Goal: Transaction & Acquisition: Purchase product/service

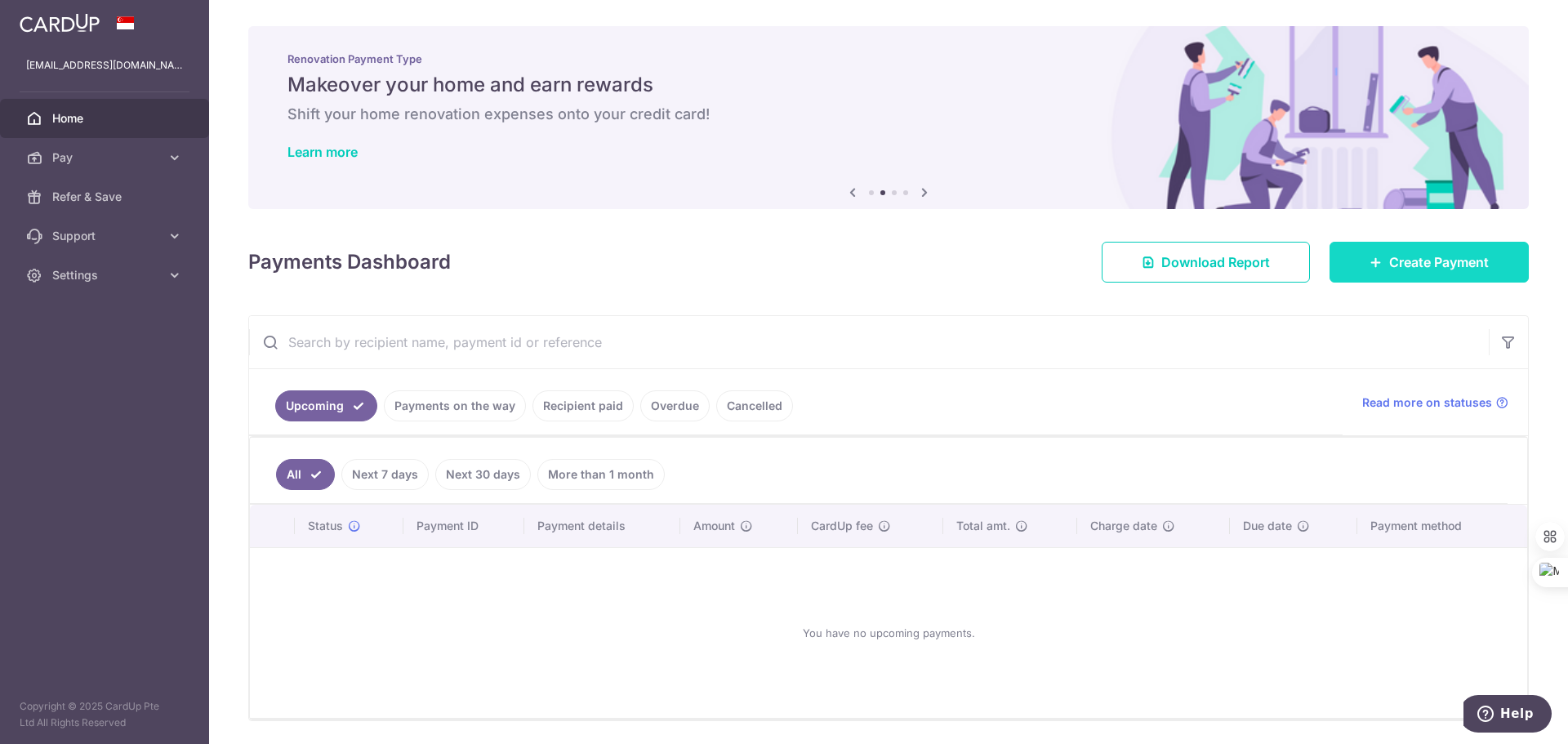
click at [1416, 265] on span "Create Payment" at bounding box center [1439, 261] width 100 height 19
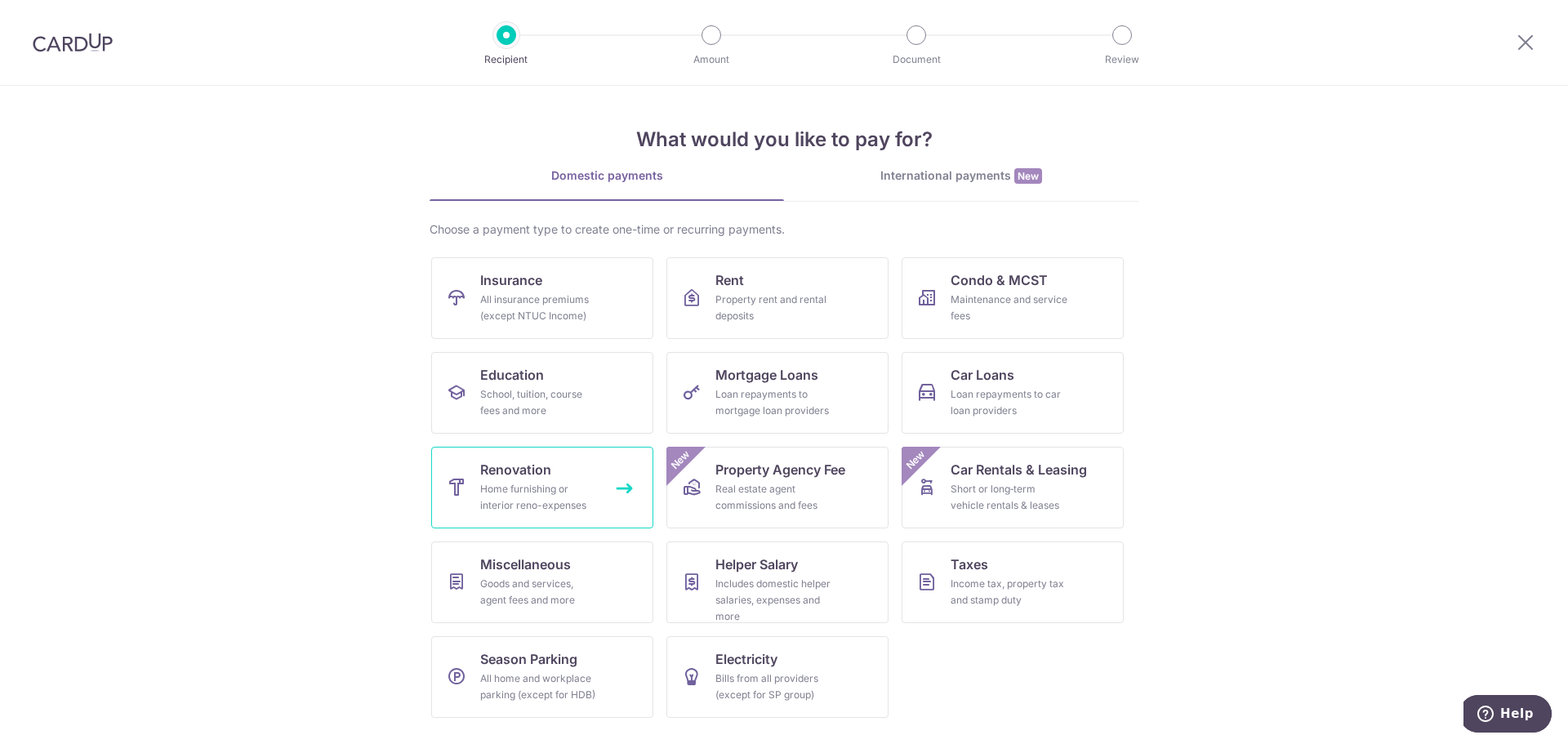
click at [586, 477] on link "Renovation Home furnishing or interior reno-expenses" at bounding box center [542, 487] width 222 height 82
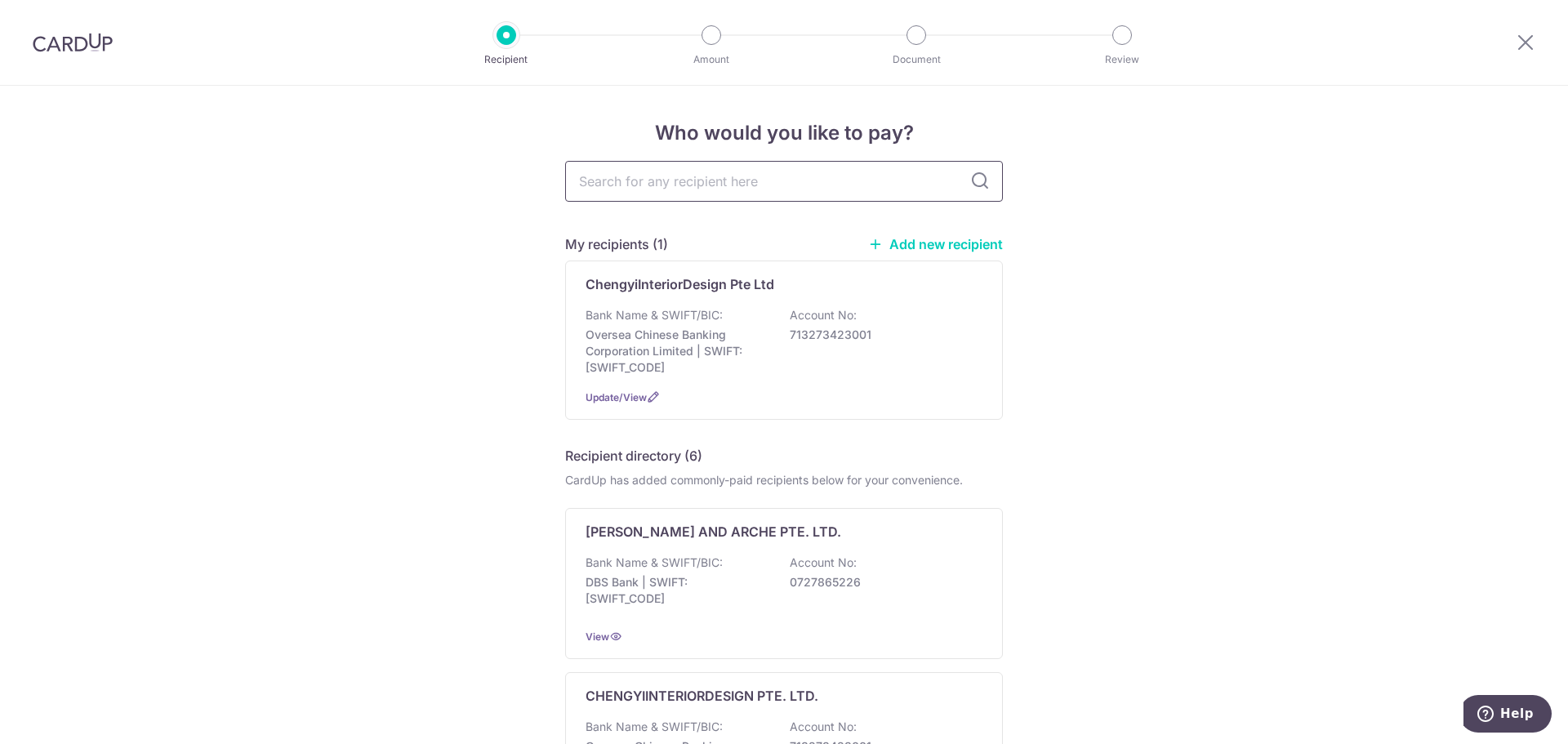
click at [723, 183] on input "text" at bounding box center [784, 181] width 438 height 40
click at [931, 251] on link "Add new recipient" at bounding box center [935, 244] width 135 height 17
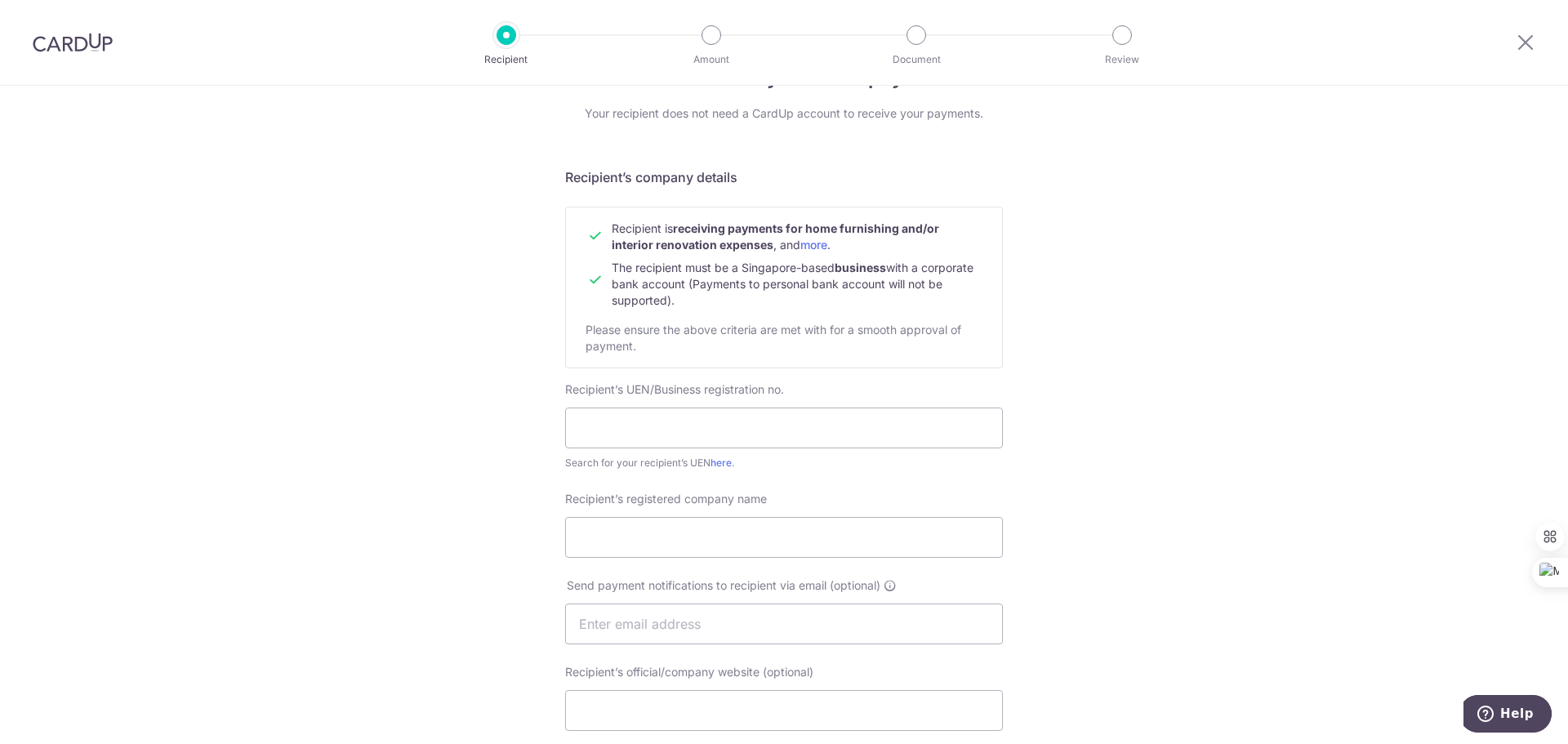
scroll to position [163, 0]
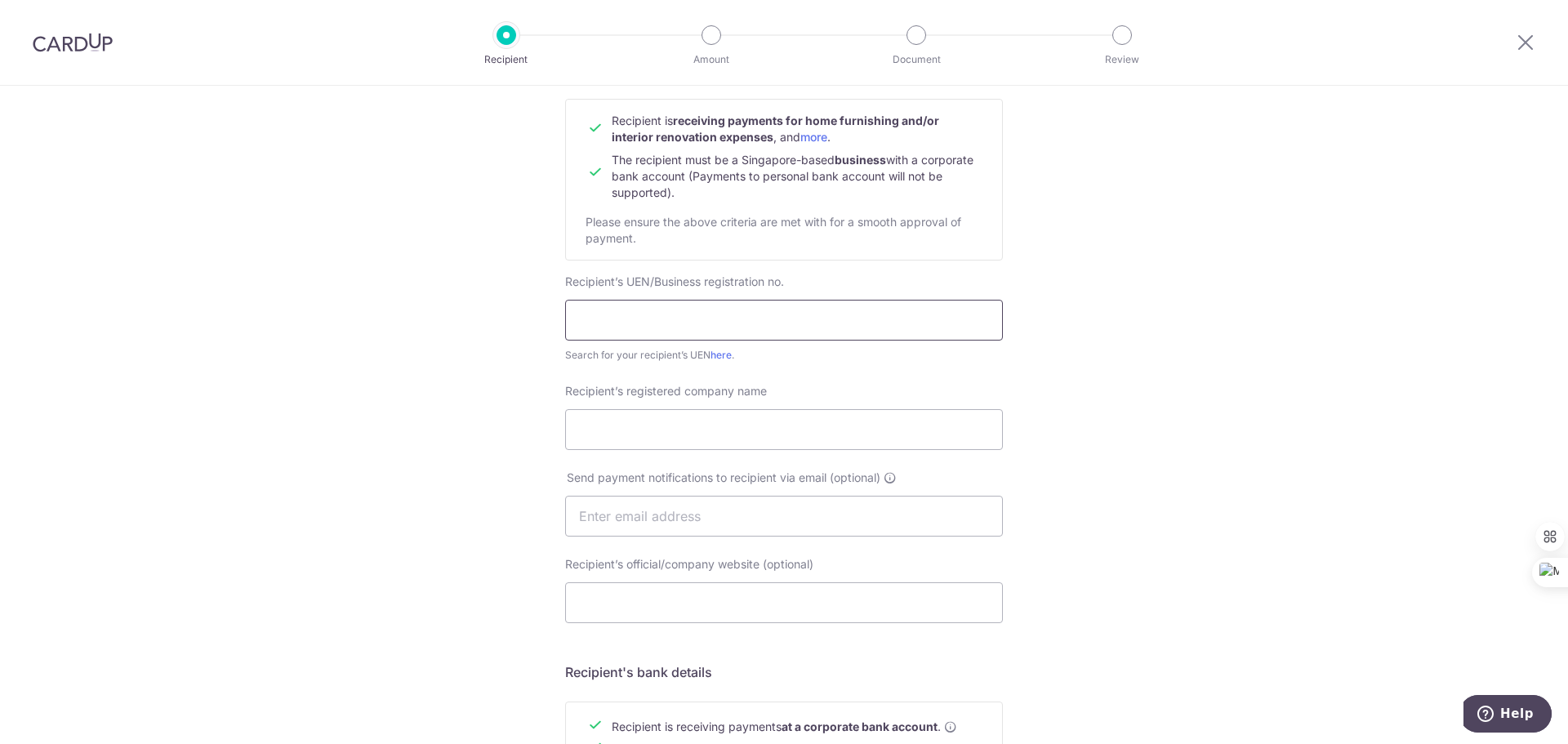
click at [622, 300] on input "text" at bounding box center [784, 320] width 438 height 40
type input "S"
drag, startPoint x: 583, startPoint y: 319, endPoint x: 548, endPoint y: 312, distance: 35.7
click at [548, 312] on div "Who would you like to pay? Your recipient does not need a CardUp account to rec…" at bounding box center [784, 536] width 1568 height 1227
type input "MFC ALLIANCE PTE LTD"
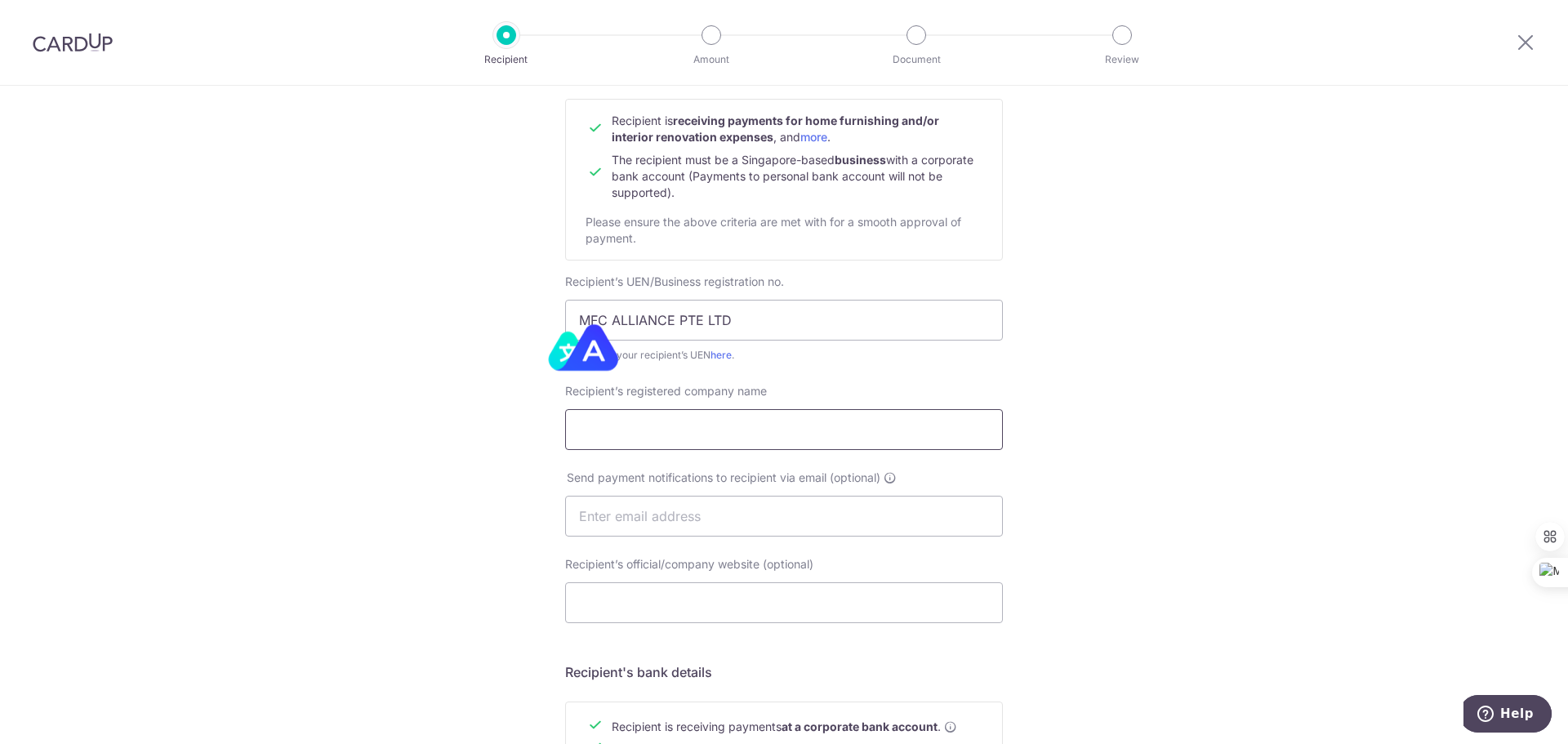
click at [625, 424] on input "Recipient’s registered company name" at bounding box center [784, 429] width 438 height 40
click at [623, 423] on input "Recipient’s registered company name" at bounding box center [784, 429] width 438 height 40
click at [678, 318] on input "MFC ALLIANCE PTE LTD" at bounding box center [784, 320] width 438 height 40
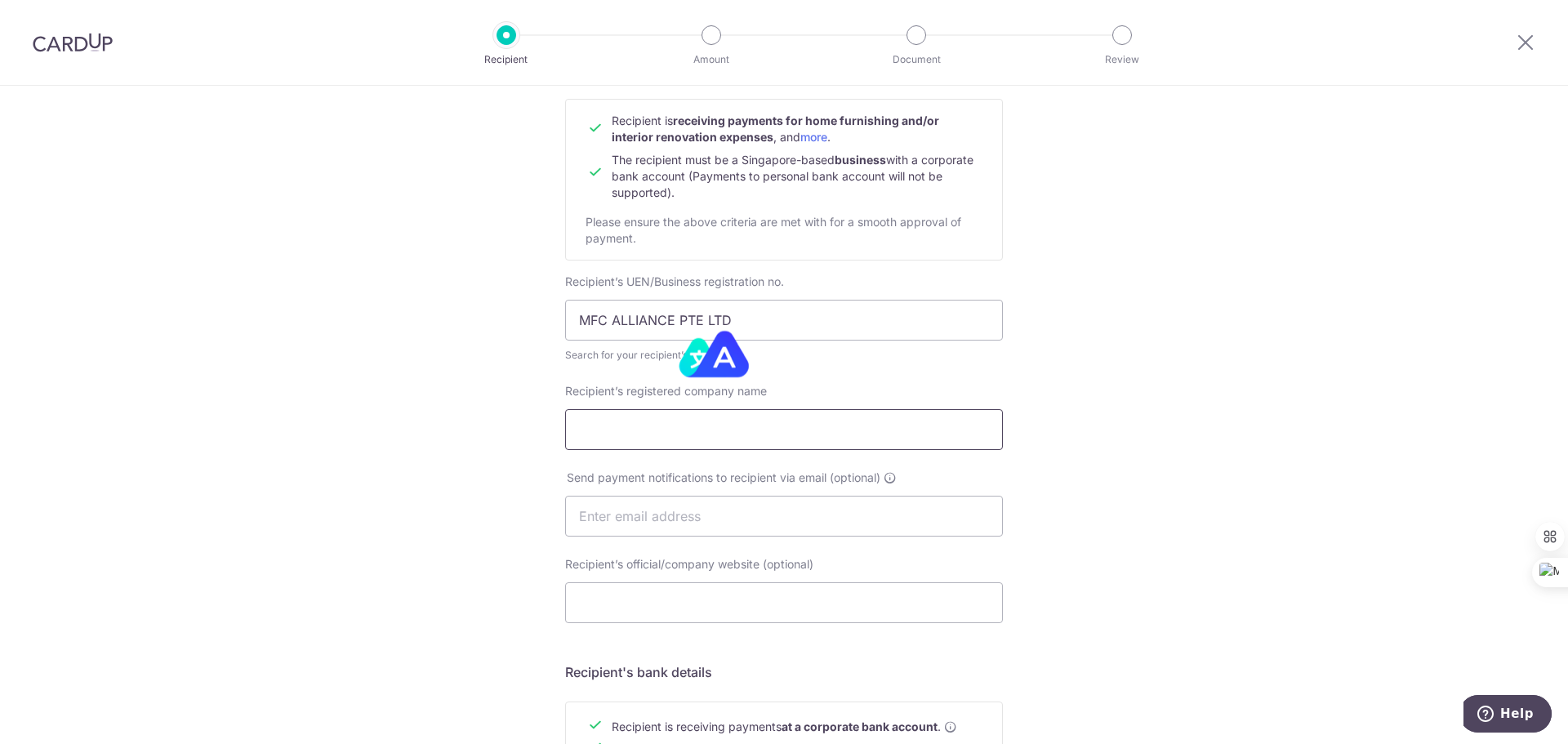
click at [644, 432] on input "Recipient’s registered company name" at bounding box center [784, 429] width 438 height 40
paste input "MFC ALLIANCE PTE LTD"
type input "MFC ALLIANCE PTE LTD"
drag, startPoint x: 765, startPoint y: 326, endPoint x: 266, endPoint y: 321, distance: 499.0
click at [266, 321] on div "Who would you like to pay? Your recipient does not need a CardUp account to rec…" at bounding box center [784, 536] width 1568 height 1227
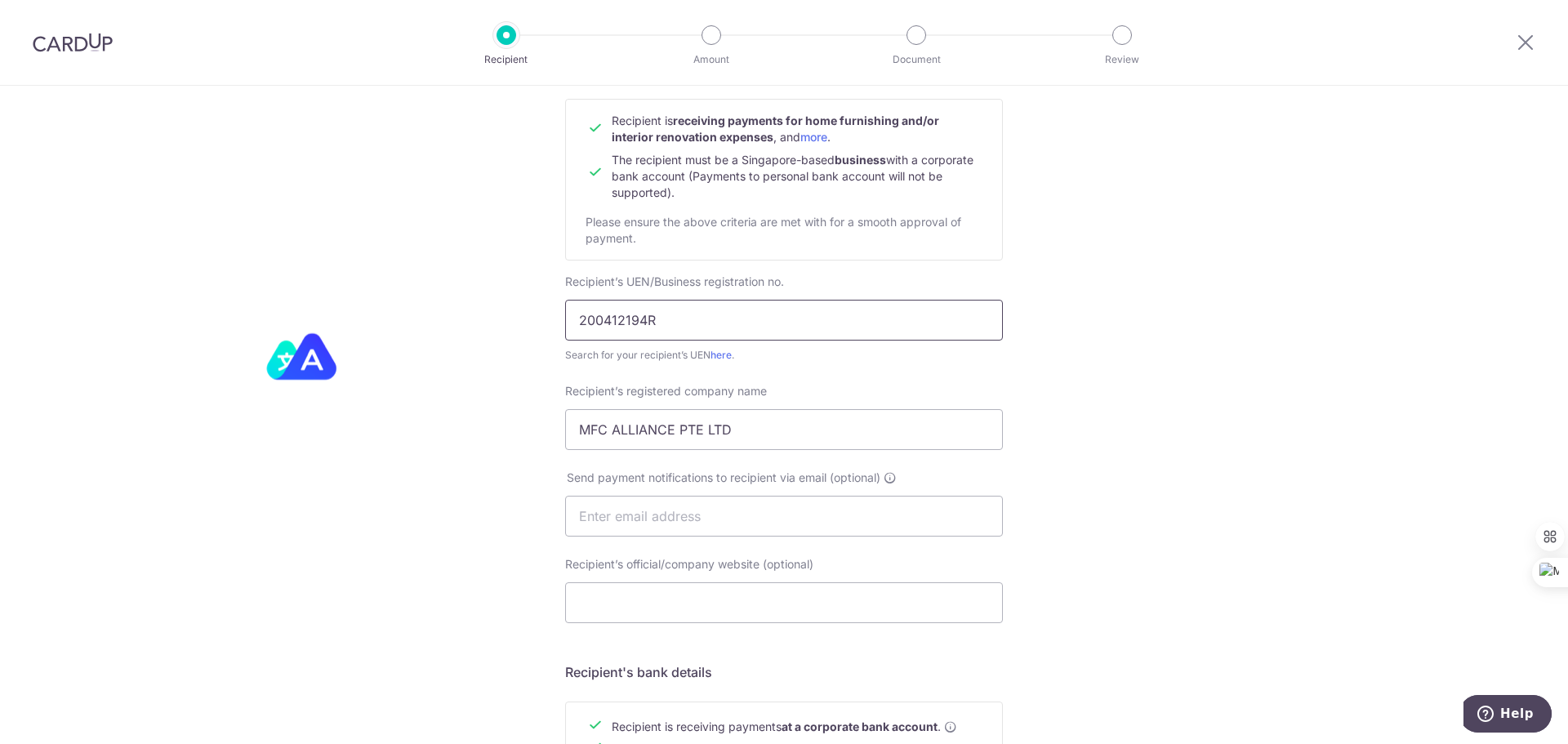
type input "200412194R"
click at [663, 625] on div "Recipient’s official/company website (optional) Telephone" at bounding box center [784, 599] width 457 height 86
drag, startPoint x: 662, startPoint y: 612, endPoint x: 612, endPoint y: 603, distance: 50.8
click at [662, 612] on input "Recipient’s official/company website (optional)" at bounding box center [784, 602] width 438 height 40
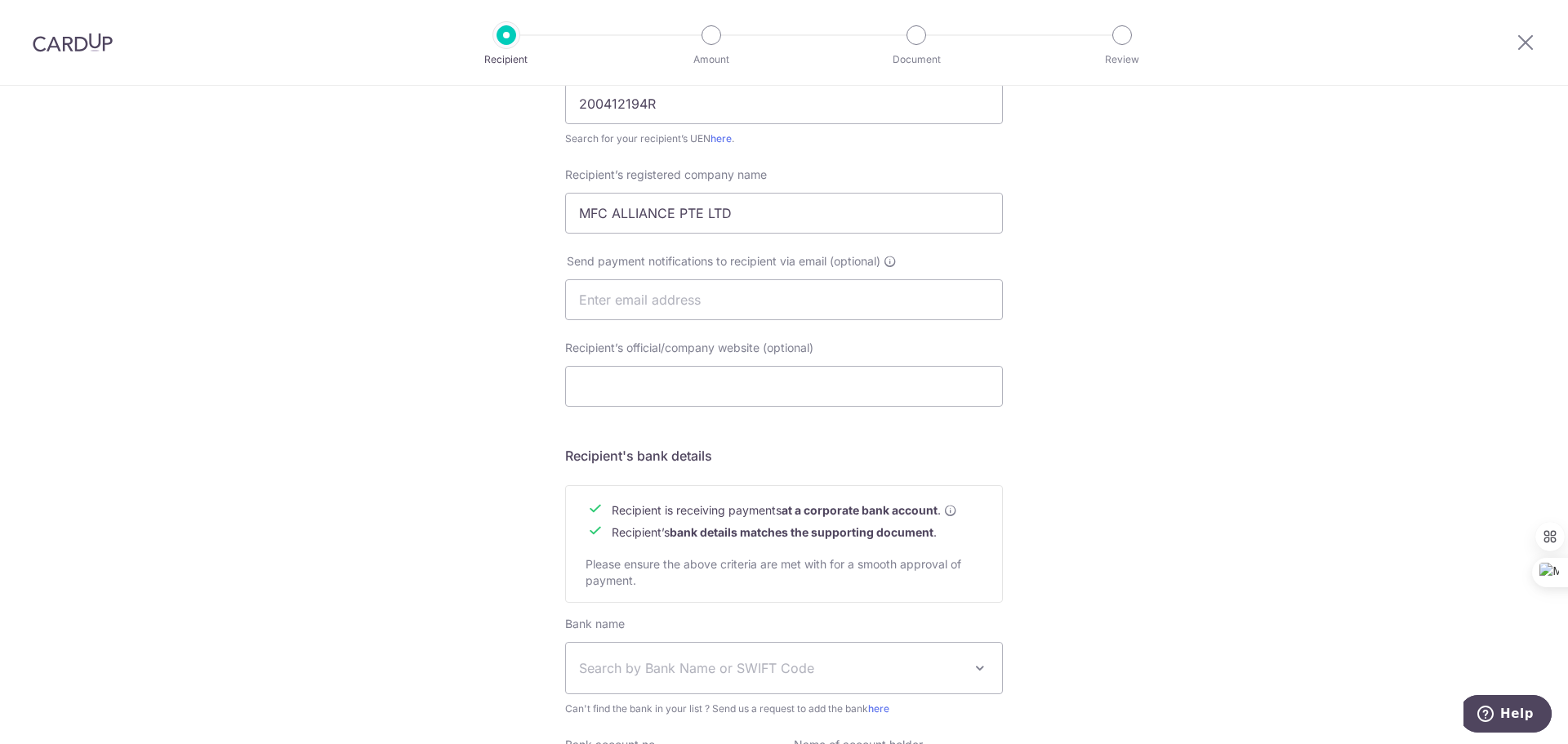
scroll to position [408, 0]
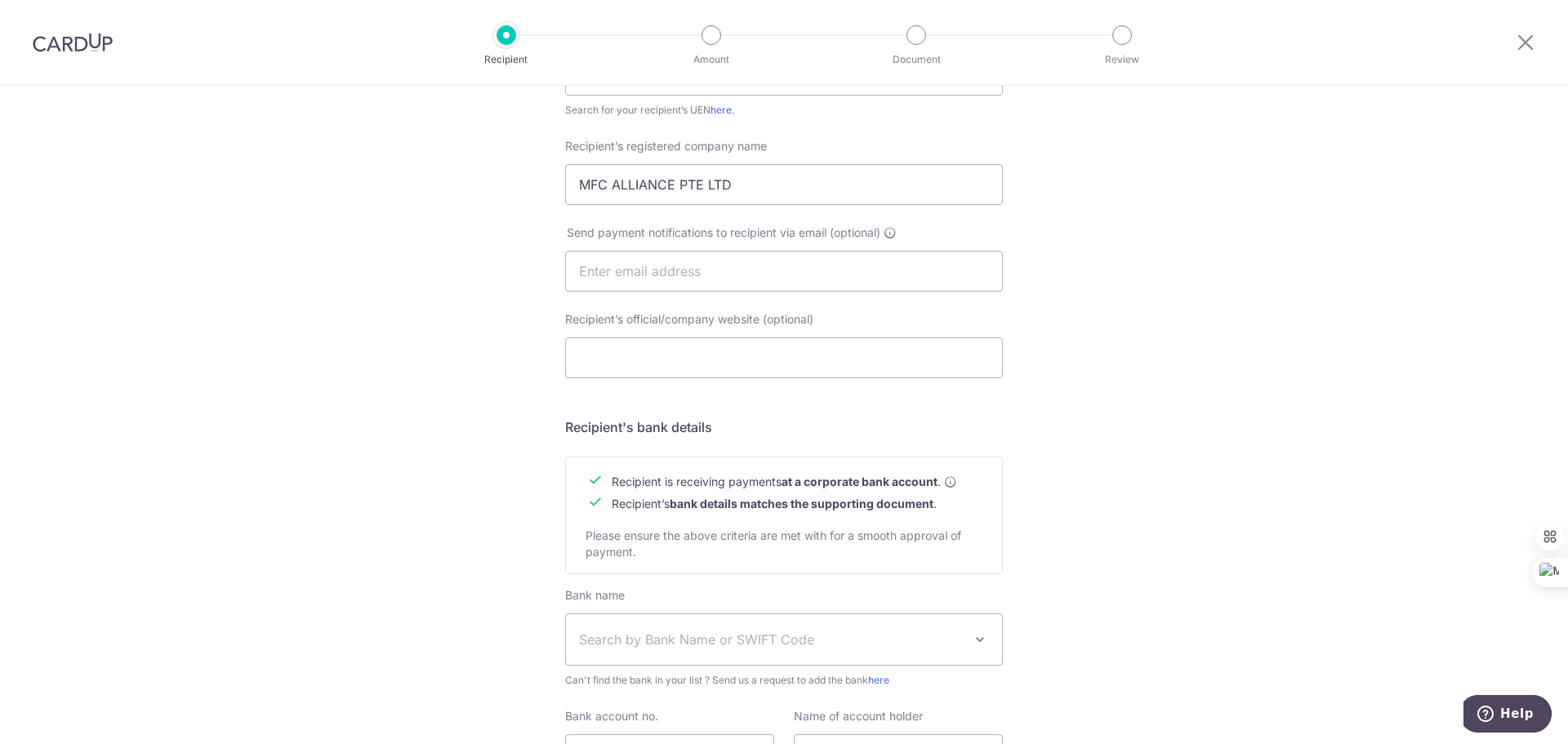
click at [633, 638] on span "Search by Bank Name or SWIFT Code" at bounding box center [771, 639] width 384 height 19
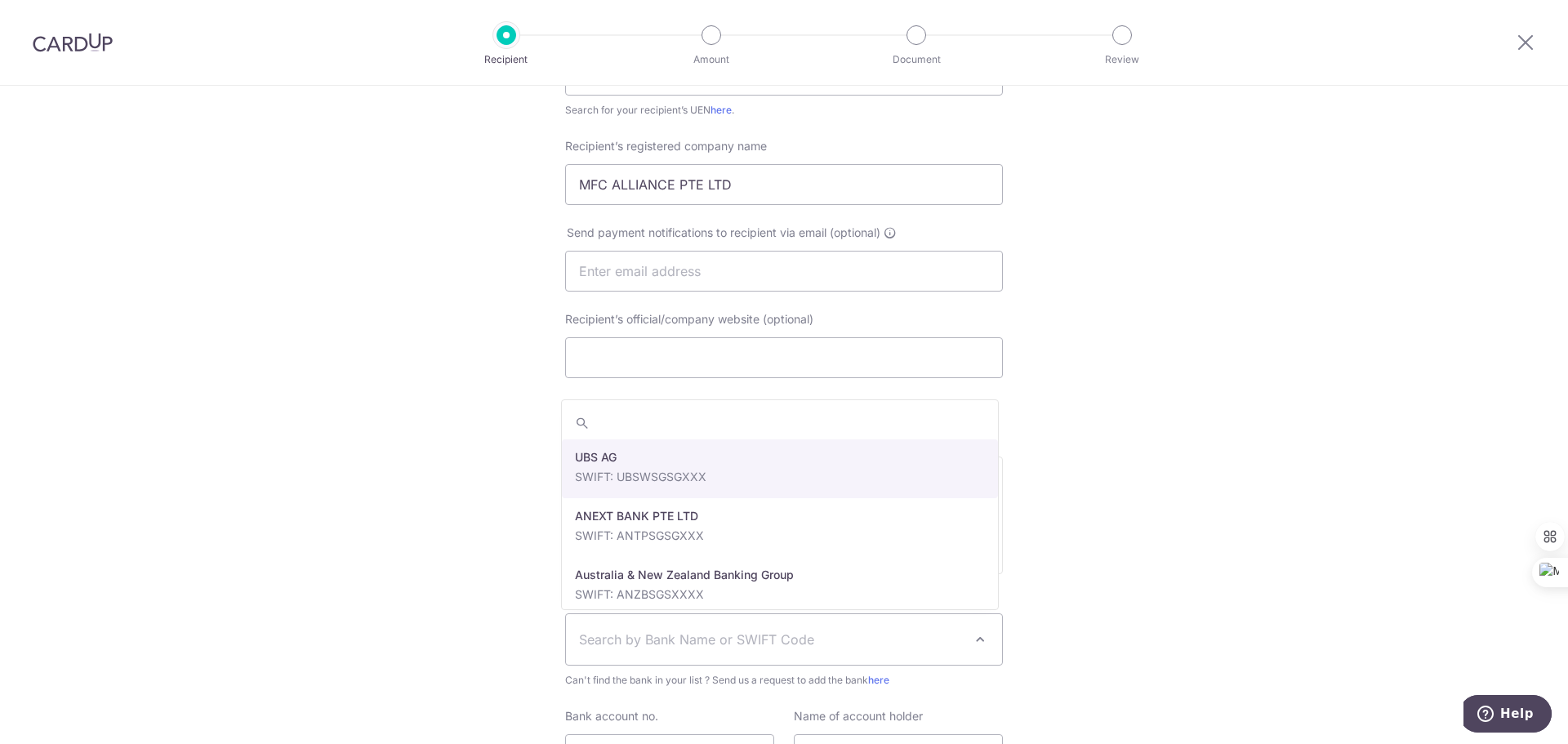
click at [660, 425] on input "search" at bounding box center [779, 423] width 436 height 33
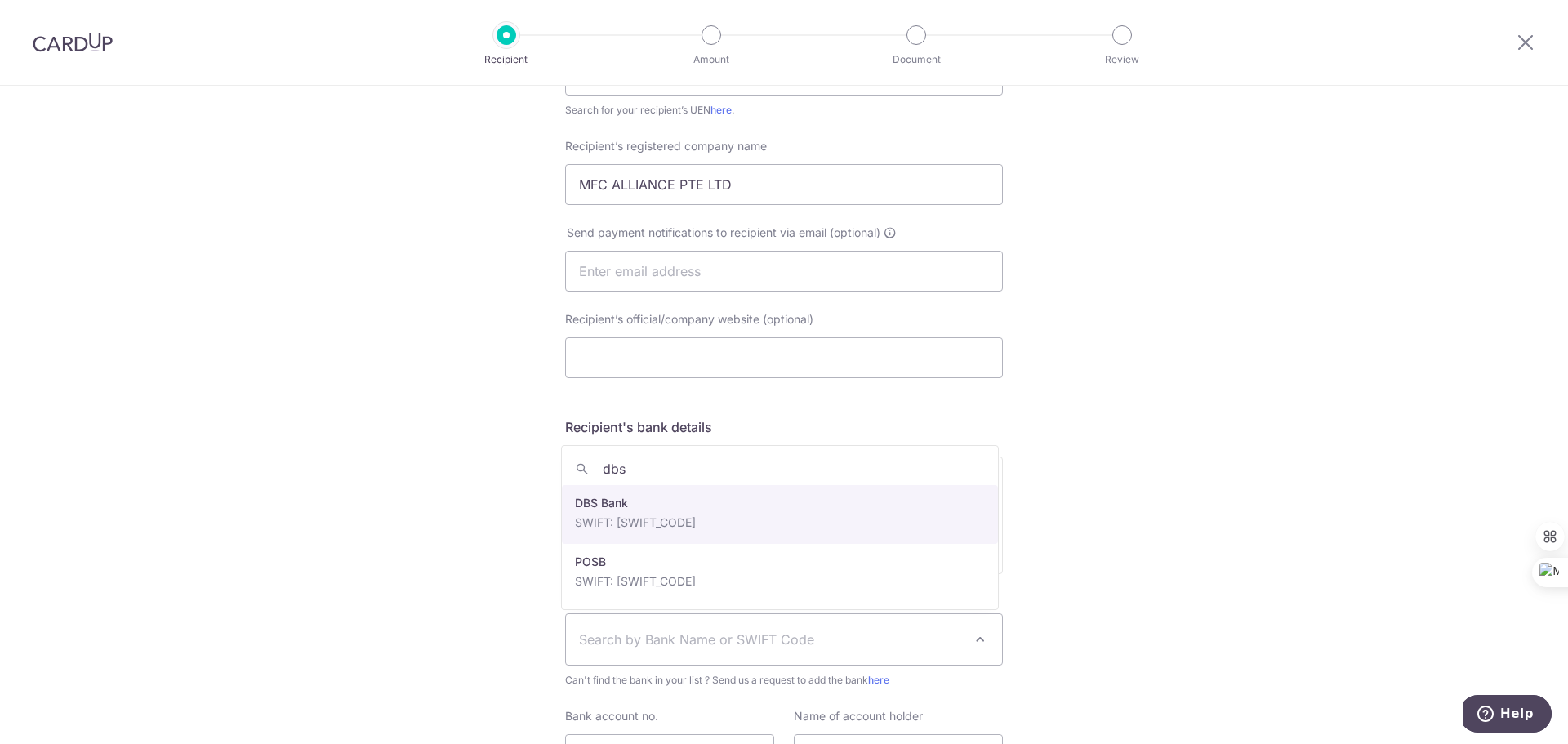
type input "dbs"
select select "6"
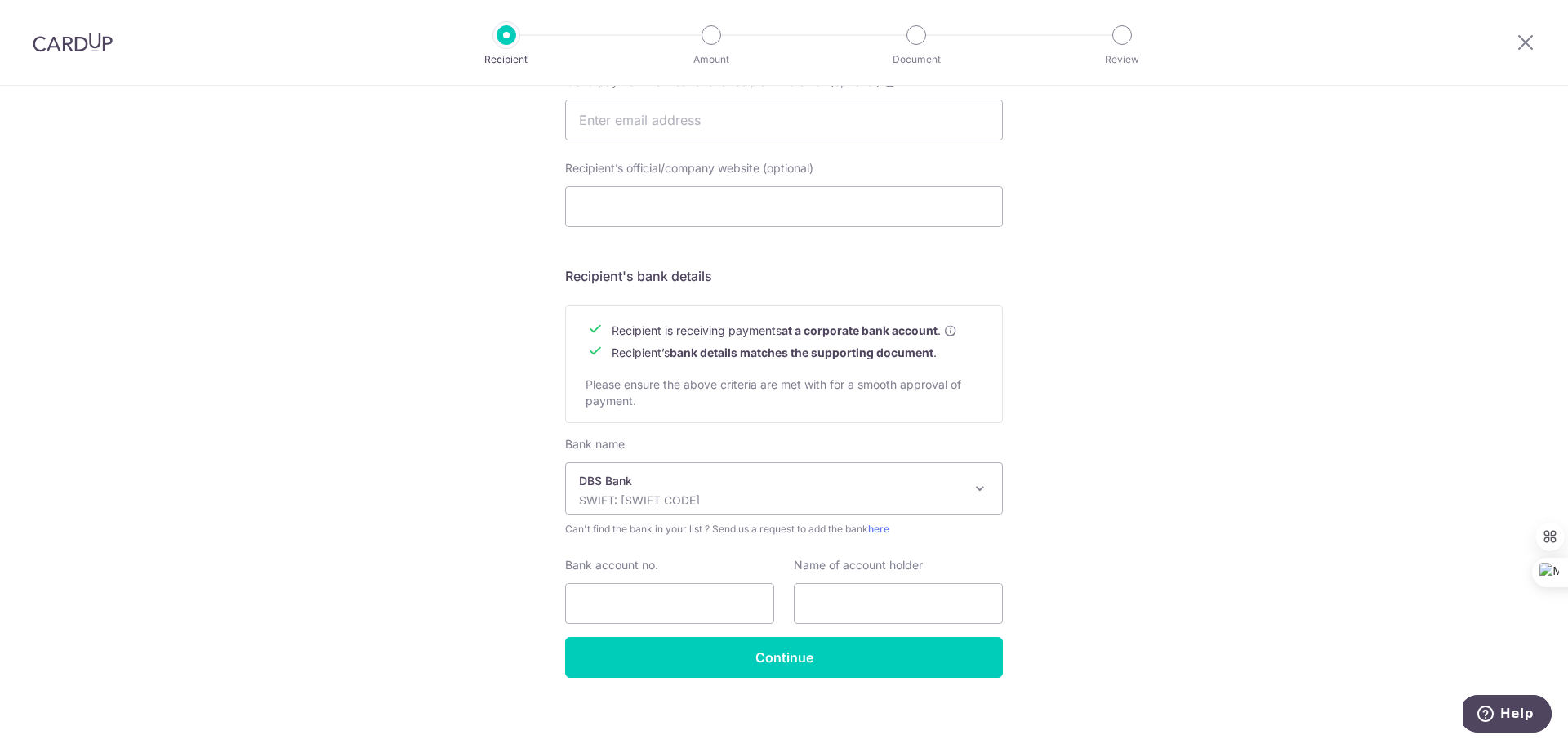
scroll to position [570, 0]
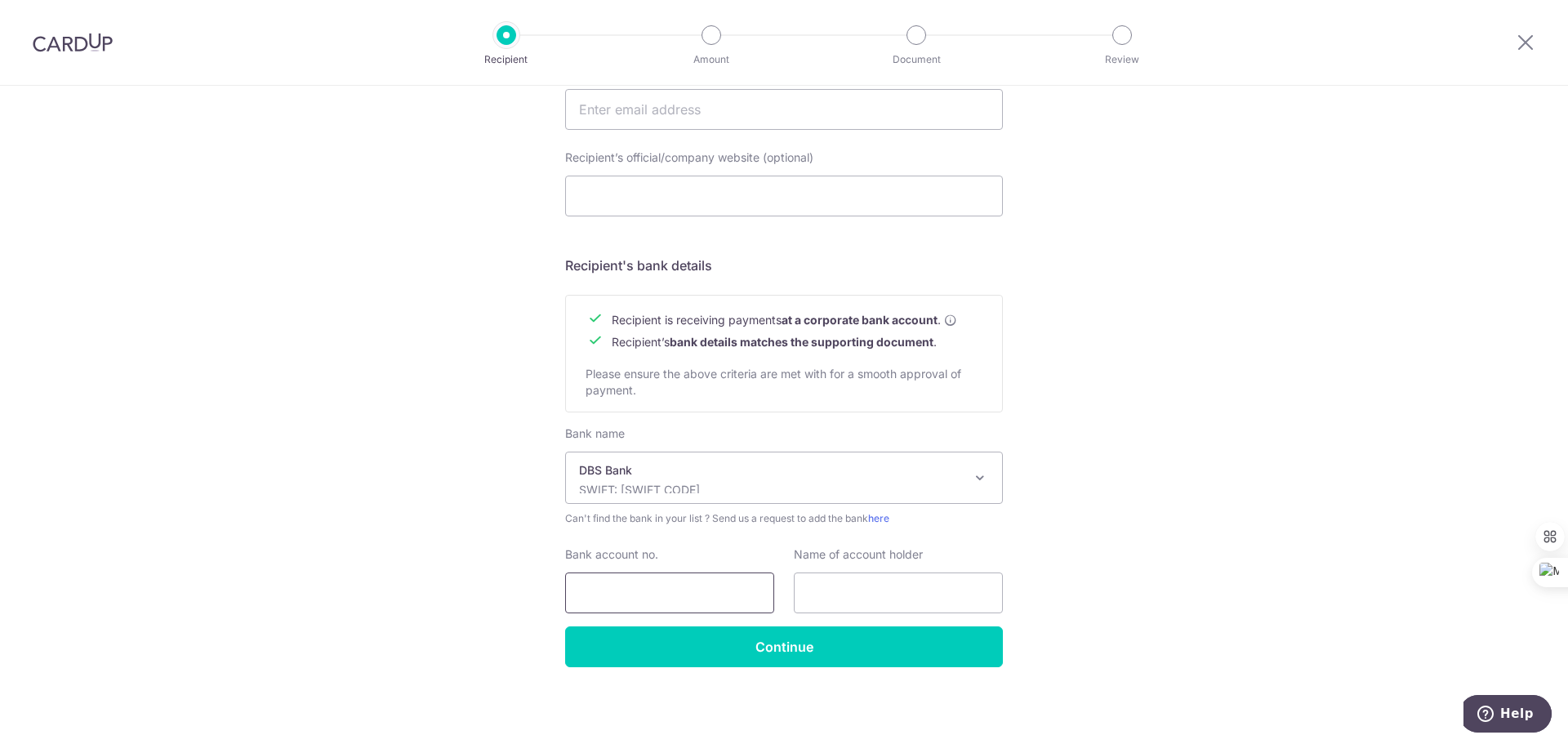
click at [691, 602] on input "Bank account no." at bounding box center [670, 593] width 209 height 40
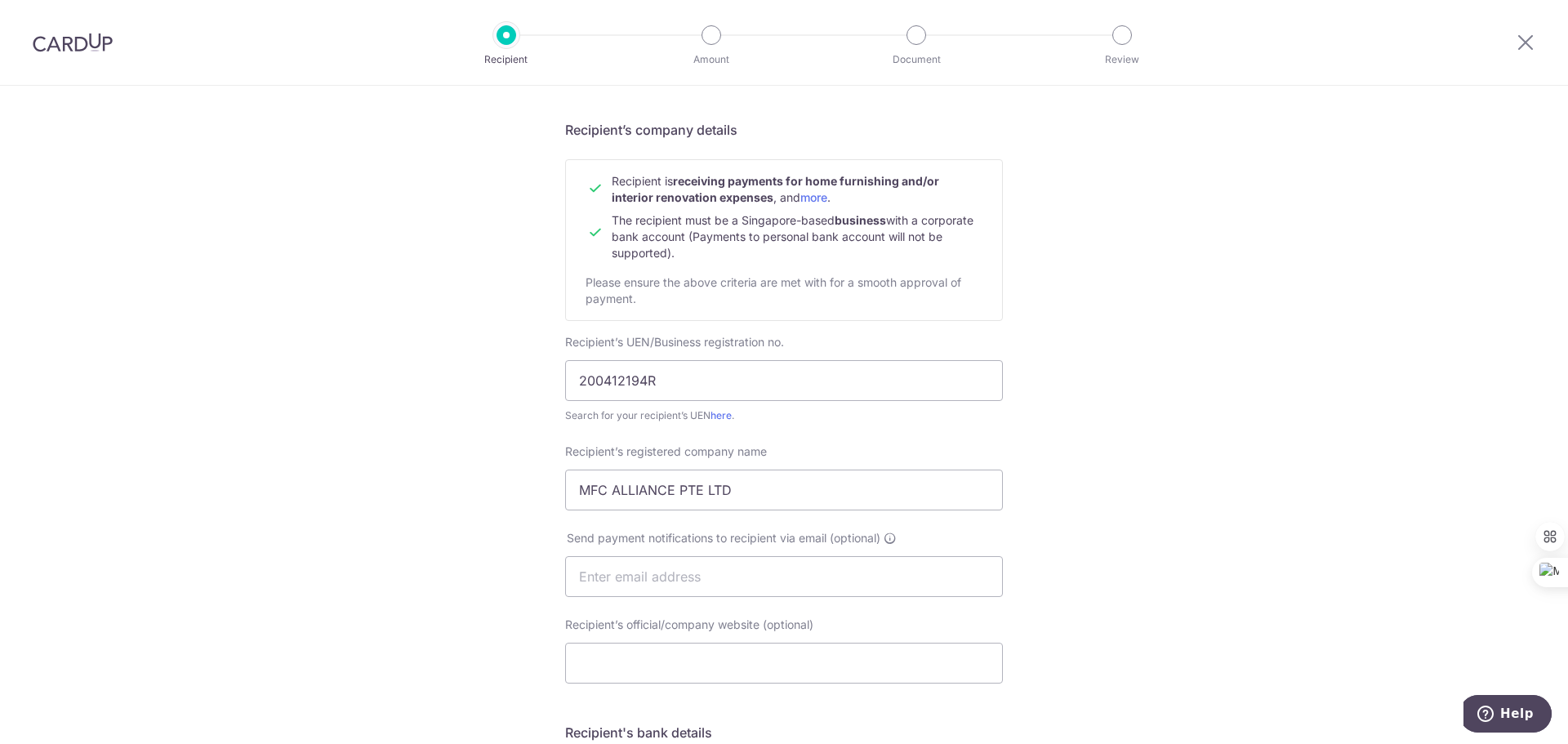
scroll to position [0, 0]
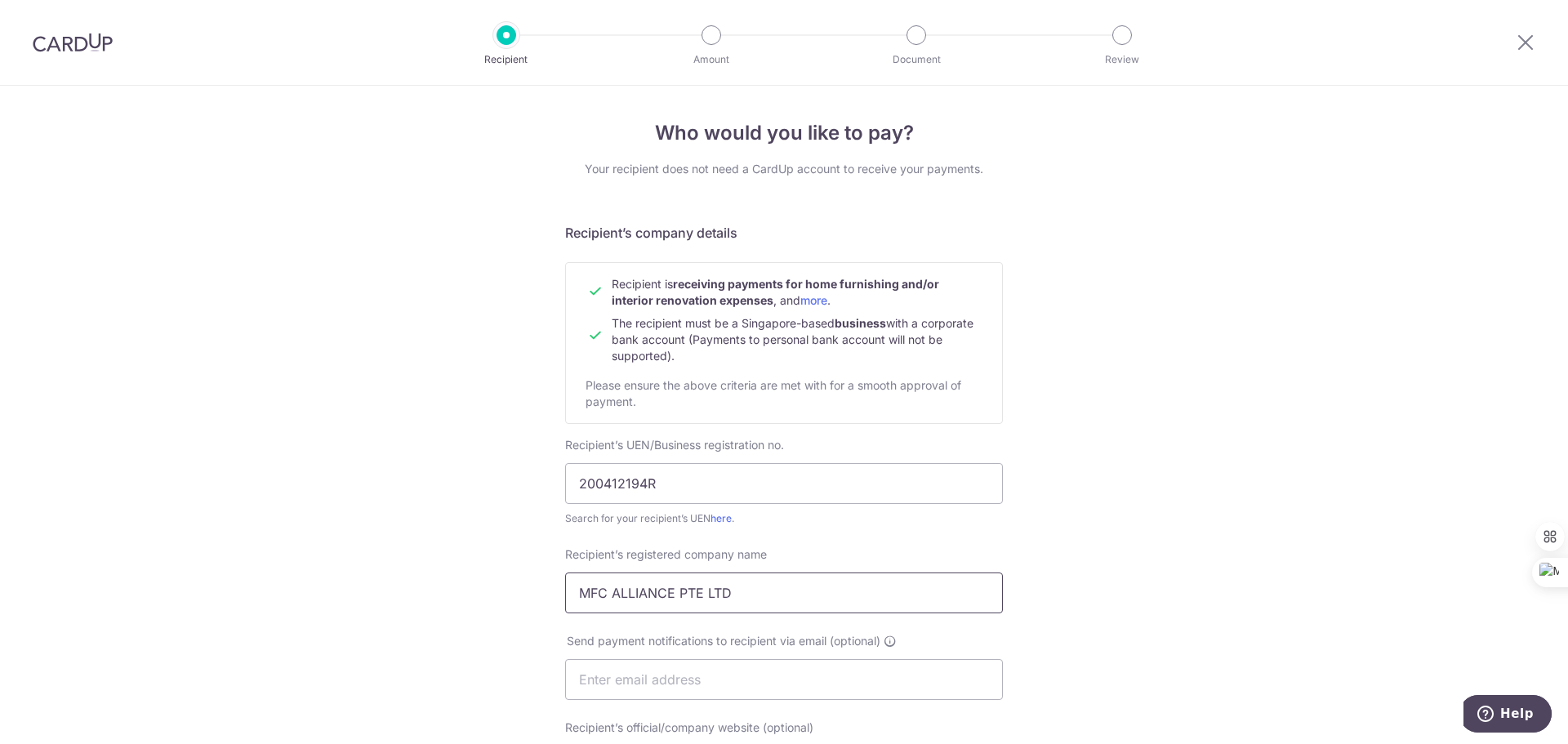
type input "0149047438"
drag, startPoint x: 700, startPoint y: 596, endPoint x: 464, endPoint y: 582, distance: 236.4
click at [464, 582] on div "Who would you like to pay? Your recipient does not need a CardUp account to rec…" at bounding box center [784, 699] width 1568 height 1227
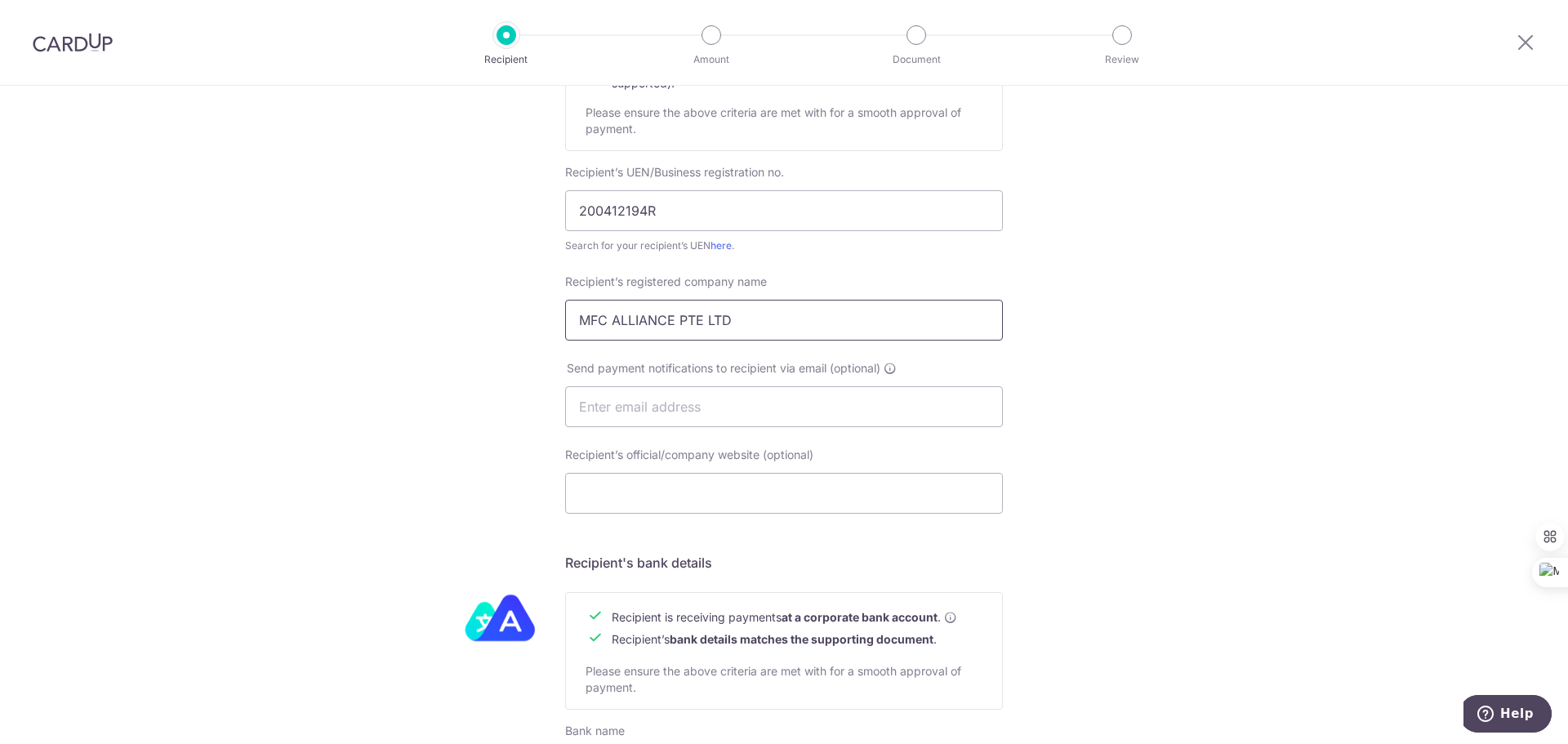
scroll to position [570, 0]
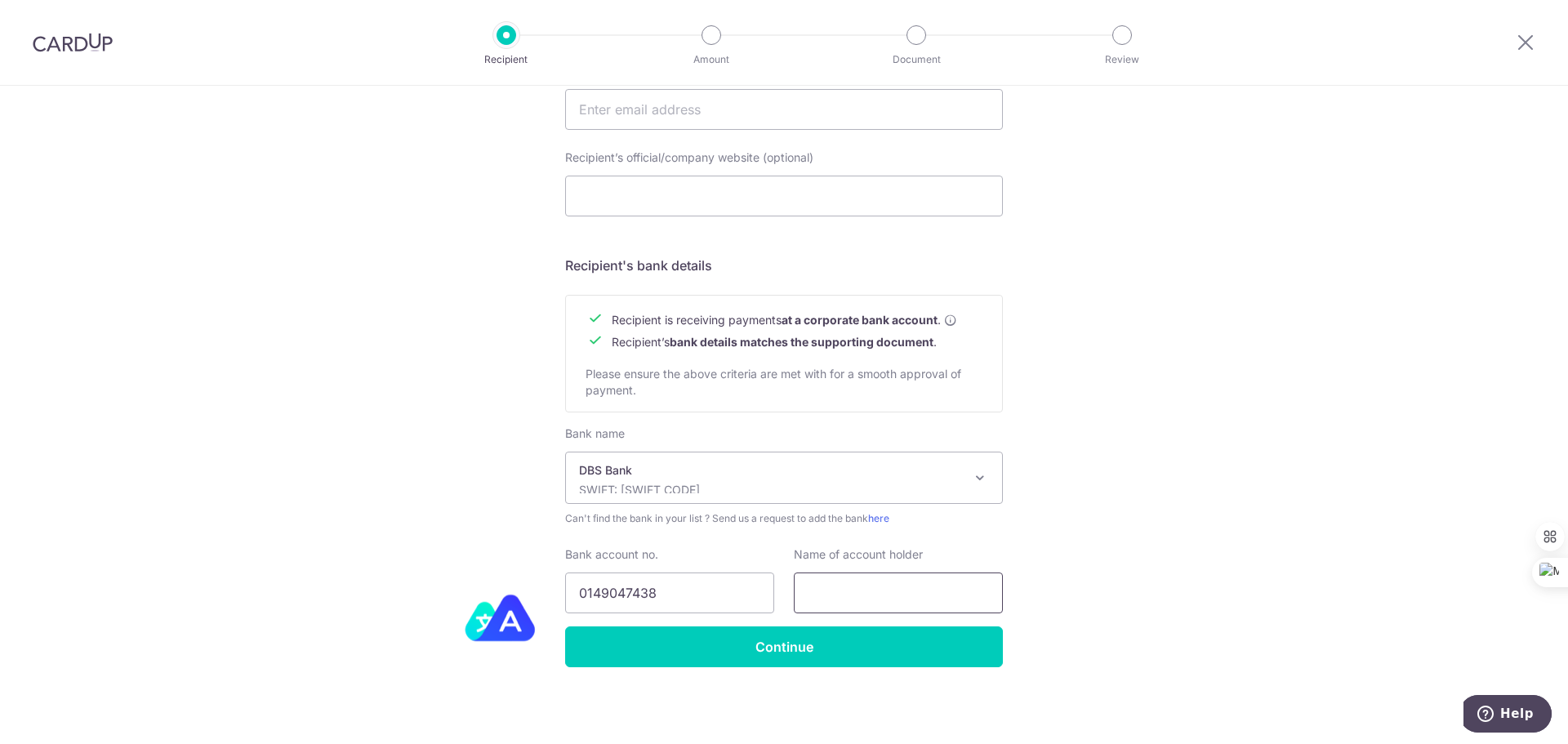
click at [881, 603] on input "text" at bounding box center [898, 593] width 209 height 40
paste input "MFC ALLIANCE PTE LTD"
type input "MFC ALLIANCE PTE LTD"
click at [675, 601] on input "0149047438" at bounding box center [670, 593] width 209 height 40
drag, startPoint x: 596, startPoint y: 590, endPoint x: 738, endPoint y: 561, distance: 144.9
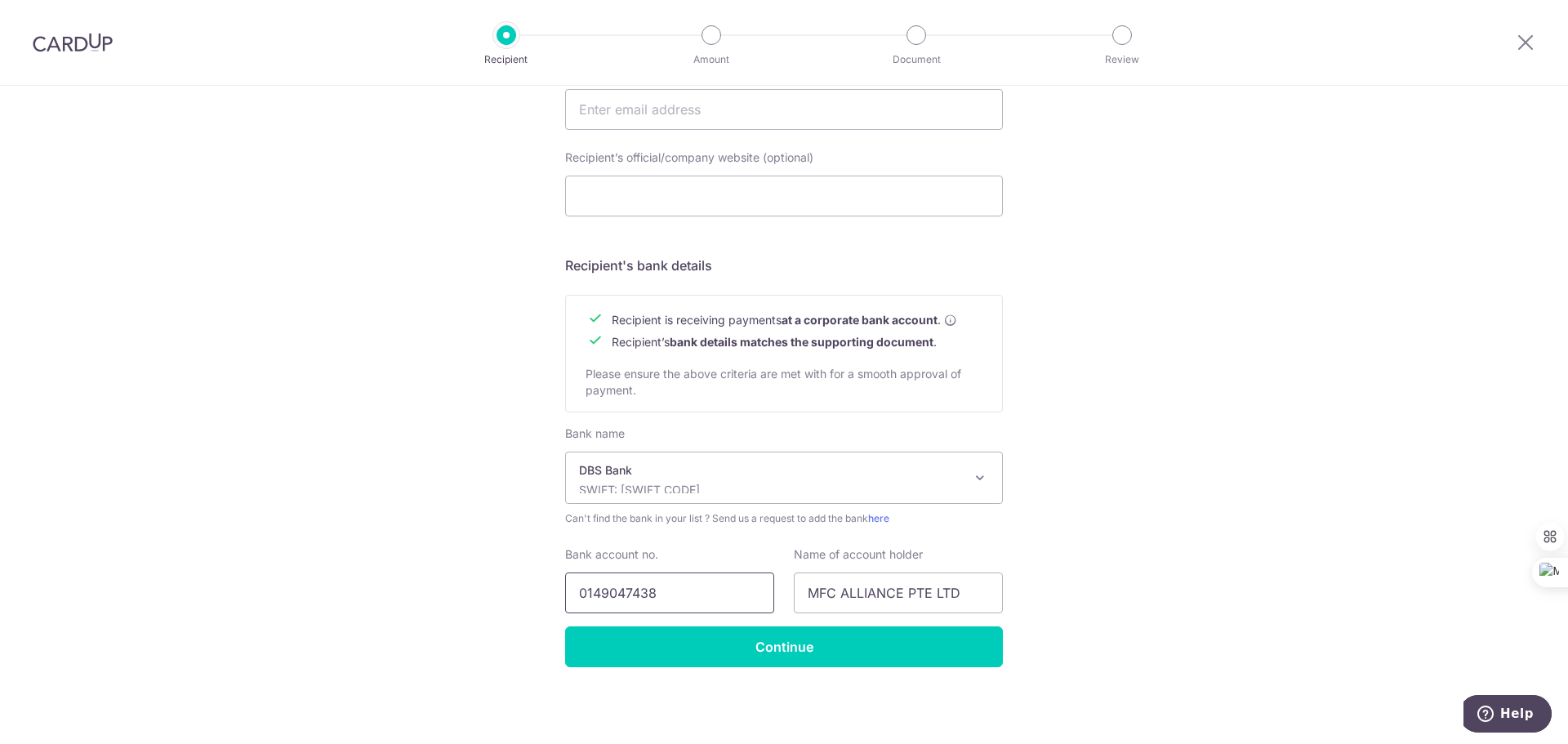
click at [718, 587] on input "0149047438" at bounding box center [670, 593] width 209 height 40
click at [711, 590] on input "0149047438" at bounding box center [670, 593] width 209 height 40
click at [699, 654] on input "Continue" at bounding box center [784, 647] width 438 height 40
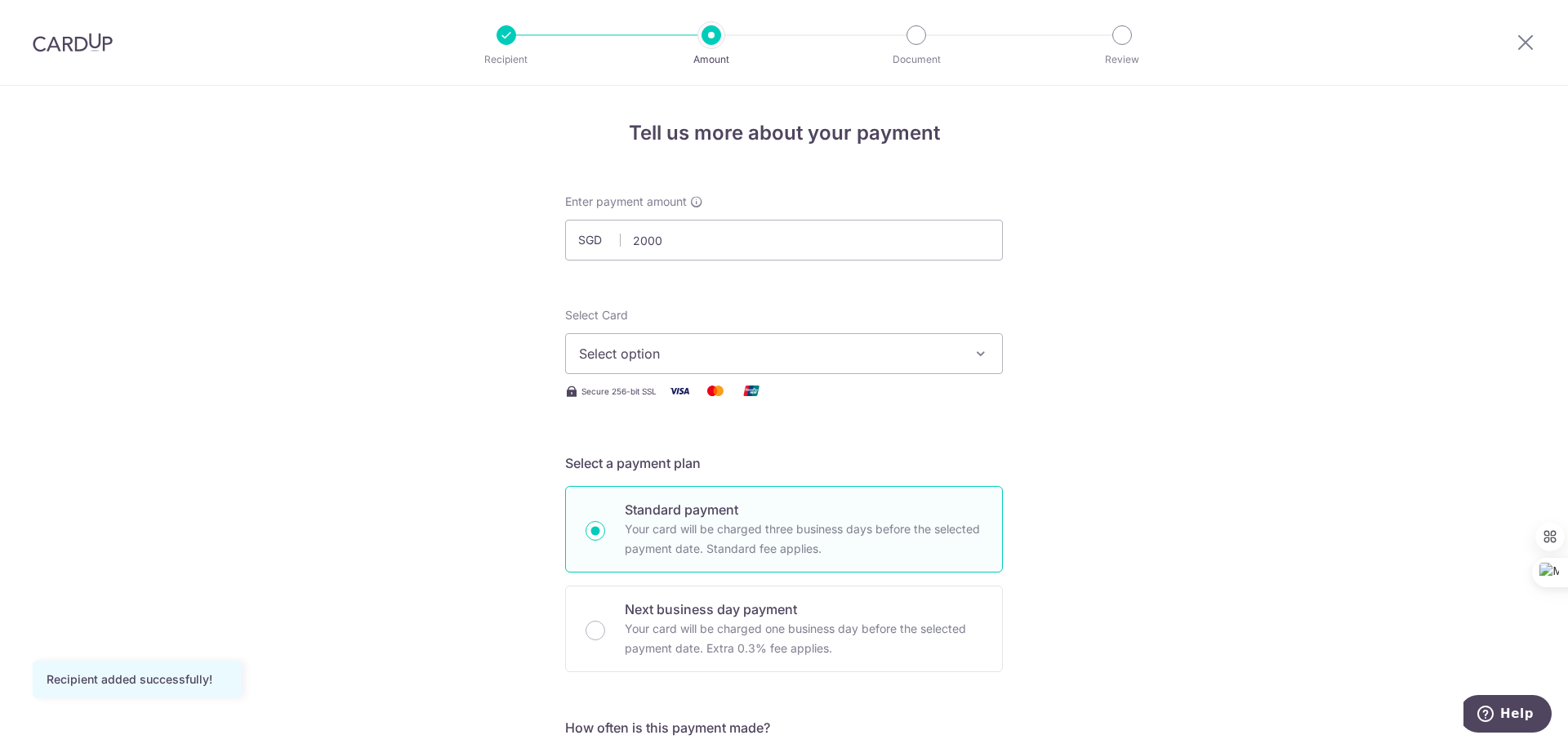
type input "2,000.00"
click at [624, 353] on span "Select option" at bounding box center [769, 353] width 381 height 19
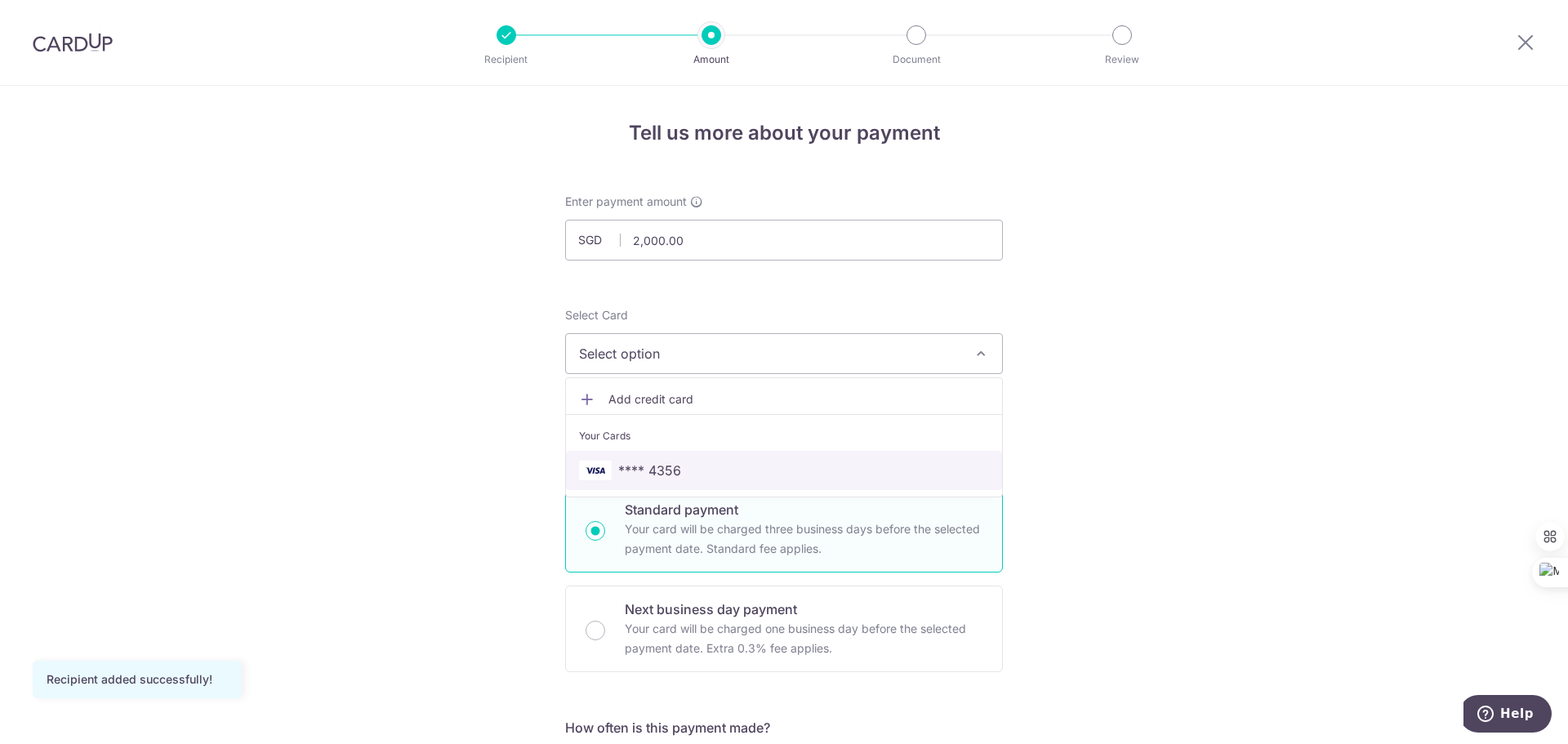
drag, startPoint x: 675, startPoint y: 468, endPoint x: 1218, endPoint y: 217, distance: 598.2
click at [675, 468] on span "**** 4356" at bounding box center [650, 470] width 63 height 19
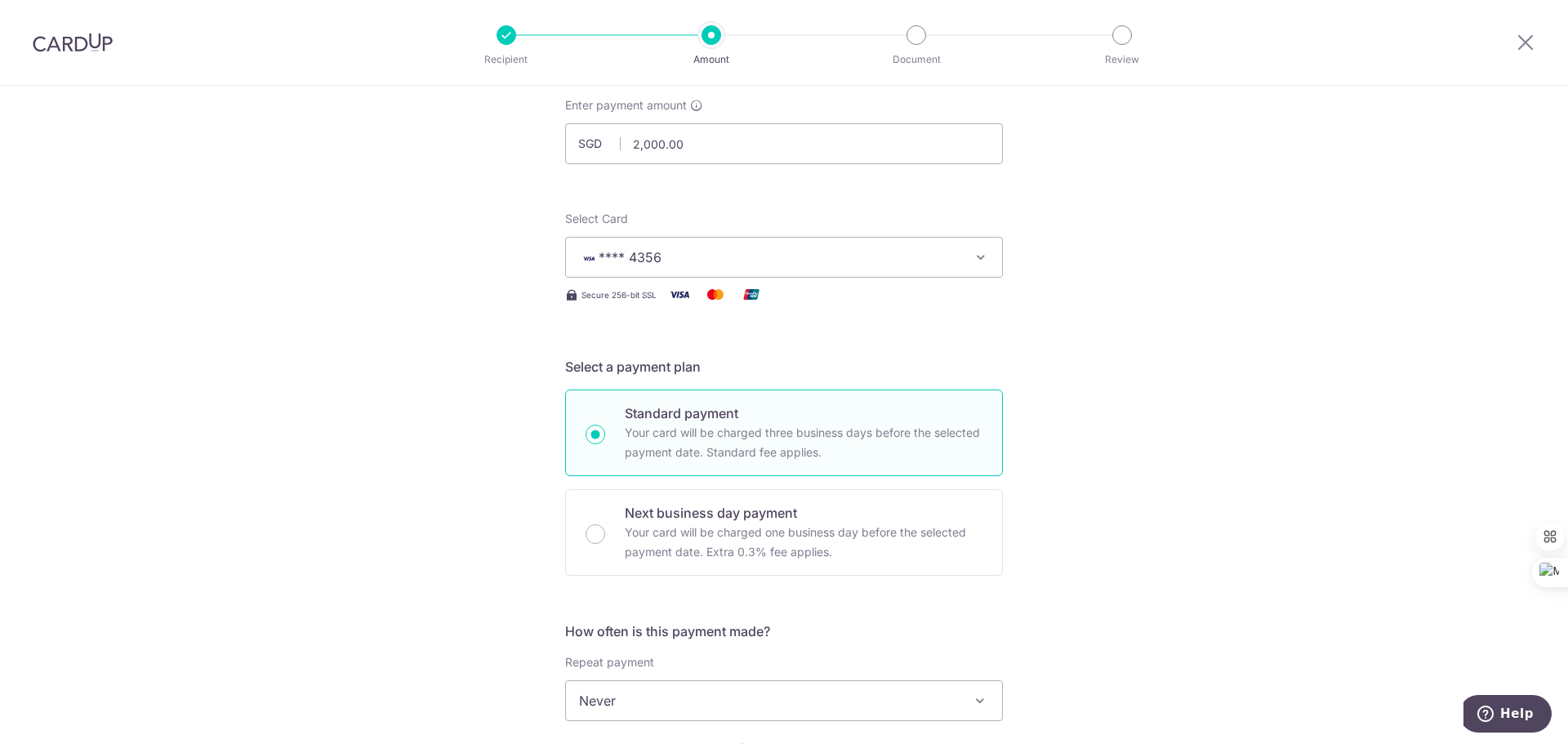
scroll to position [245, 0]
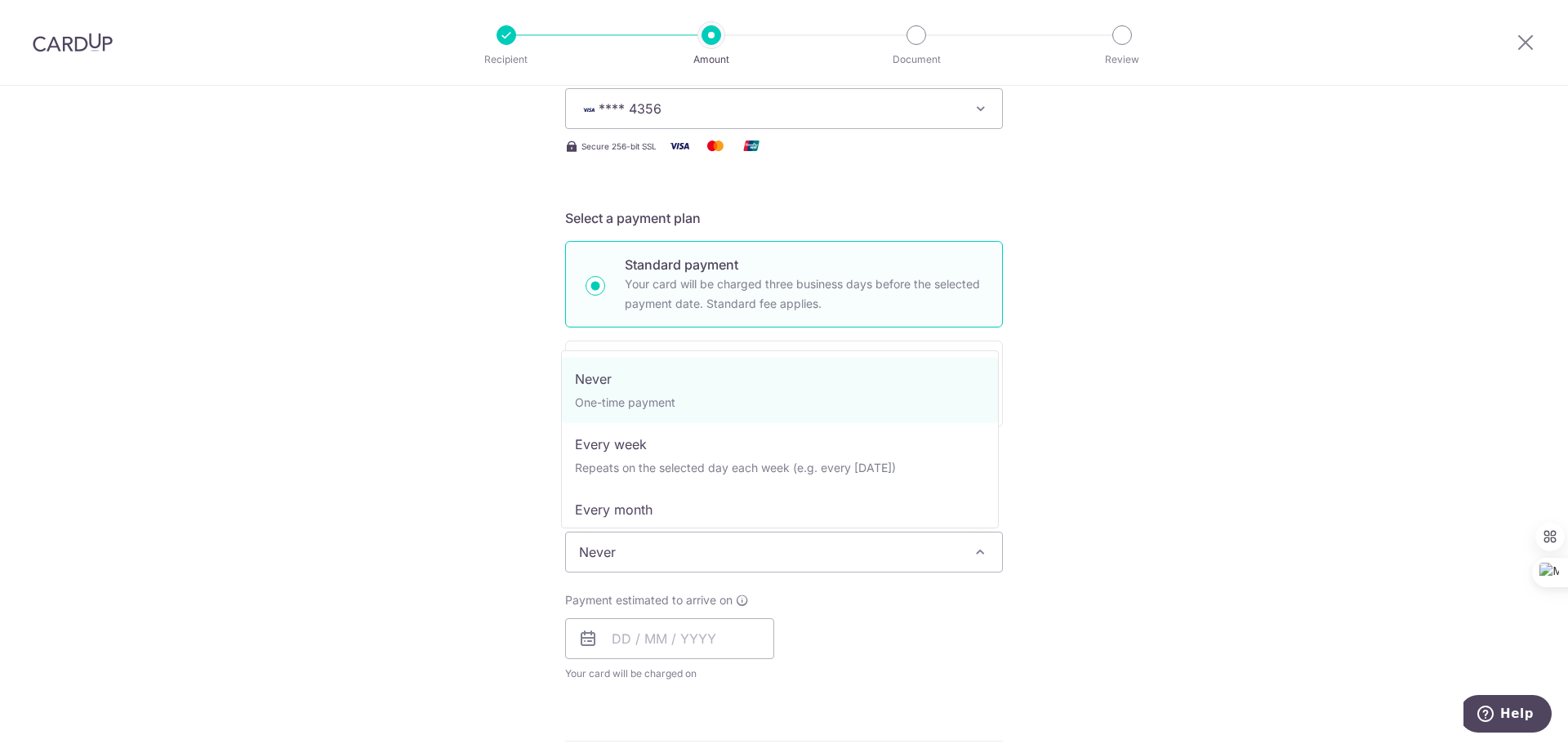
click at [645, 565] on span "Never" at bounding box center [784, 551] width 436 height 39
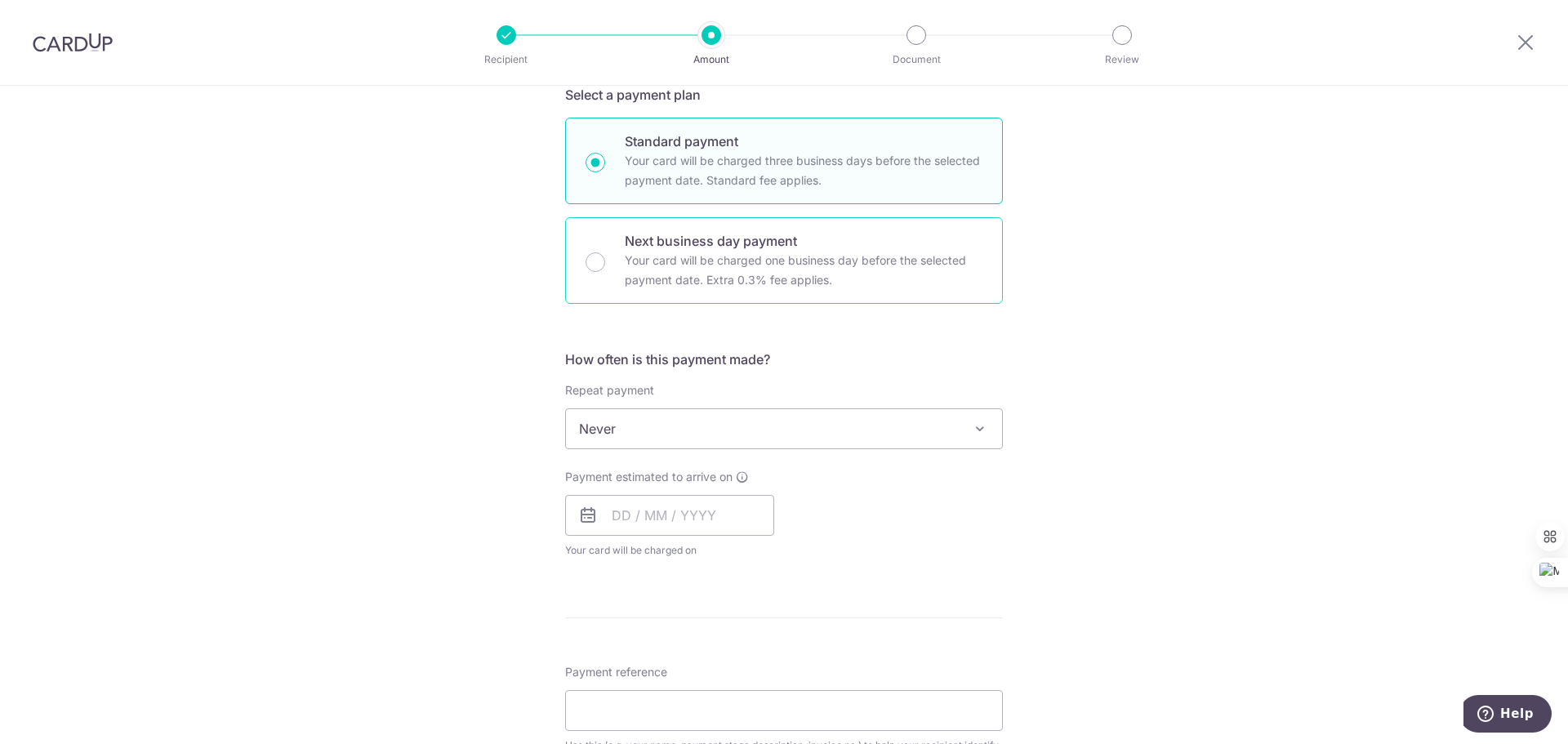
scroll to position [408, 0]
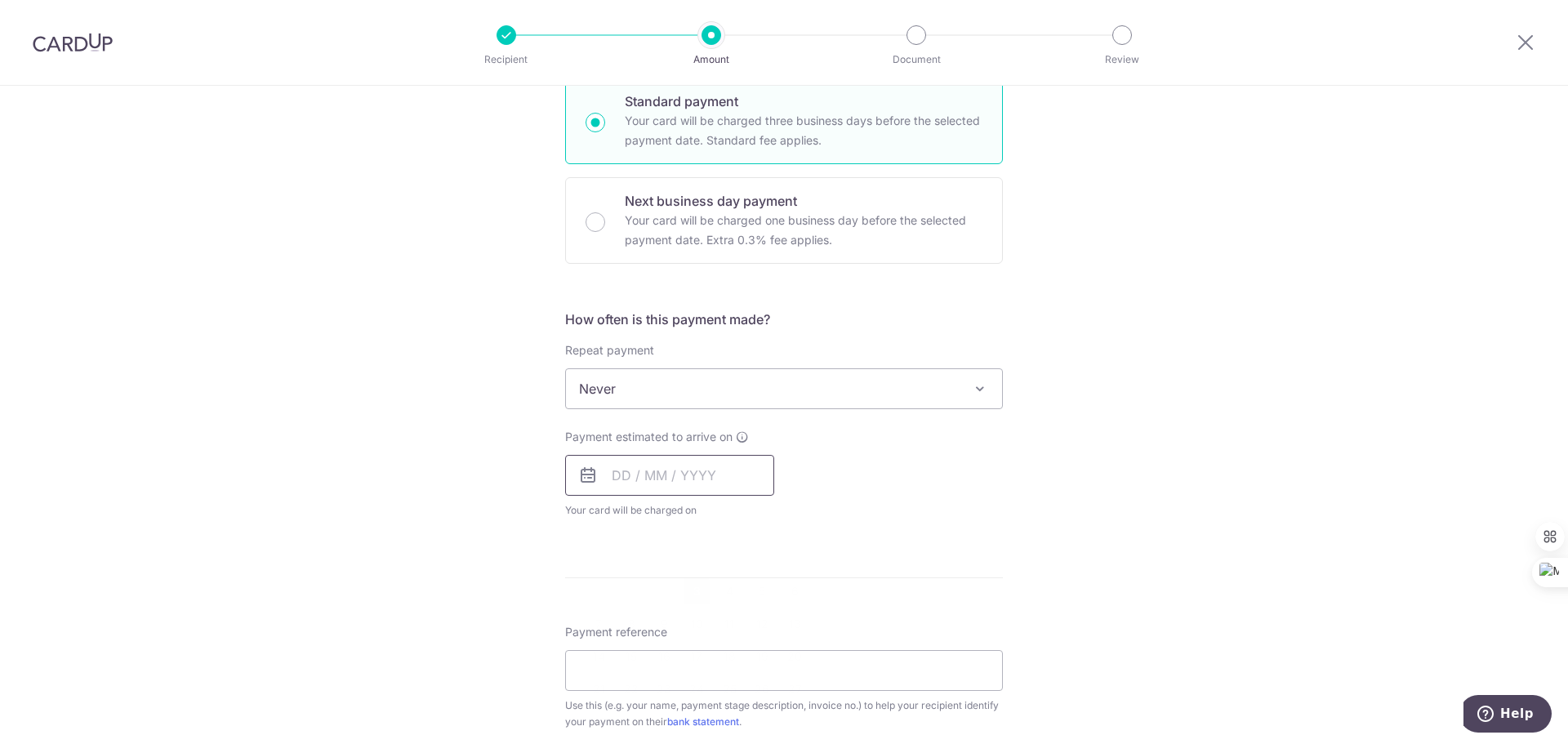
click at [660, 487] on input "text" at bounding box center [670, 475] width 209 height 40
click at [694, 584] on link "3" at bounding box center [696, 591] width 26 height 26
type input "[DATE]"
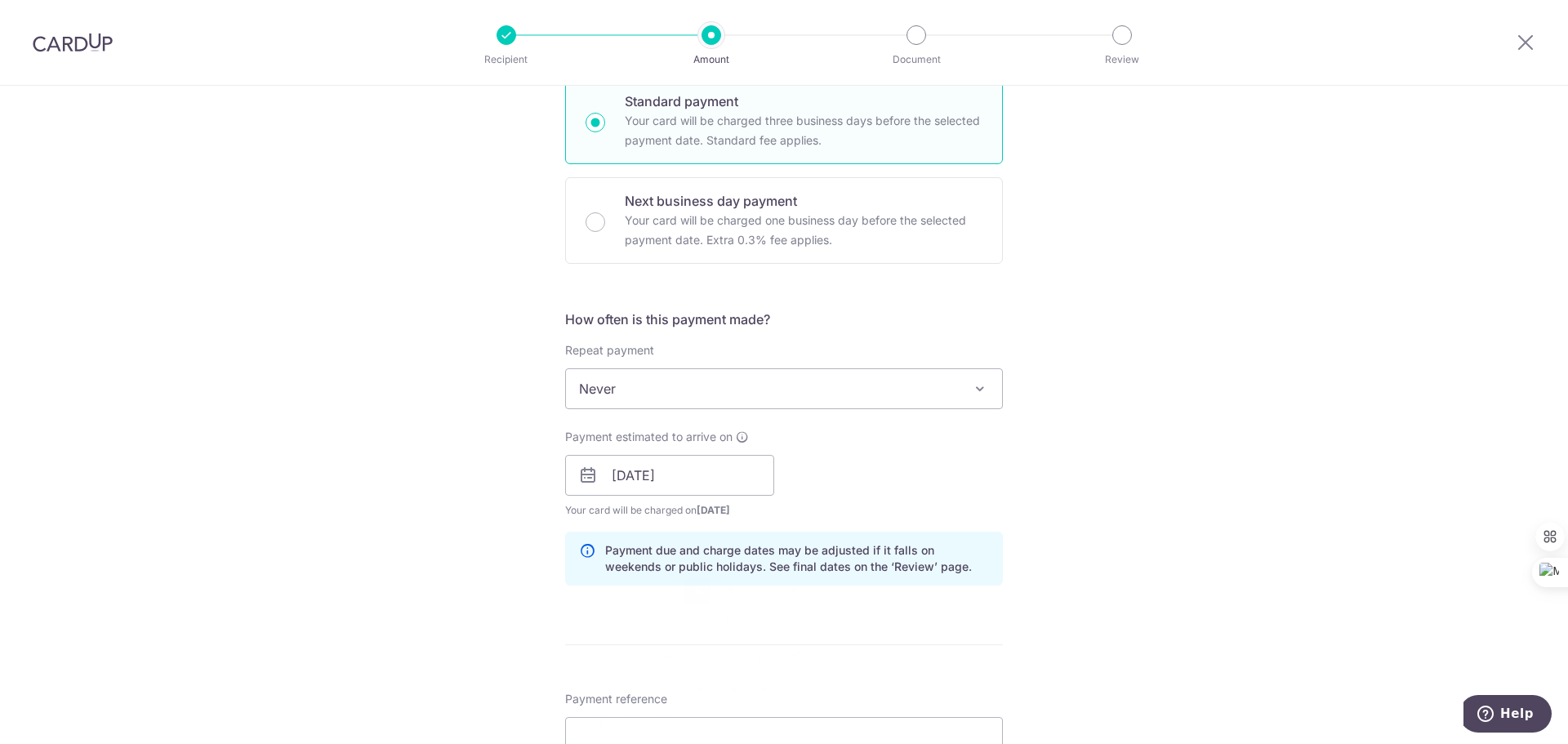
scroll to position [490, 0]
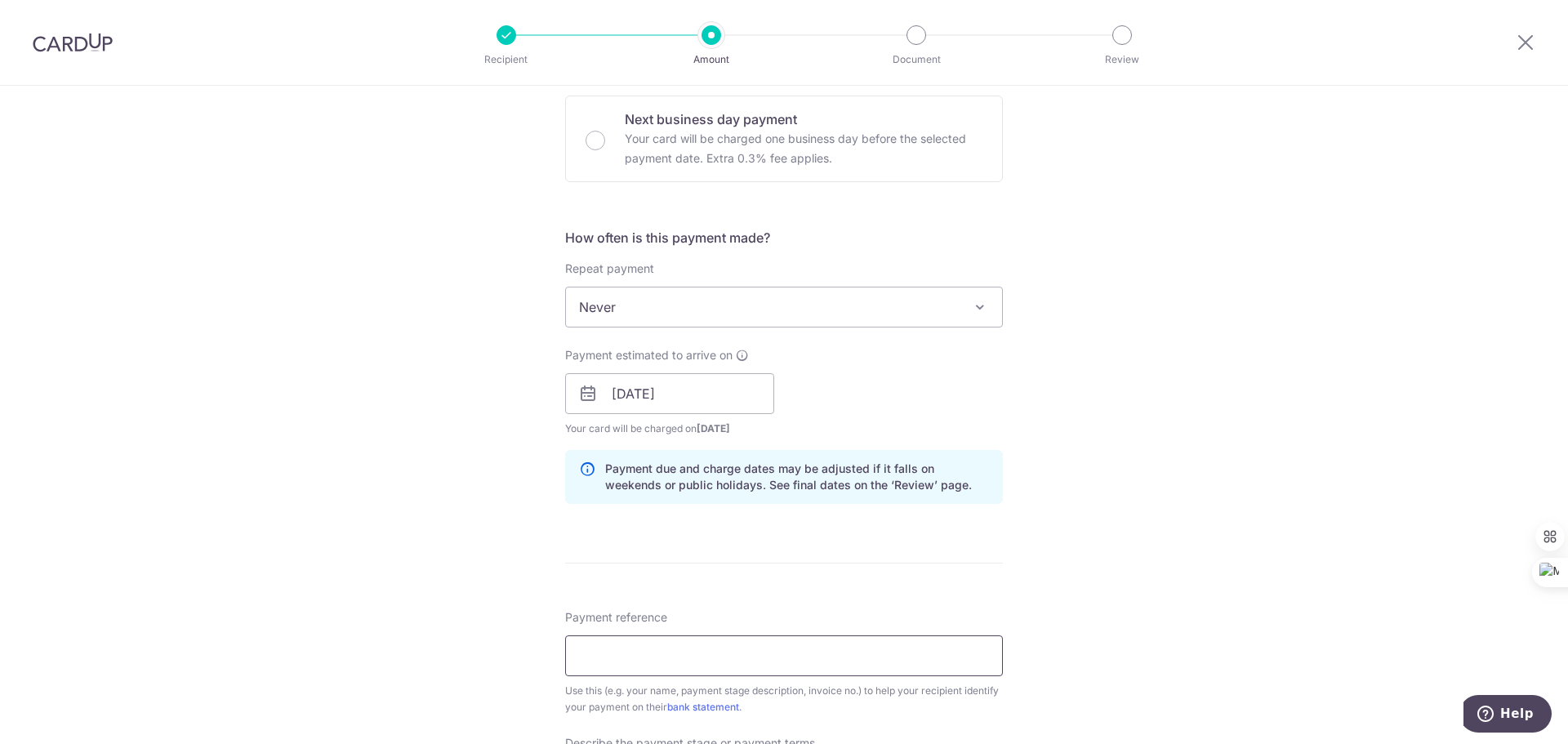
click at [717, 654] on input "Payment reference" at bounding box center [784, 655] width 438 height 40
paste input "MILELION"
type input "MILELION"
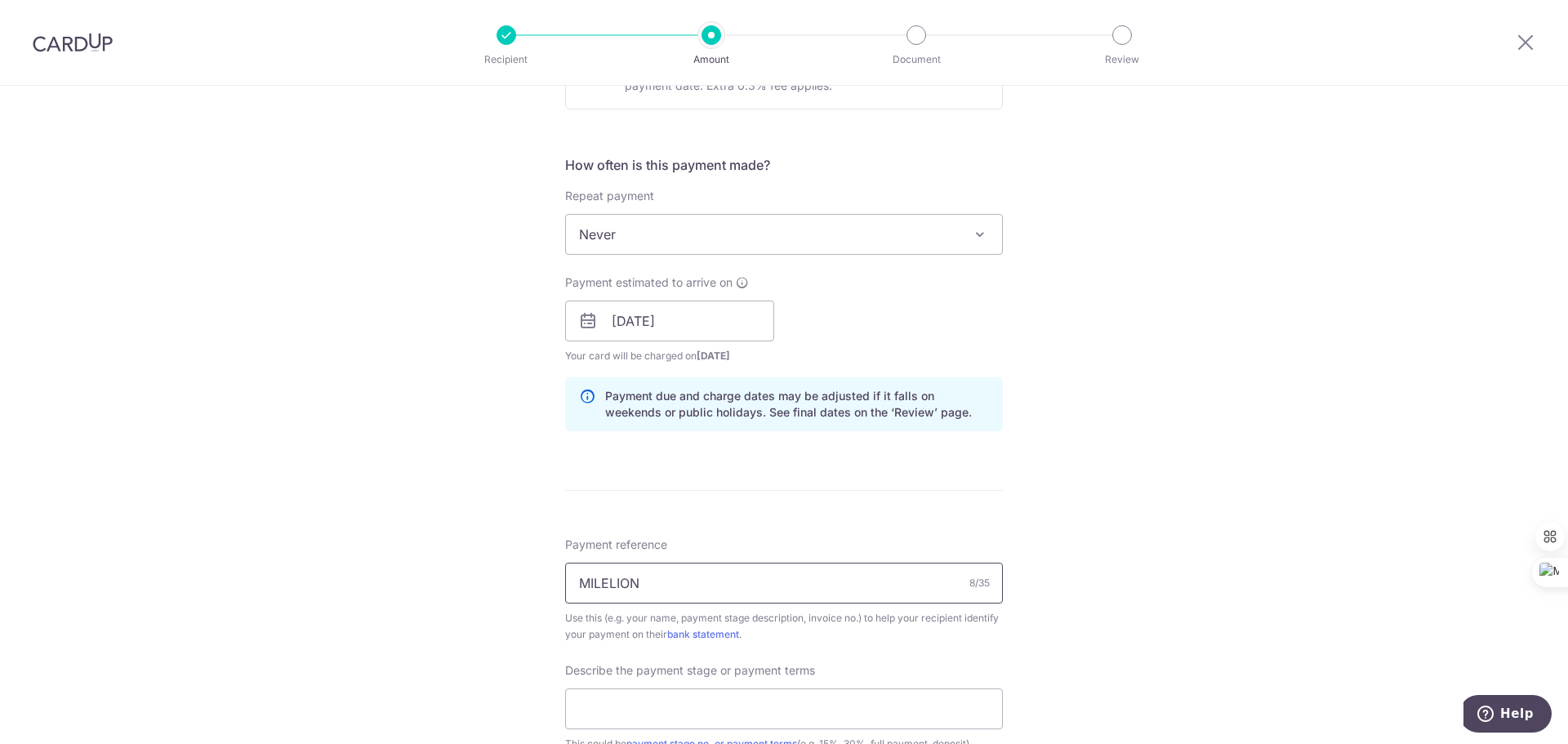
scroll to position [653, 0]
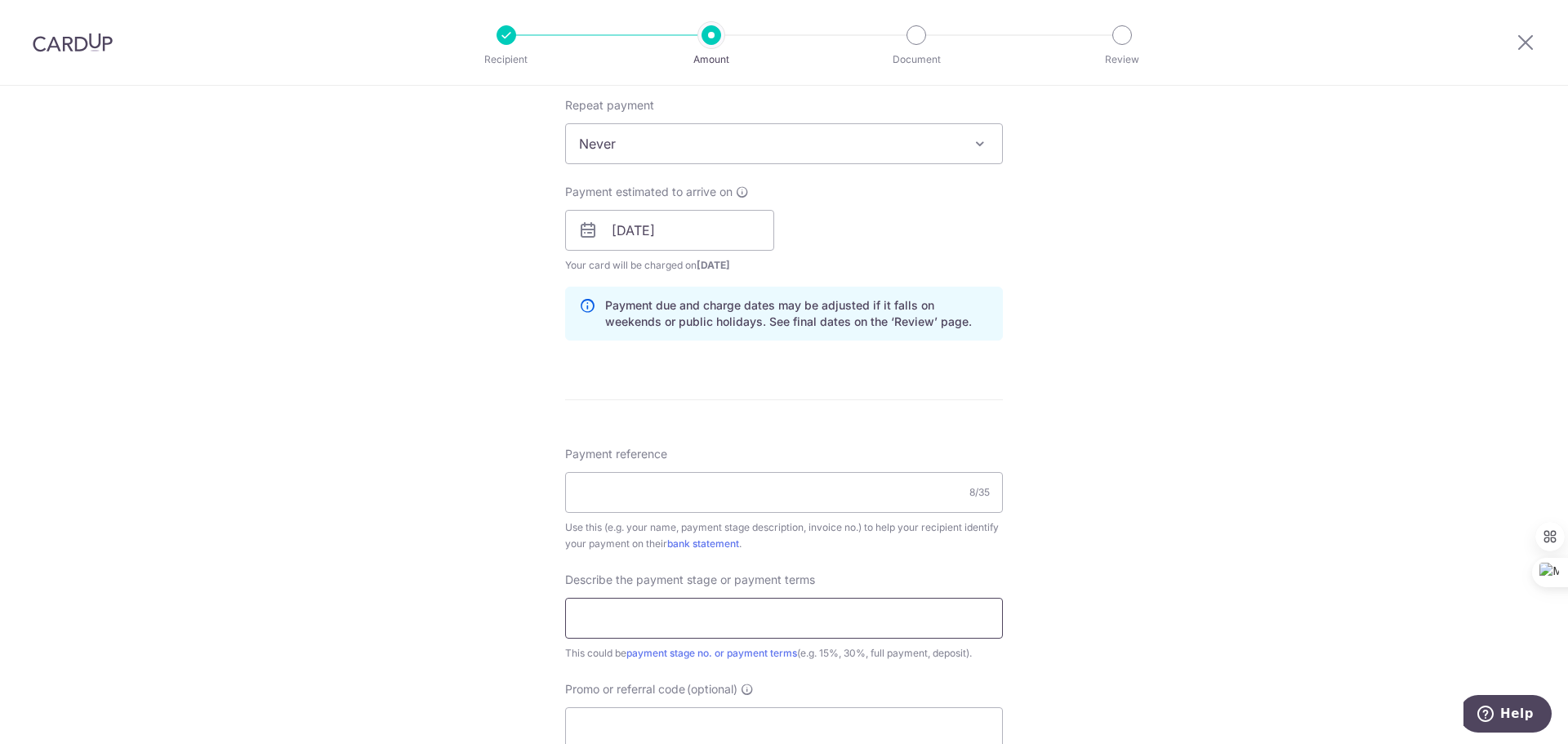
click at [641, 627] on input "text" at bounding box center [784, 617] width 438 height 40
click at [638, 501] on input "Payment reference" at bounding box center [784, 492] width 438 height 40
type input "[PERSON_NAME]"
click at [627, 616] on input "text" at bounding box center [784, 617] width 438 height 40
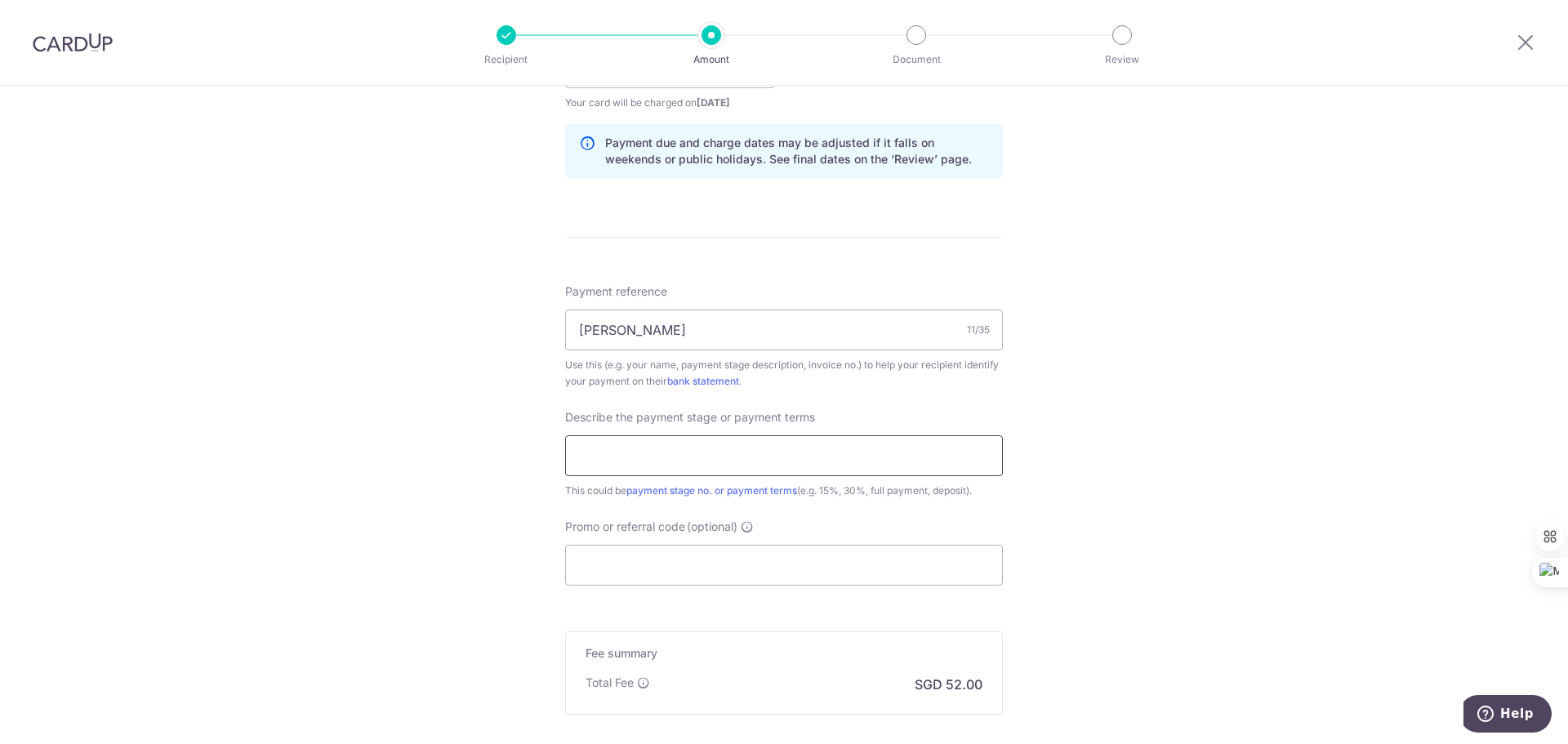
scroll to position [816, 0]
type input "Full"
click at [822, 545] on input "Promo or referral code (optional)" at bounding box center [784, 564] width 438 height 40
paste input "MILELION"
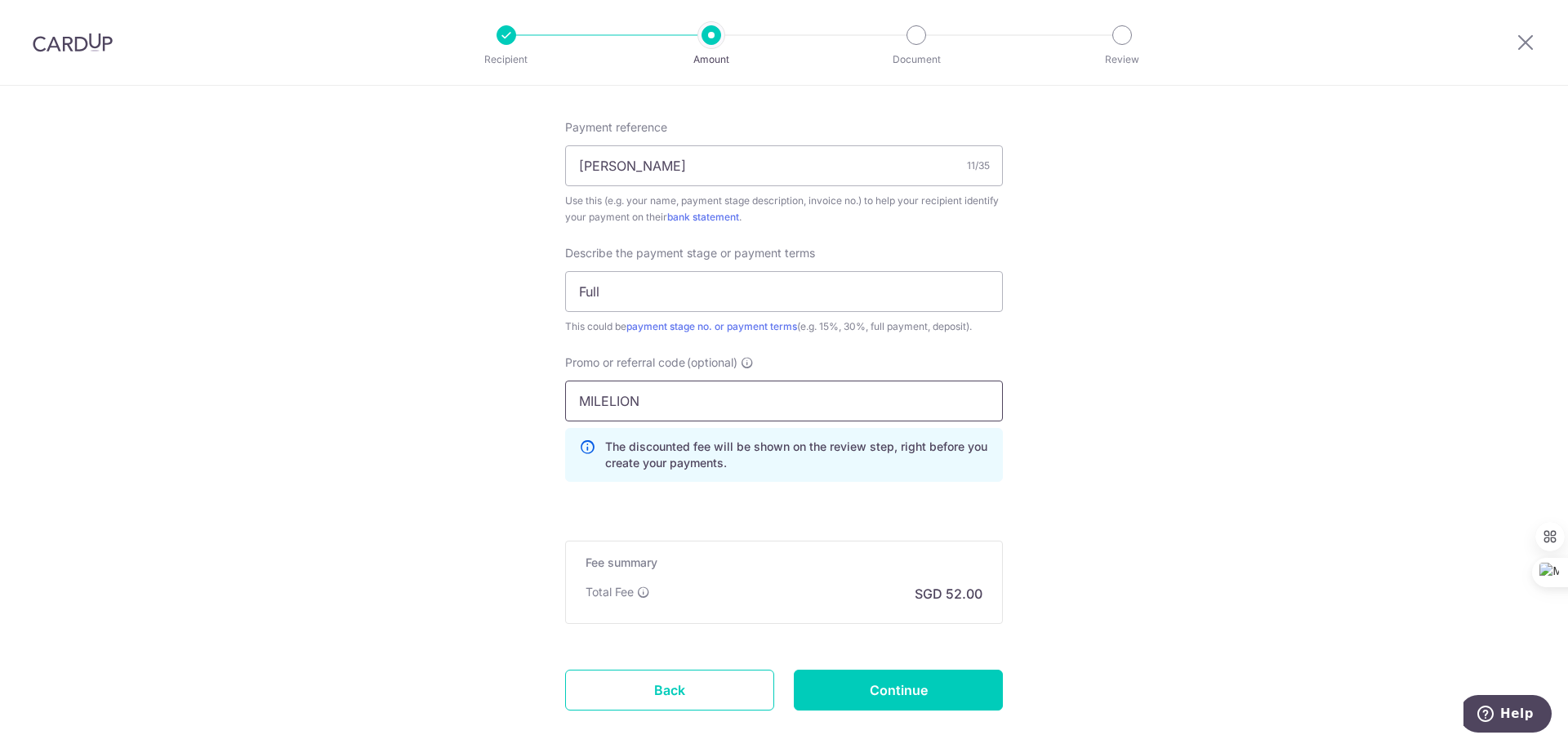
scroll to position [1069, 0]
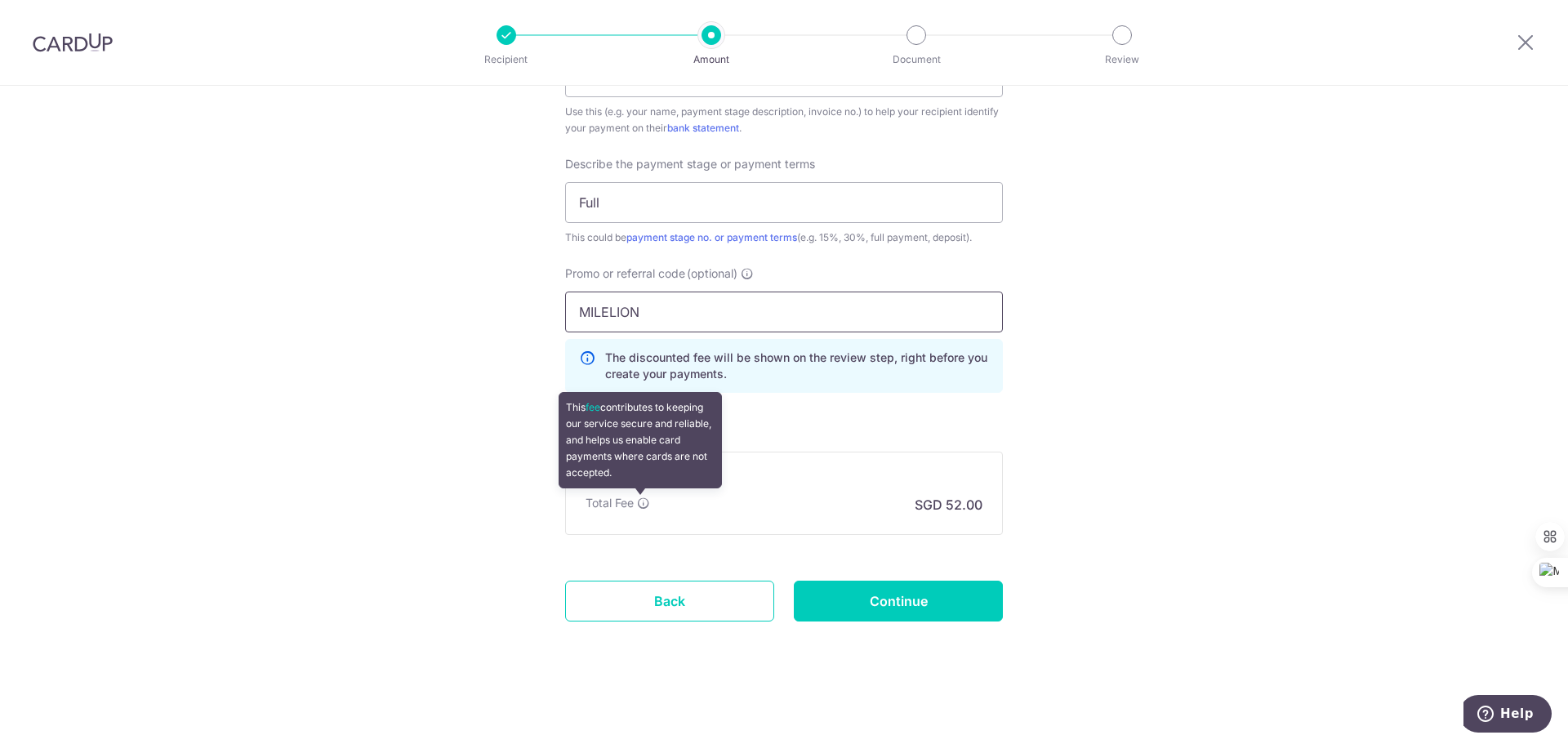
type input "MILELION"
click at [637, 501] on icon at bounding box center [643, 503] width 13 height 13
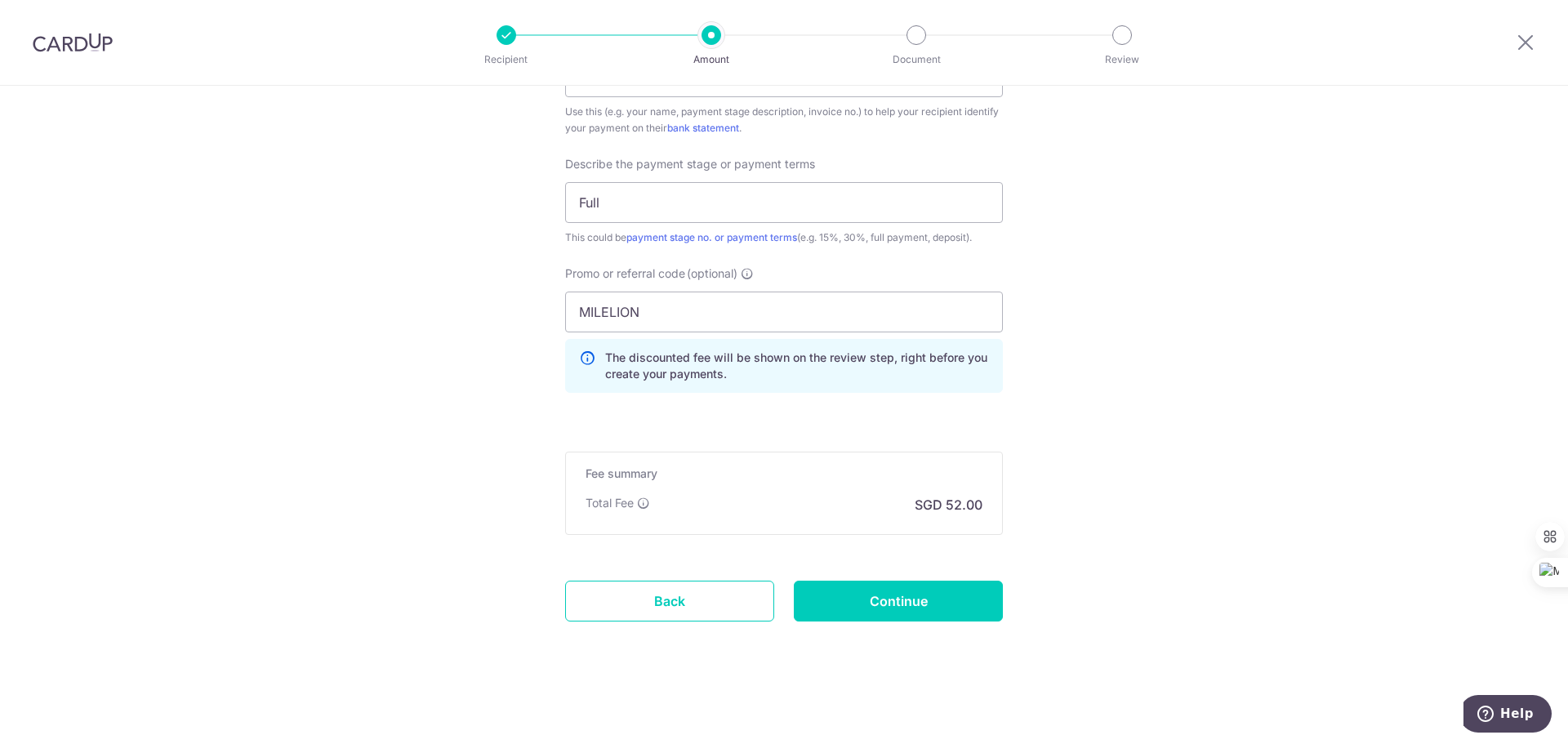
click at [939, 582] on input "Continue" at bounding box center [898, 601] width 209 height 40
type input "Create Schedule"
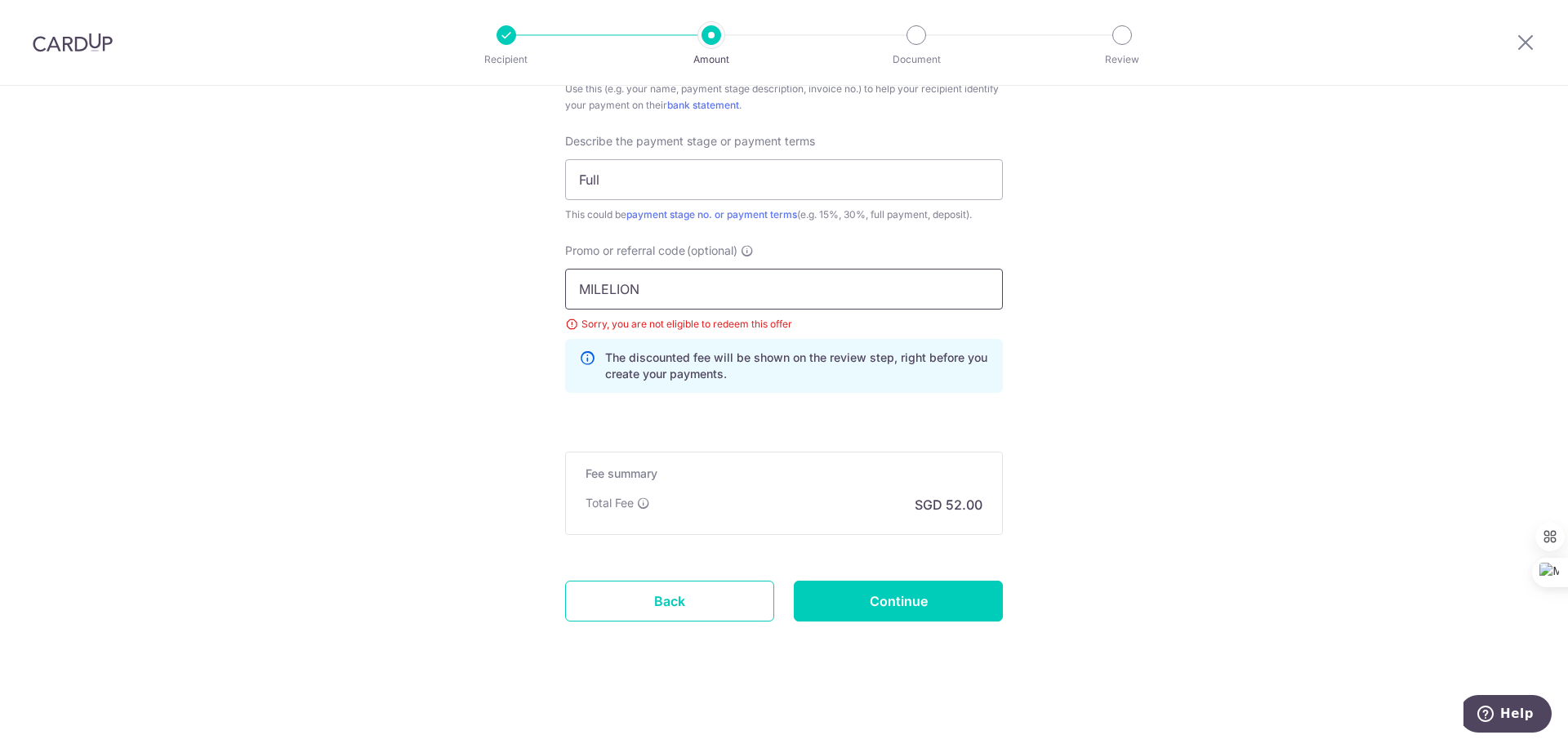
drag, startPoint x: 661, startPoint y: 293, endPoint x: 485, endPoint y: 289, distance: 176.0
paste input "REC185"
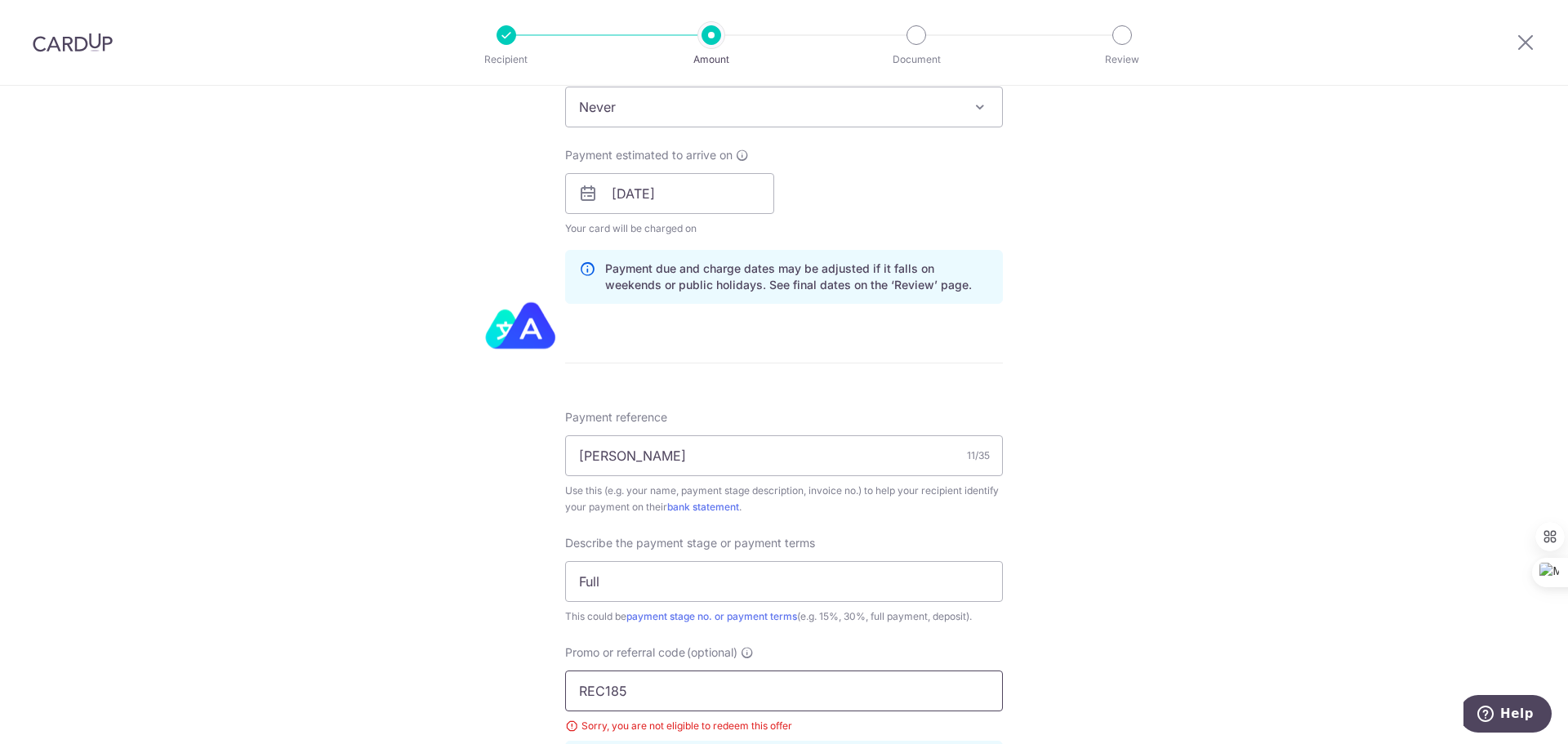
scroll to position [602, 0]
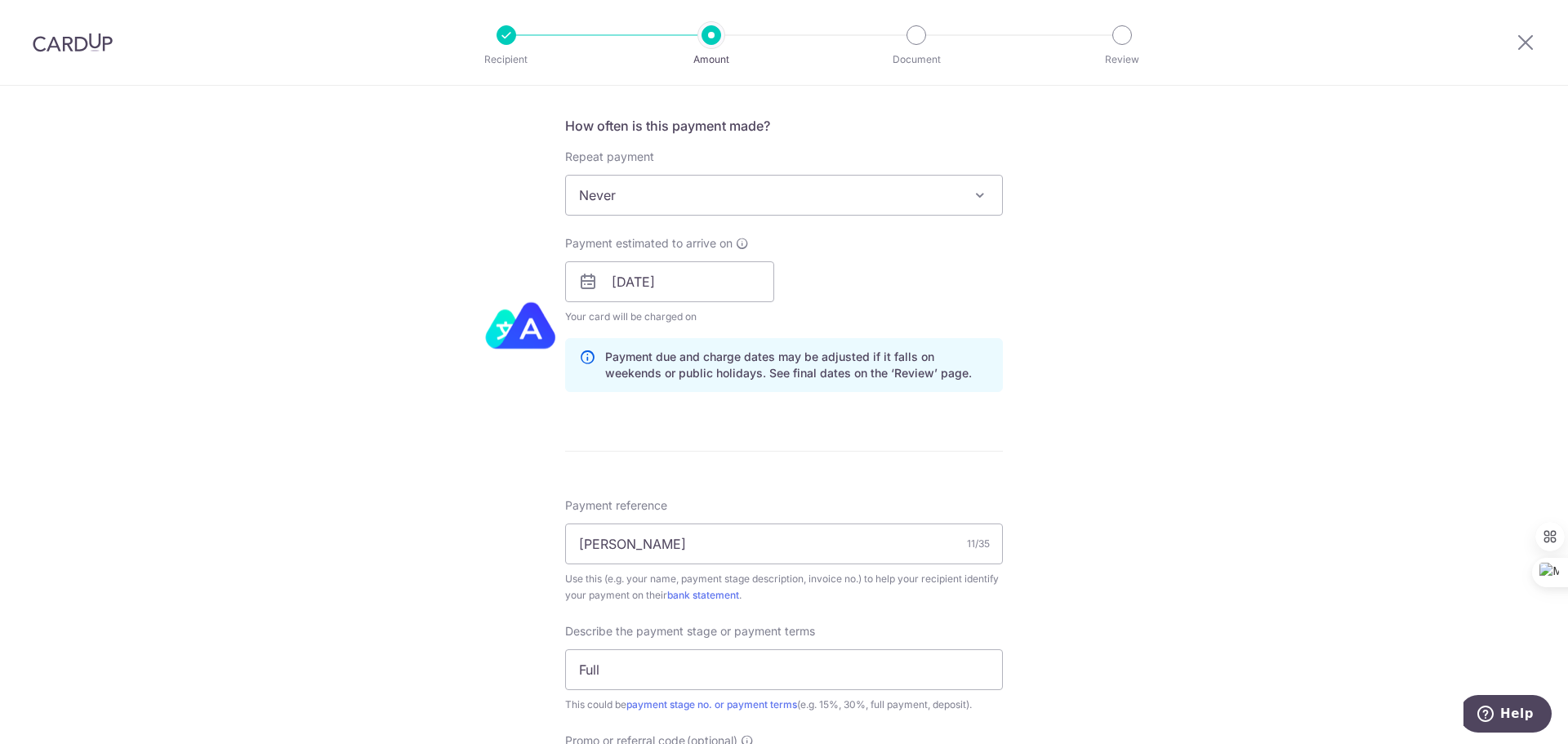
type input "REC185"
click at [661, 201] on span "Never" at bounding box center [784, 194] width 436 height 39
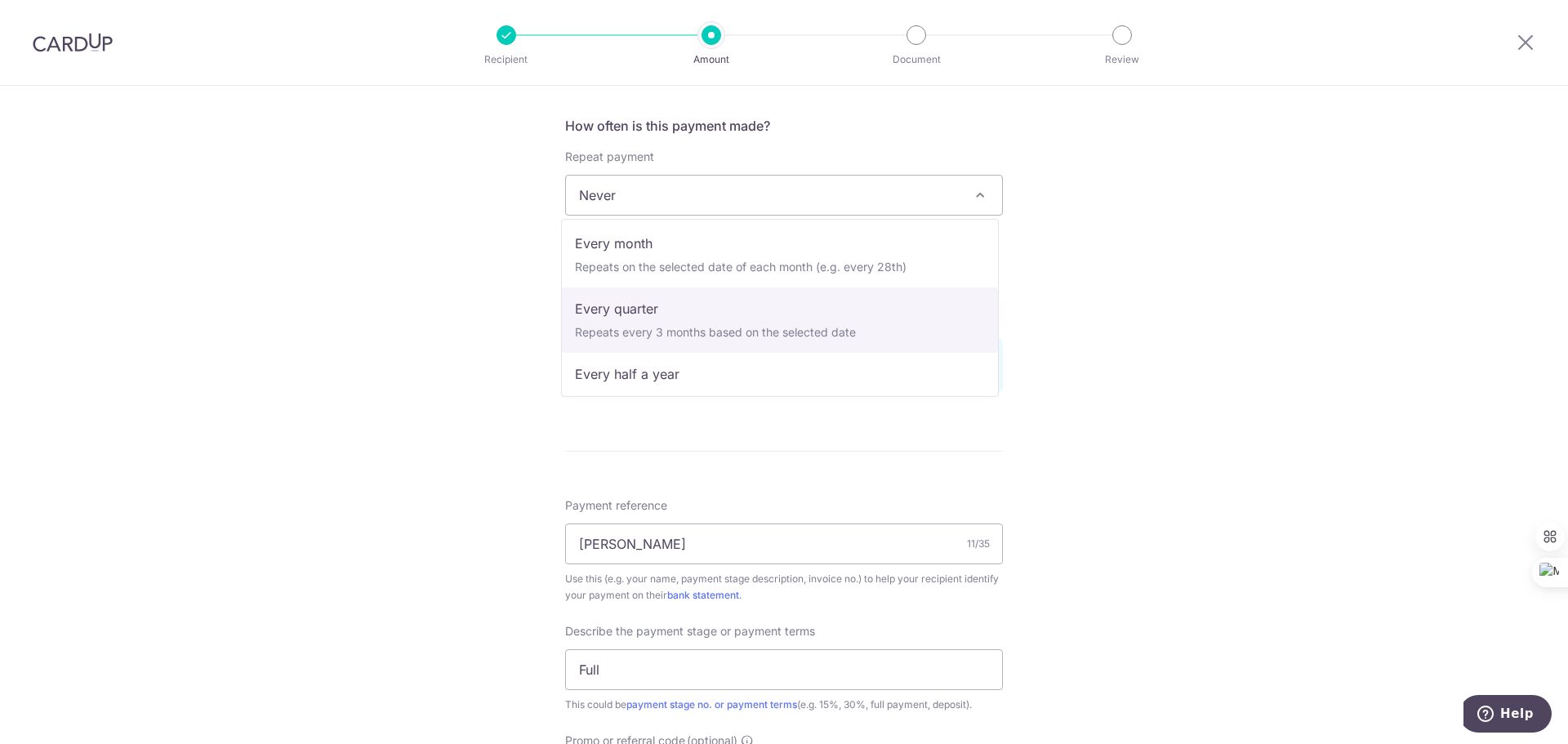
scroll to position [163, 0]
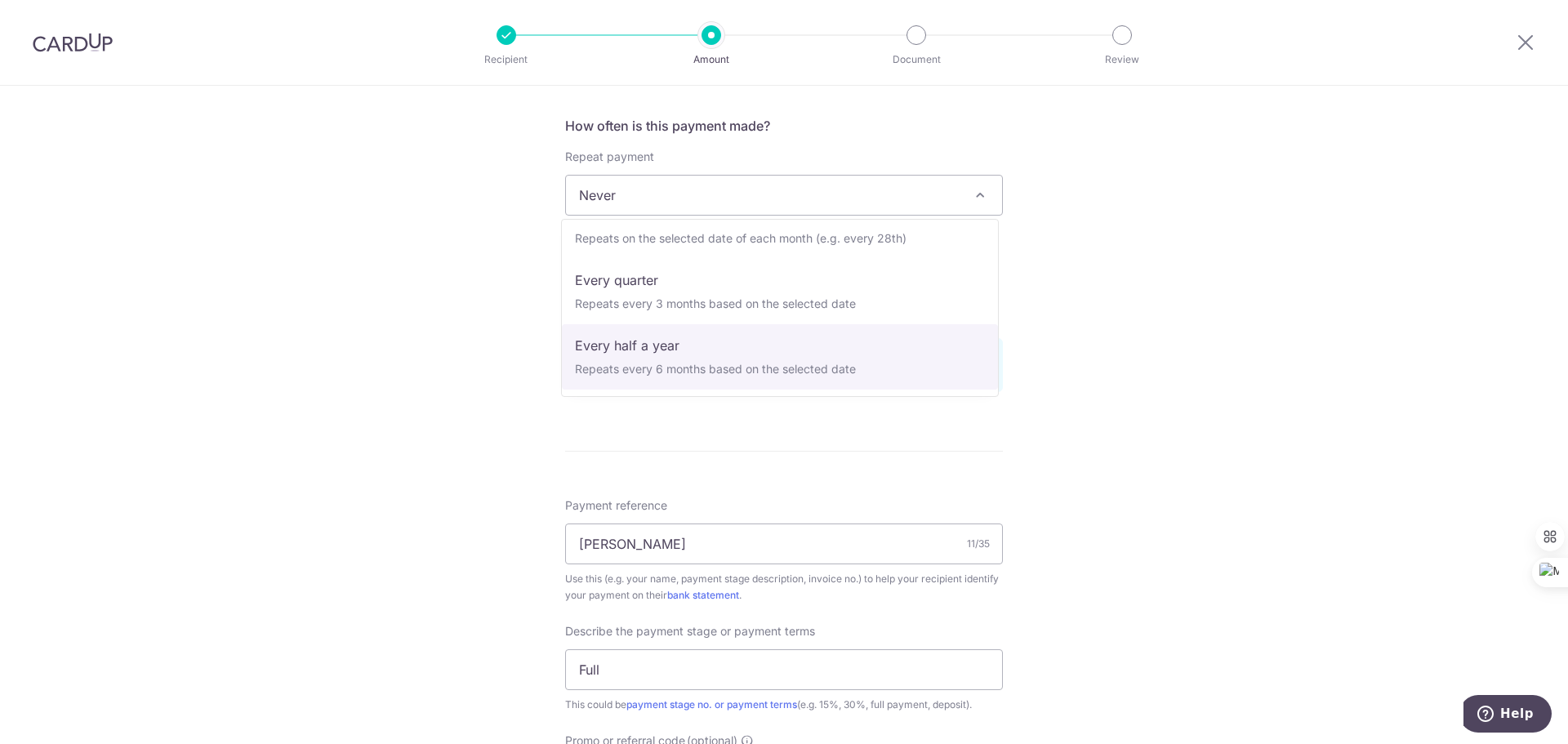
select select "5"
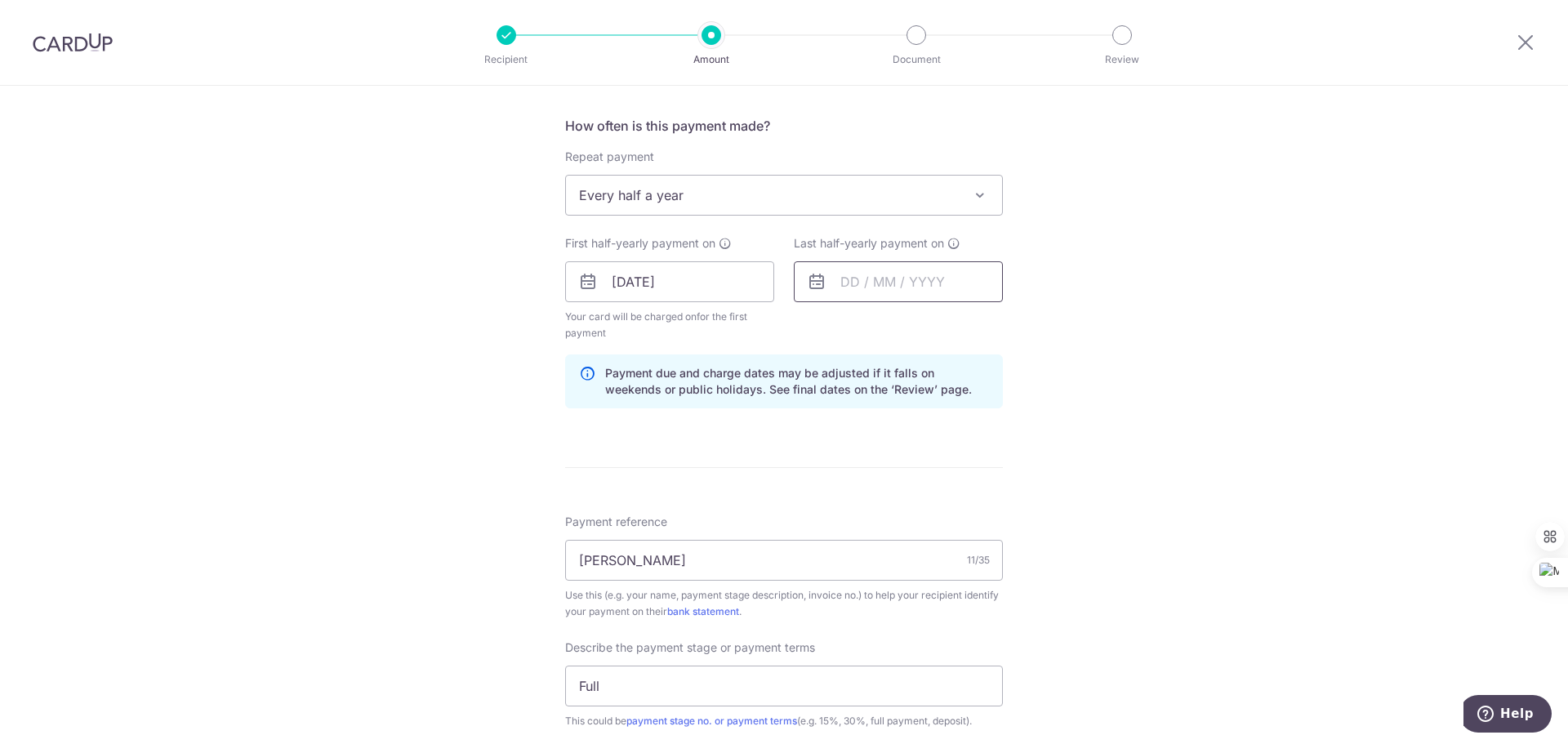
click at [856, 282] on input "text" at bounding box center [898, 282] width 209 height 40
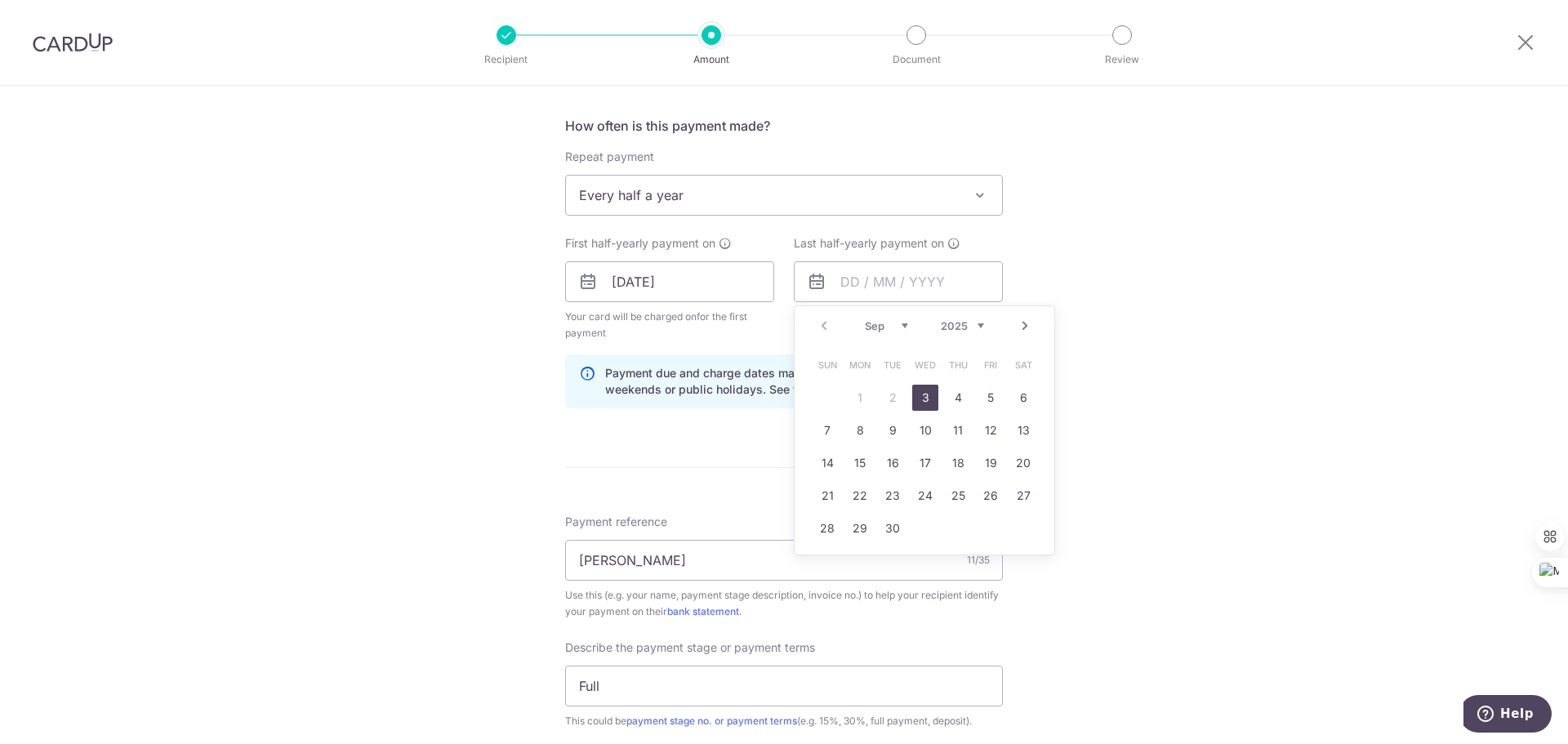
click at [1023, 329] on link "Next" at bounding box center [1024, 325] width 19 height 19
click at [1027, 319] on link "Next" at bounding box center [1024, 325] width 19 height 19
click at [854, 426] on link "9" at bounding box center [860, 430] width 26 height 26
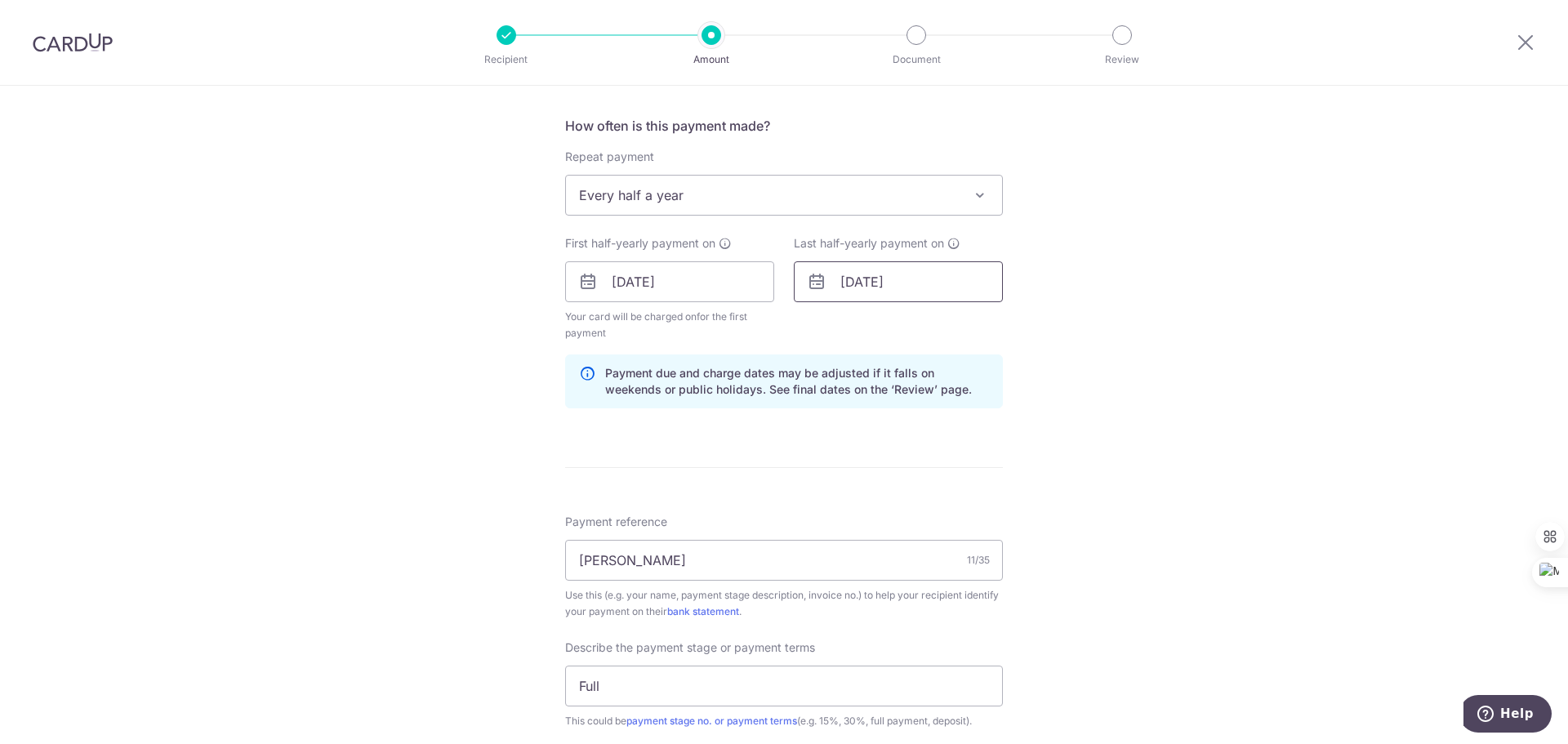
click at [963, 277] on input "09/03/2026" at bounding box center [898, 282] width 209 height 40
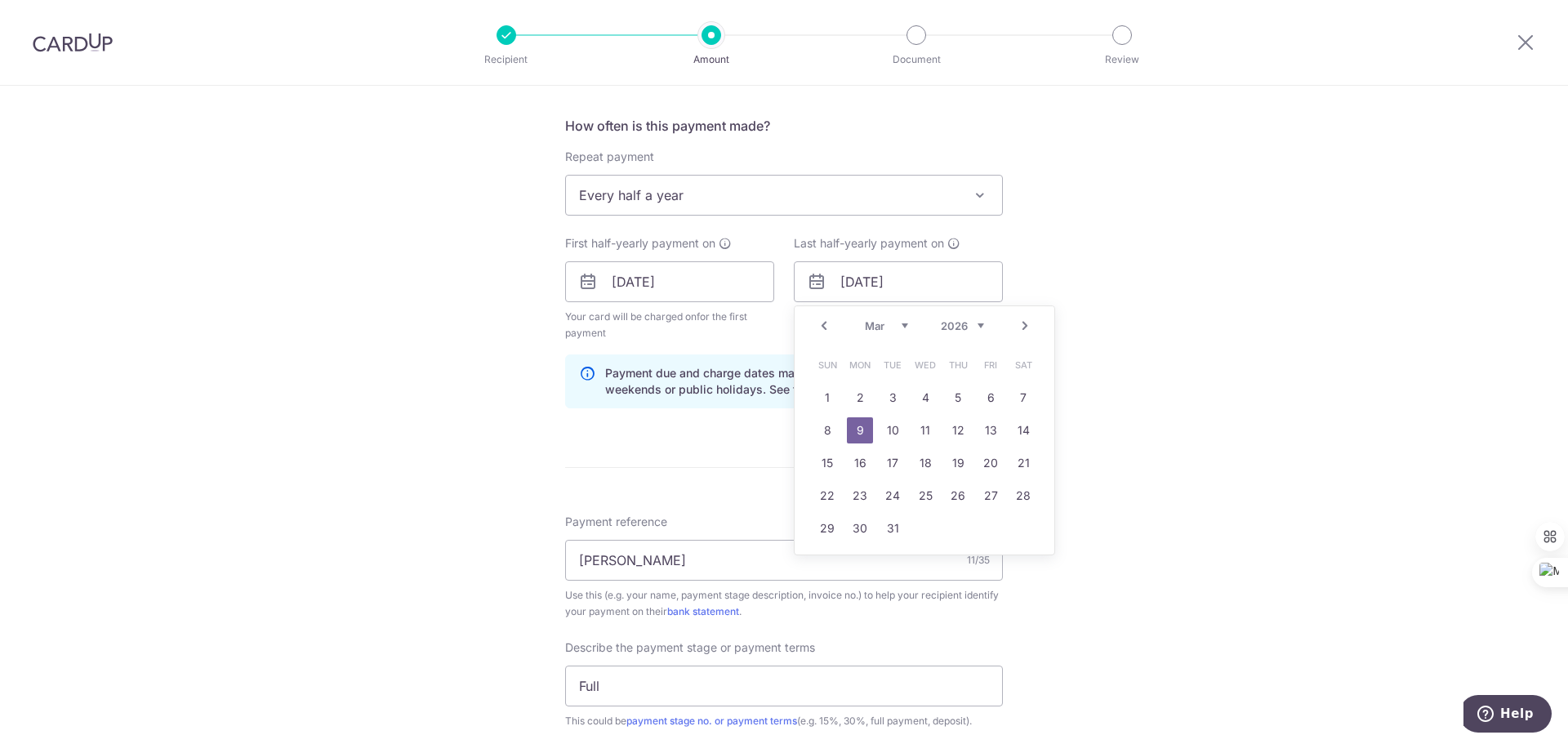
click at [823, 326] on link "Prev" at bounding box center [823, 325] width 19 height 19
click at [856, 424] on link "9" at bounding box center [860, 430] width 26 height 26
type input "[DATE]"
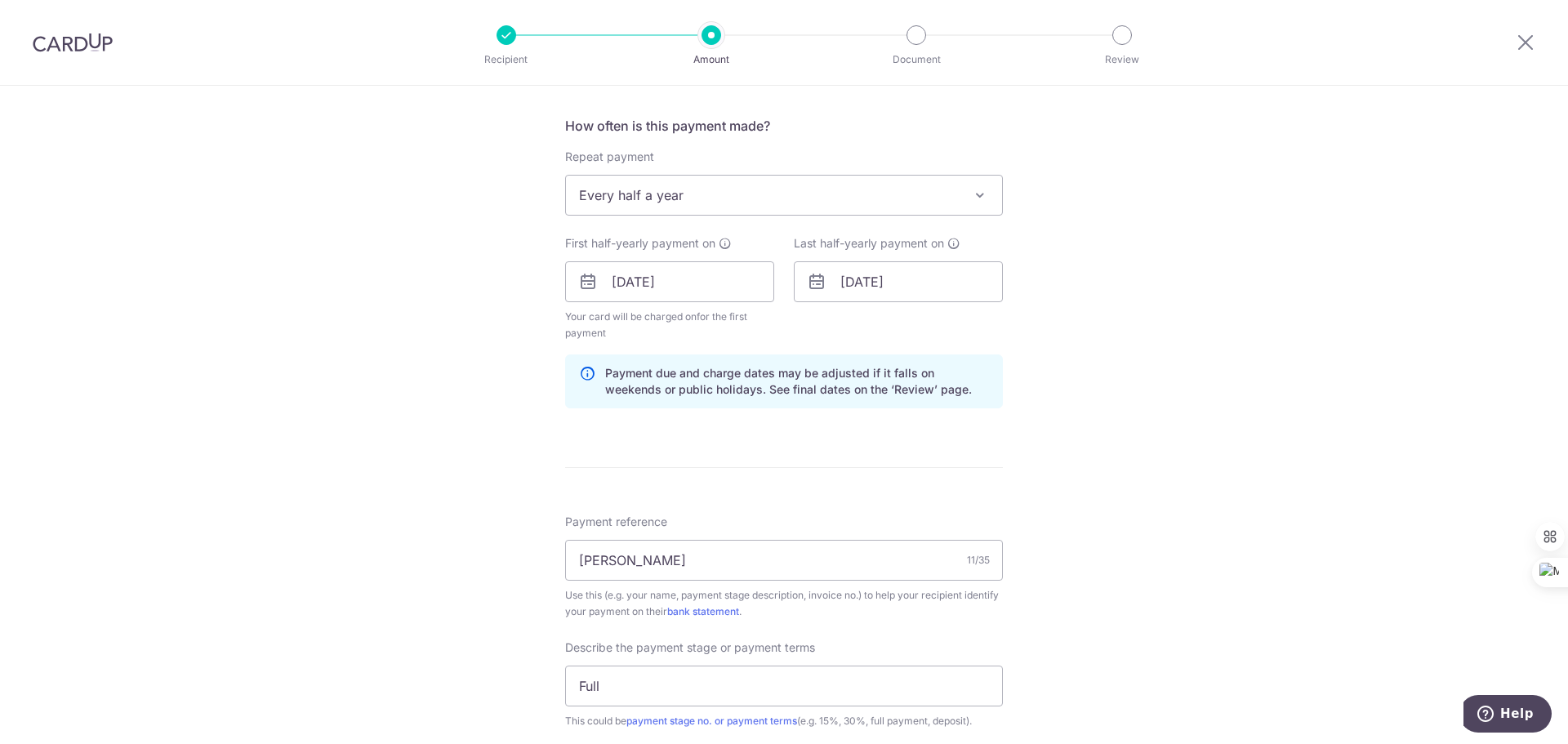
click at [1145, 317] on div "Tell us more about your payment Enter payment amount SGD 2,000.00 2000.00 Selec…" at bounding box center [784, 367] width 1568 height 1766
drag, startPoint x: 917, startPoint y: 391, endPoint x: 1009, endPoint y: 414, distance: 94.8
click at [1009, 414] on div "Tell us more about your payment Enter payment amount SGD 2,000.00 2000.00 Selec…" at bounding box center [784, 367] width 1568 height 1766
click at [1194, 322] on div "Tell us more about your payment Enter payment amount SGD 2,000.00 2000.00 Selec…" at bounding box center [784, 367] width 1568 height 1766
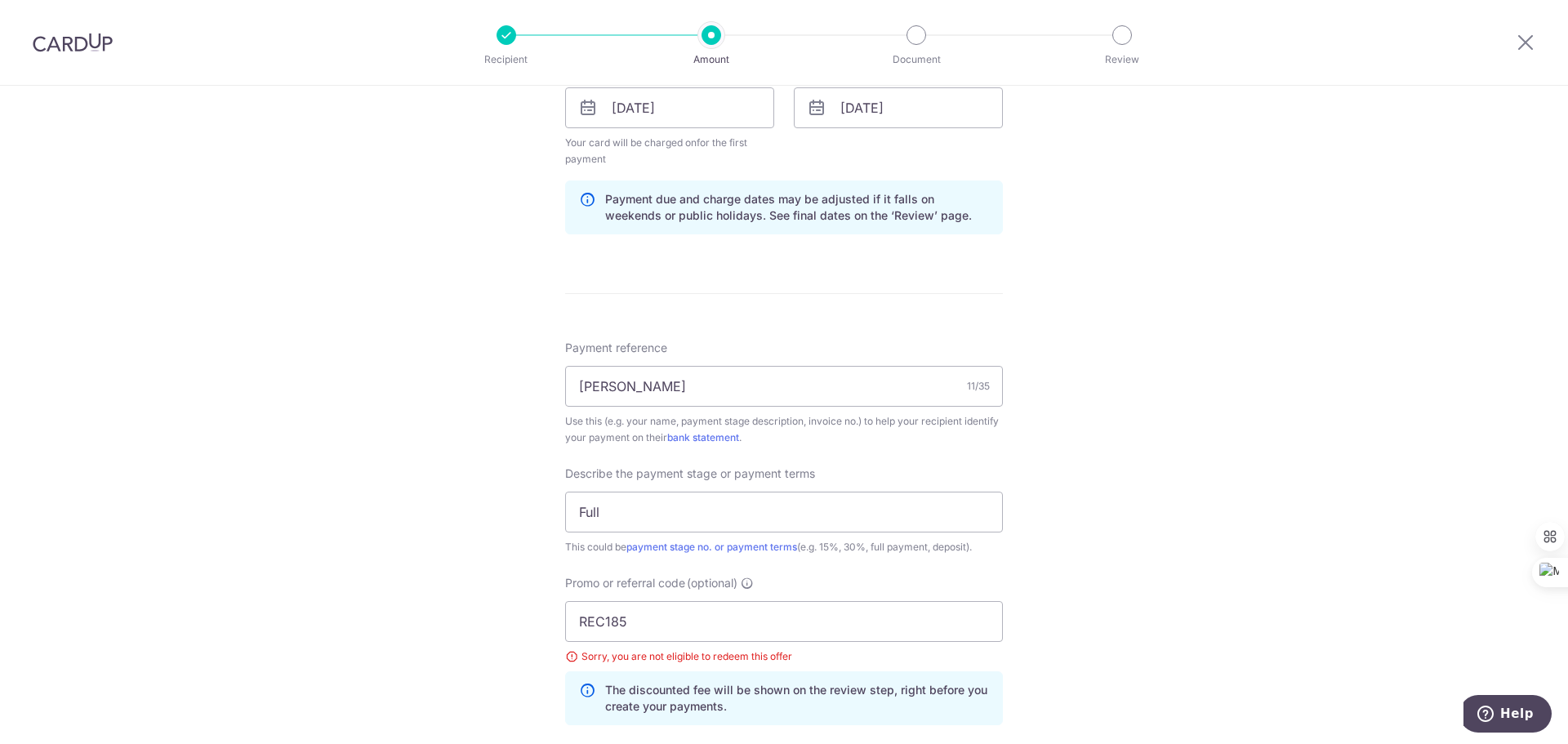
scroll to position [1092, 0]
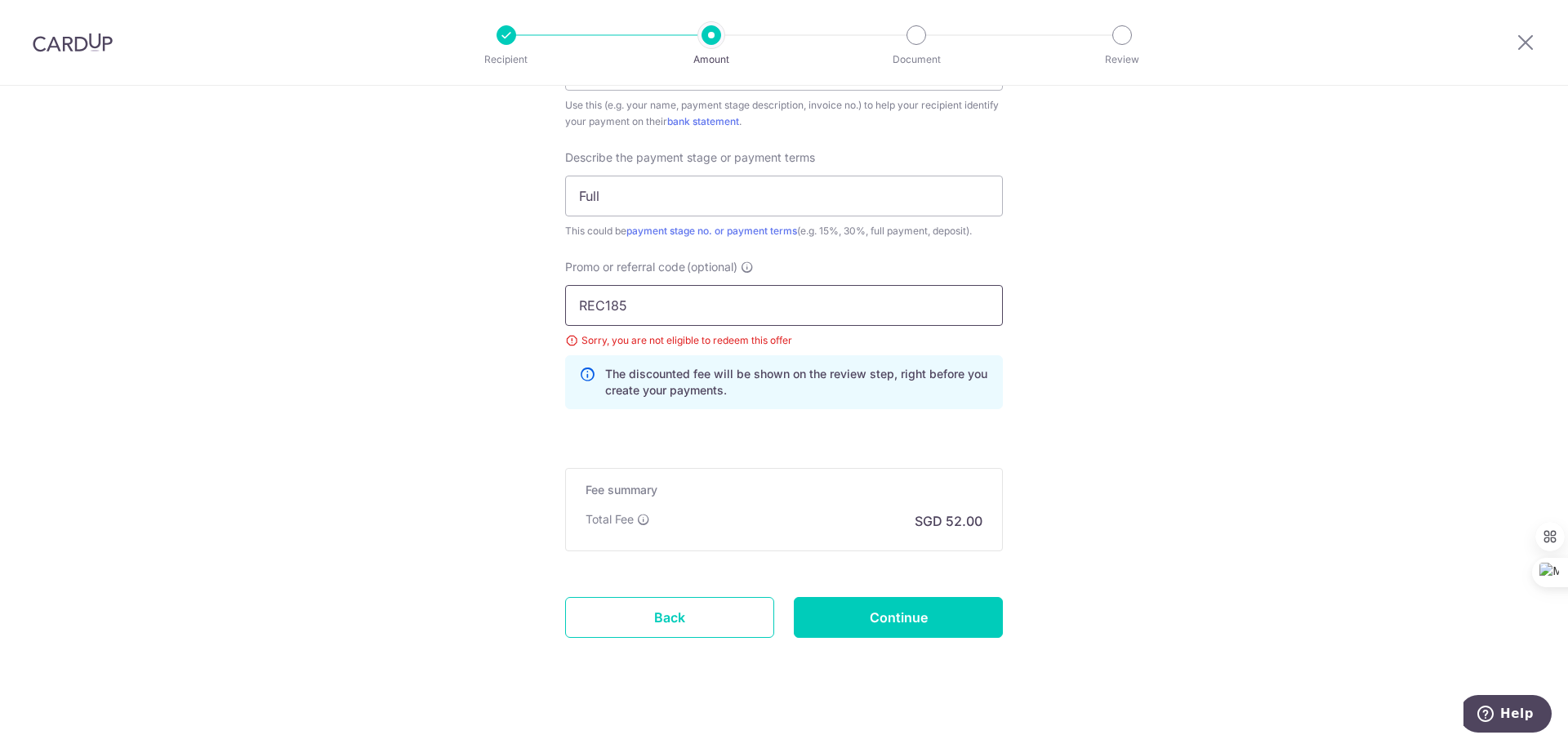
drag, startPoint x: 683, startPoint y: 307, endPoint x: 662, endPoint y: 489, distance: 183.2
paste input "MILELION"
type input "MILELION"
click at [887, 616] on input "Continue" at bounding box center [898, 616] width 209 height 40
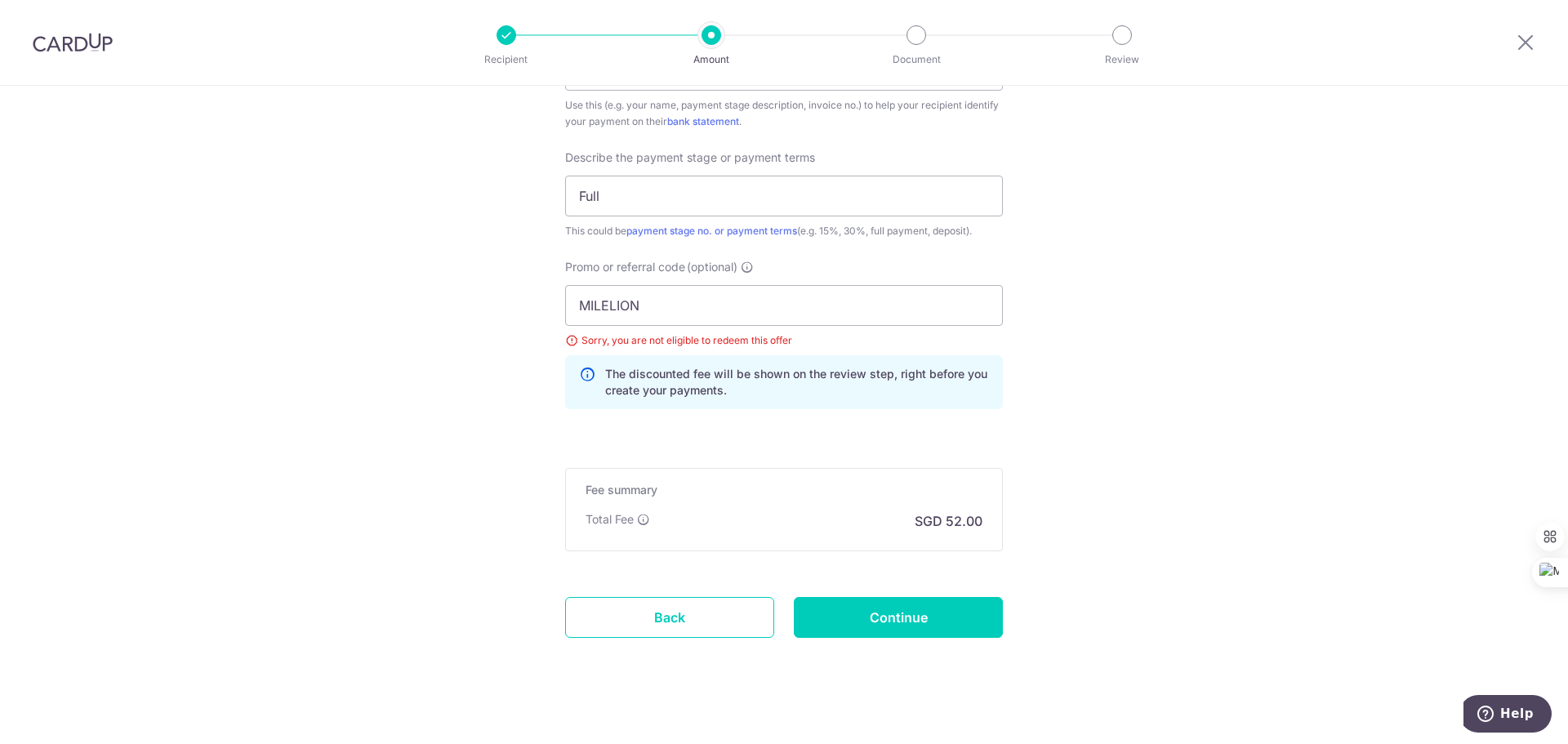
type input "Update Schedule"
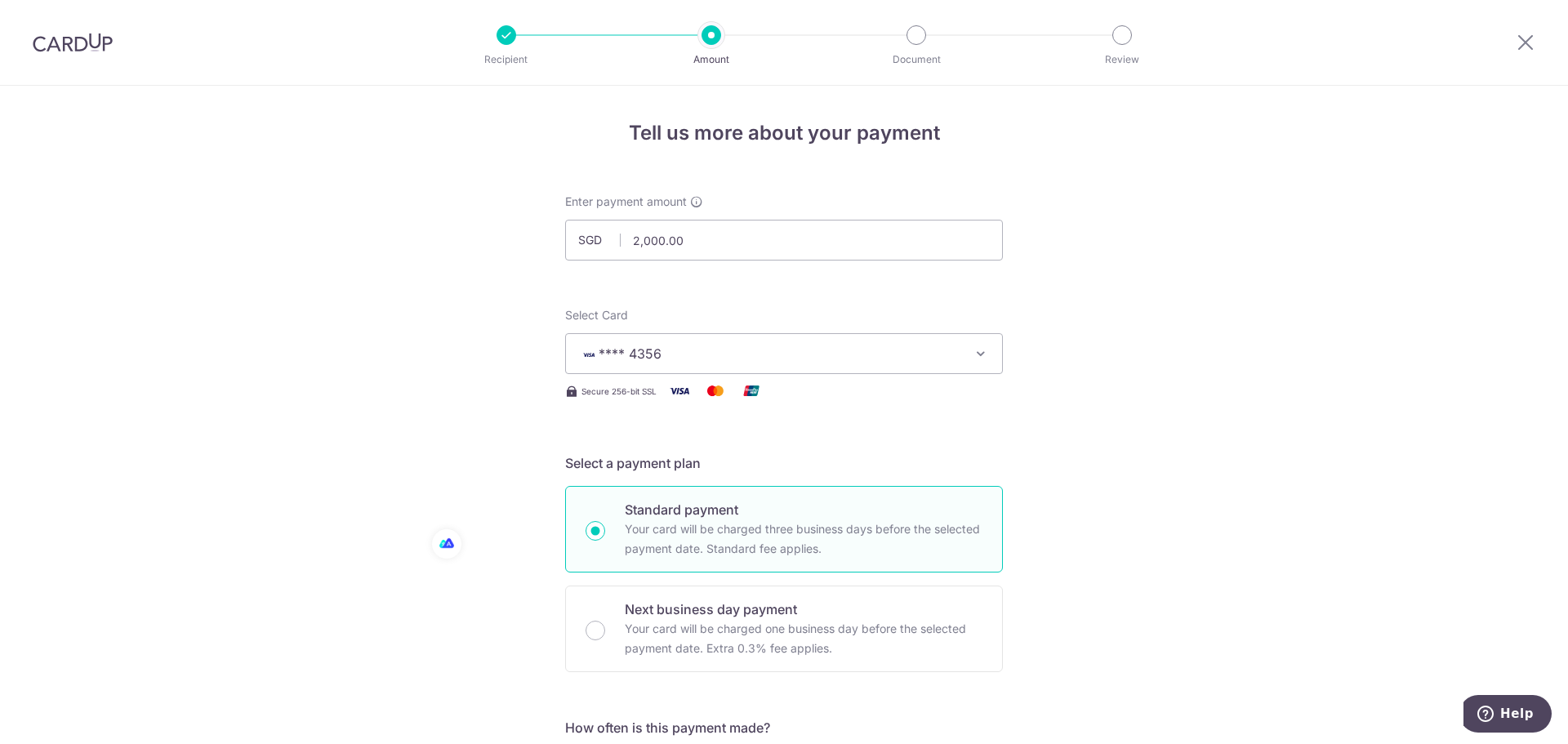
scroll to position [825, 0]
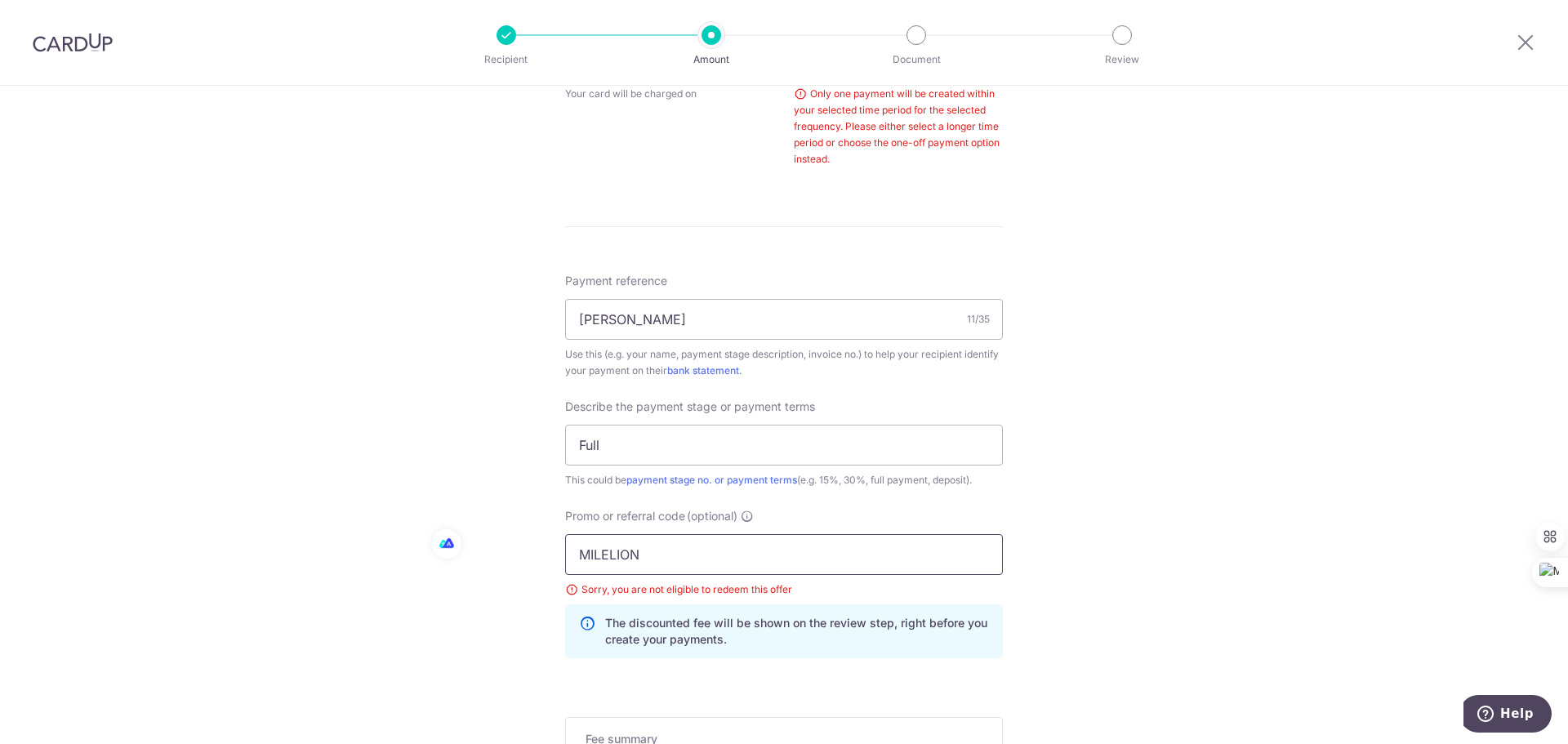
paste input "REC185"
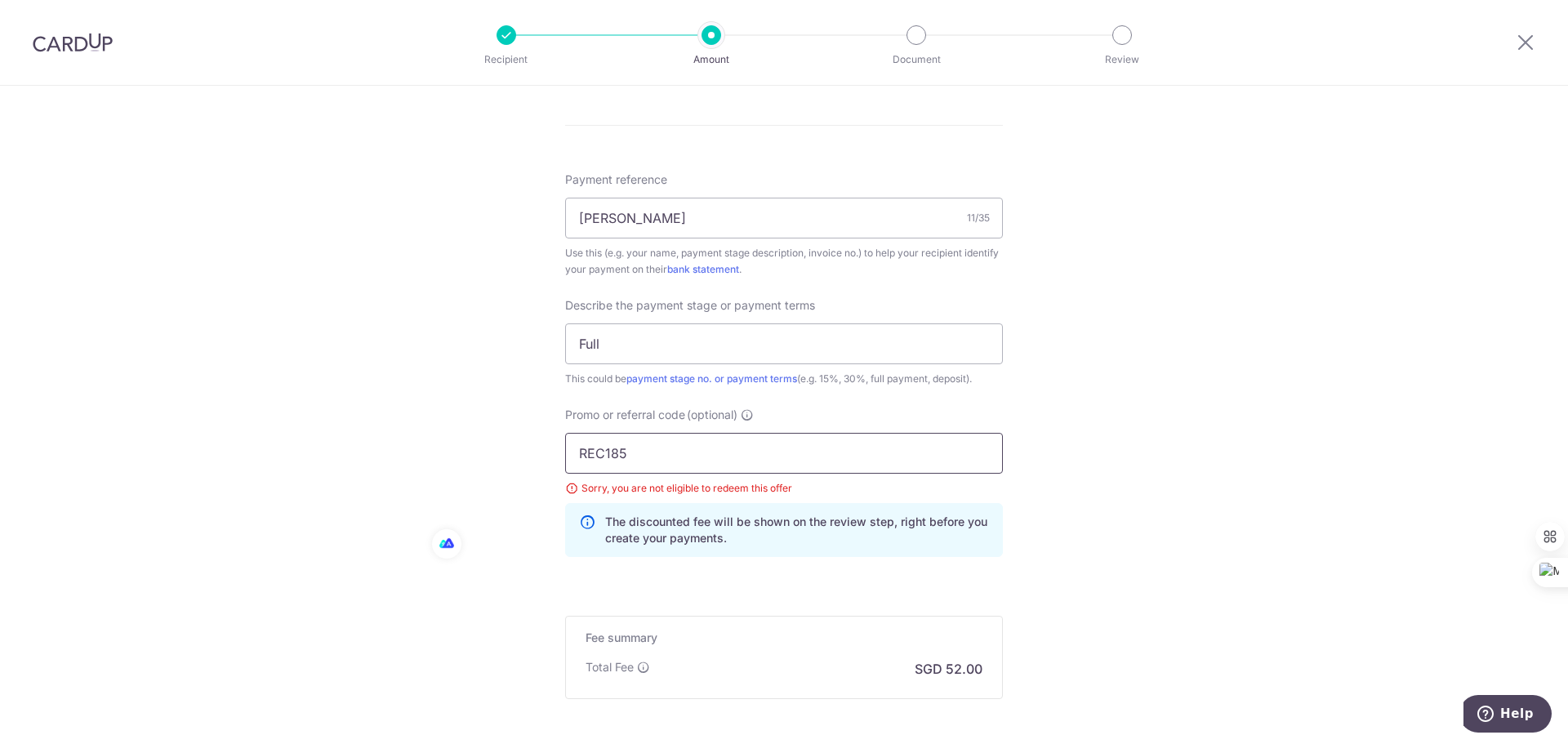
scroll to position [1090, 0]
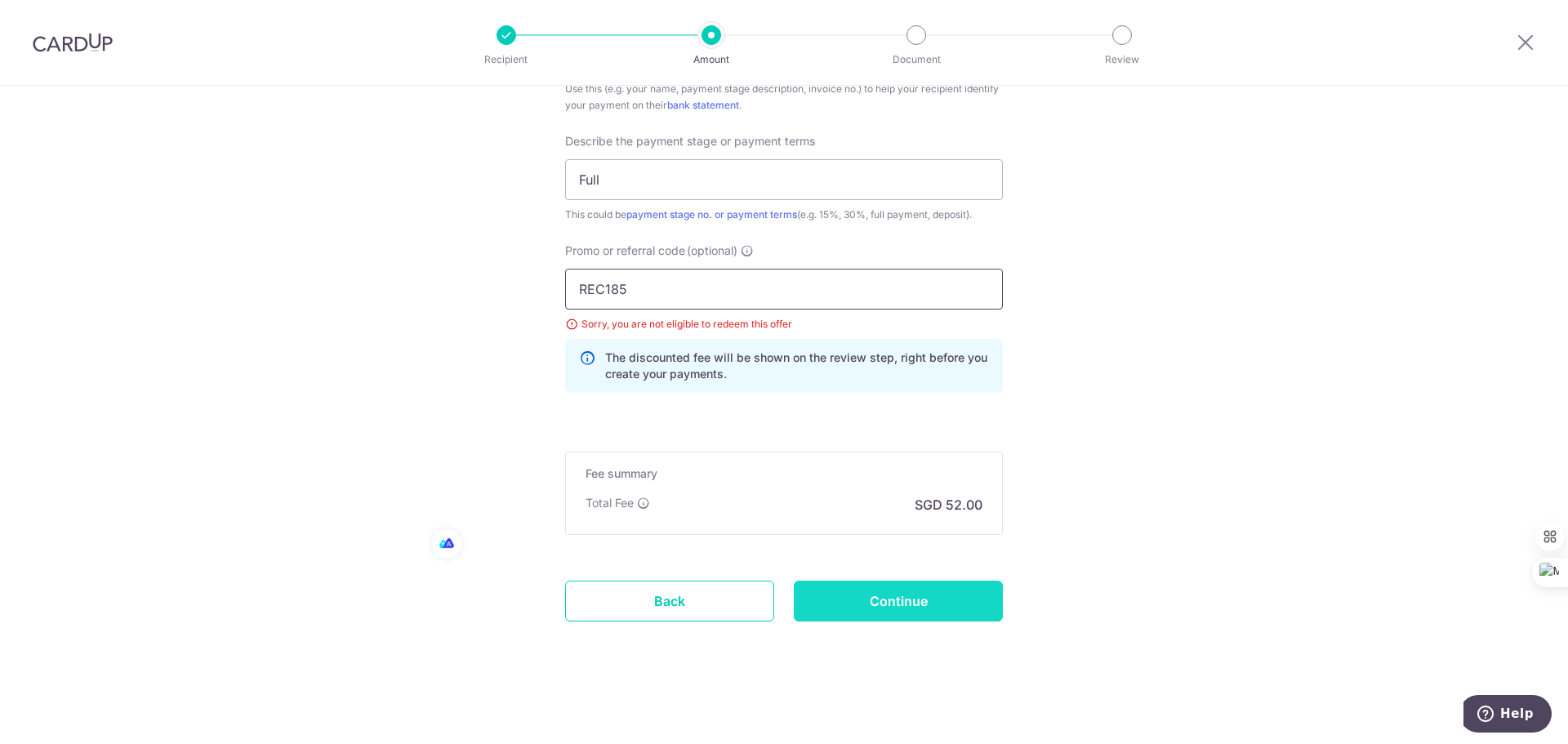
type input "REC185"
click at [903, 611] on input "Continue" at bounding box center [898, 601] width 209 height 40
type input "Update Schedule"
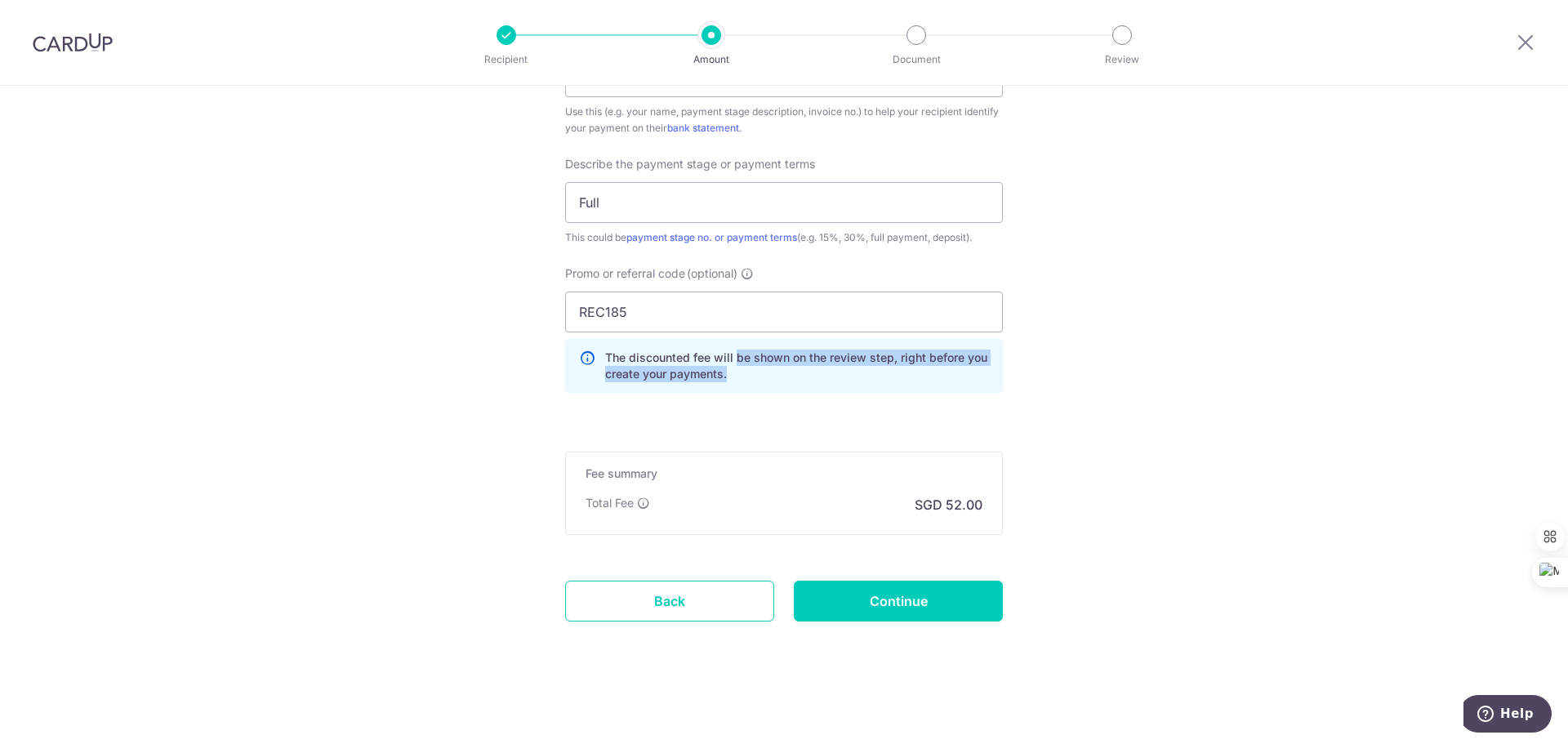
drag, startPoint x: 730, startPoint y: 353, endPoint x: 1015, endPoint y: 337, distance: 285.4
click at [813, 379] on p "The discounted fee will be shown on the review step, right before you create yo…" at bounding box center [796, 366] width 384 height 33
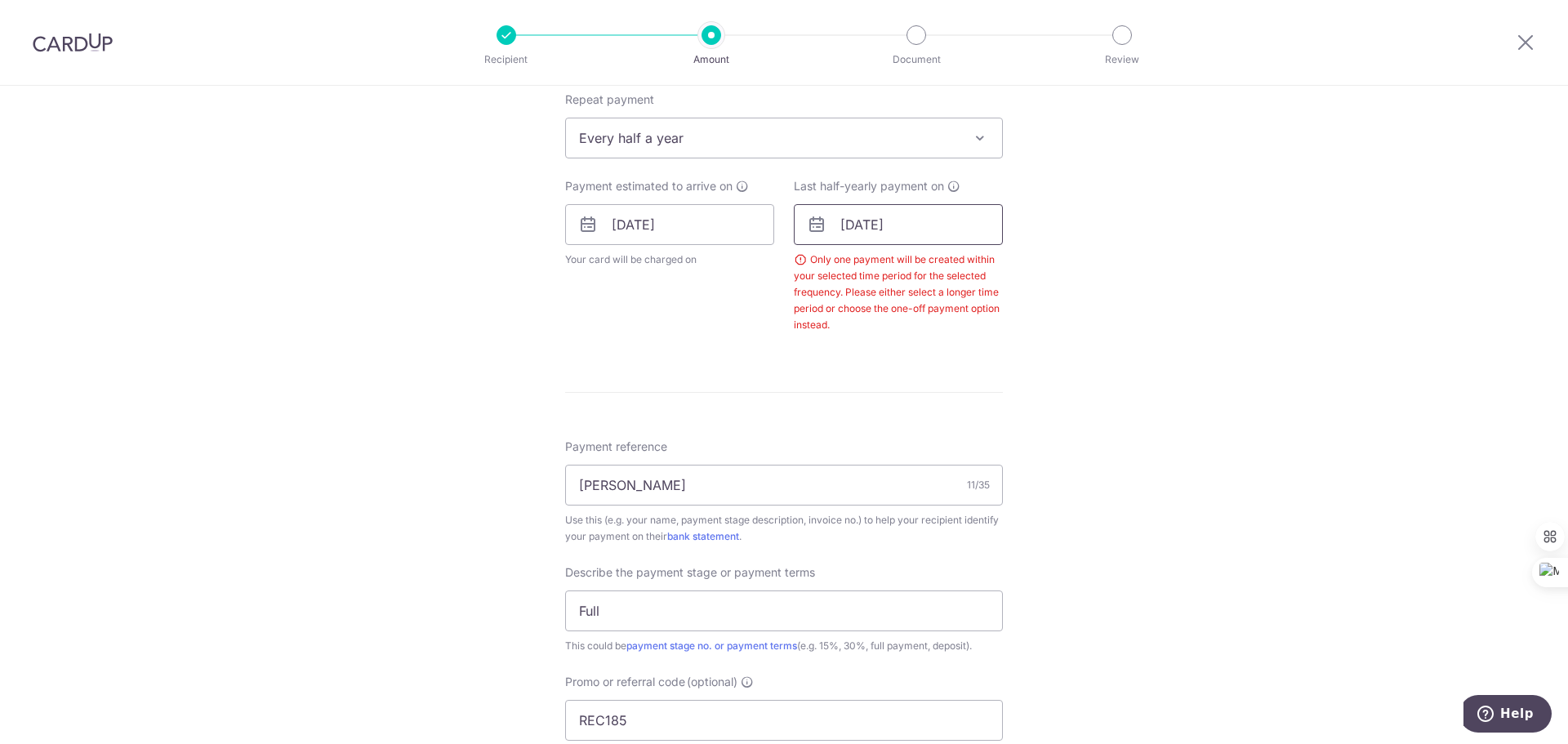
click at [934, 229] on input "[DATE]" at bounding box center [898, 224] width 209 height 40
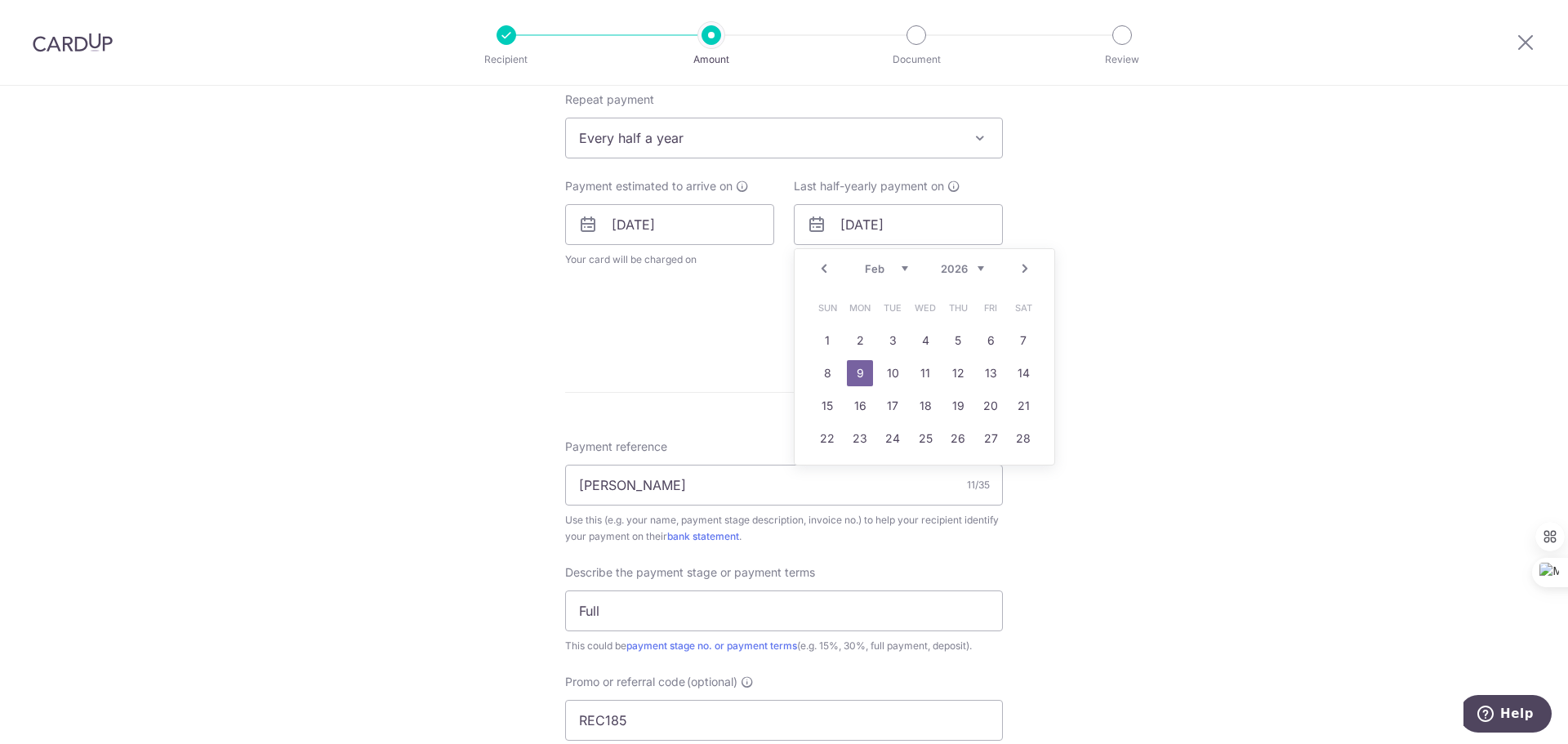
click at [1020, 269] on link "Next" at bounding box center [1024, 268] width 19 height 19
click at [894, 380] on link "10" at bounding box center [892, 372] width 26 height 26
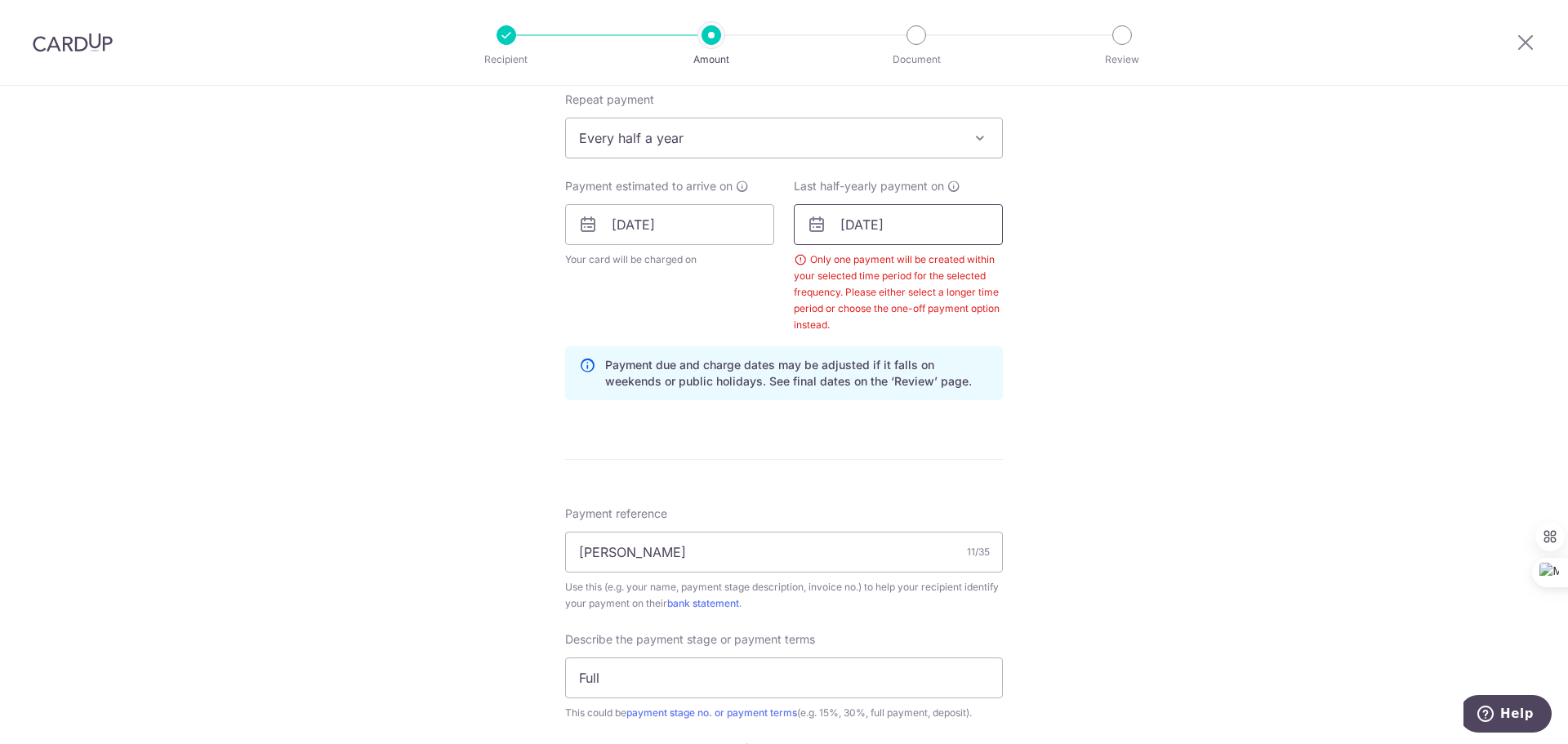
click at [946, 239] on input "[DATE]" at bounding box center [898, 224] width 209 height 40
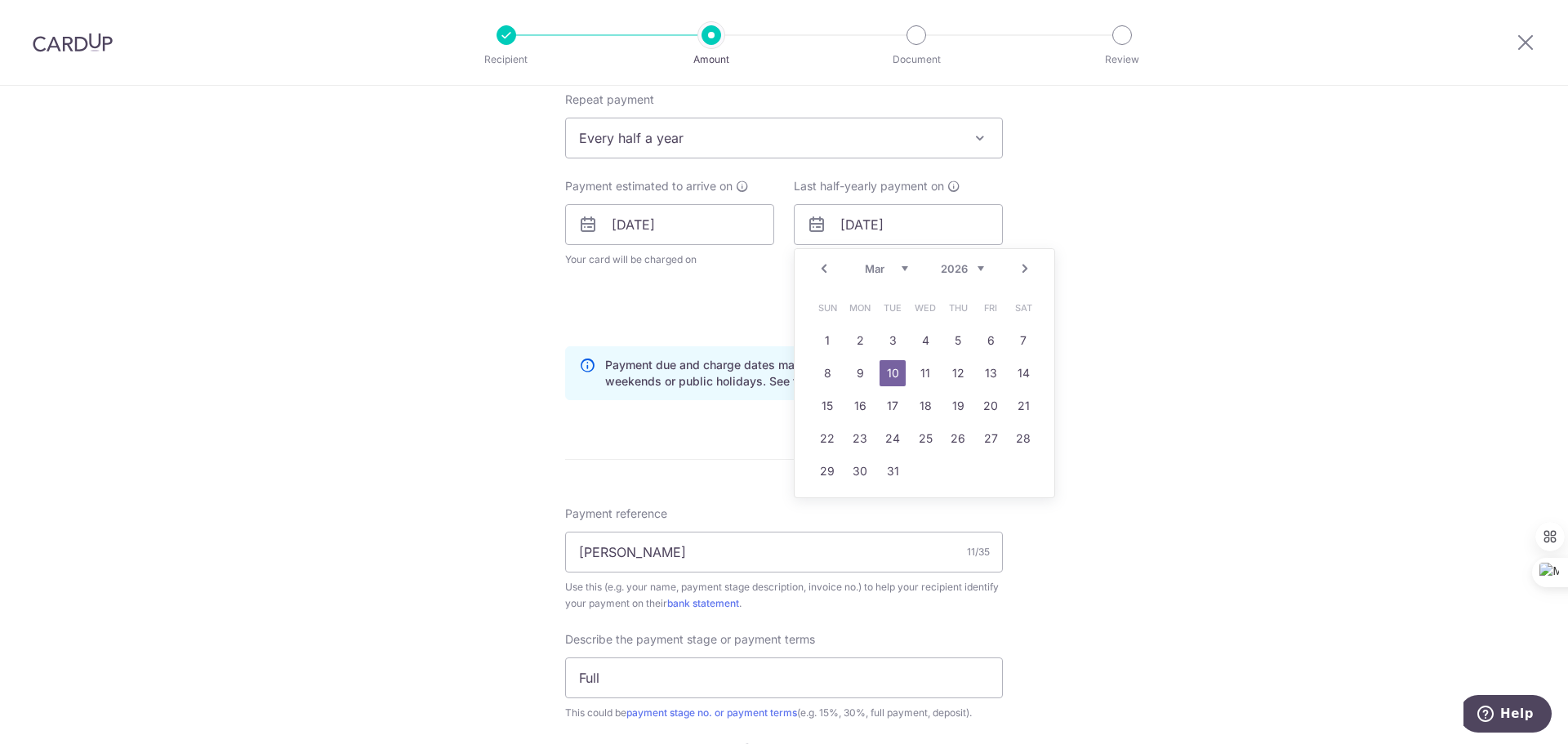
click at [1017, 270] on link "Next" at bounding box center [1024, 268] width 19 height 19
click at [935, 374] on td "8" at bounding box center [925, 373] width 33 height 33
type input "[DATE]"
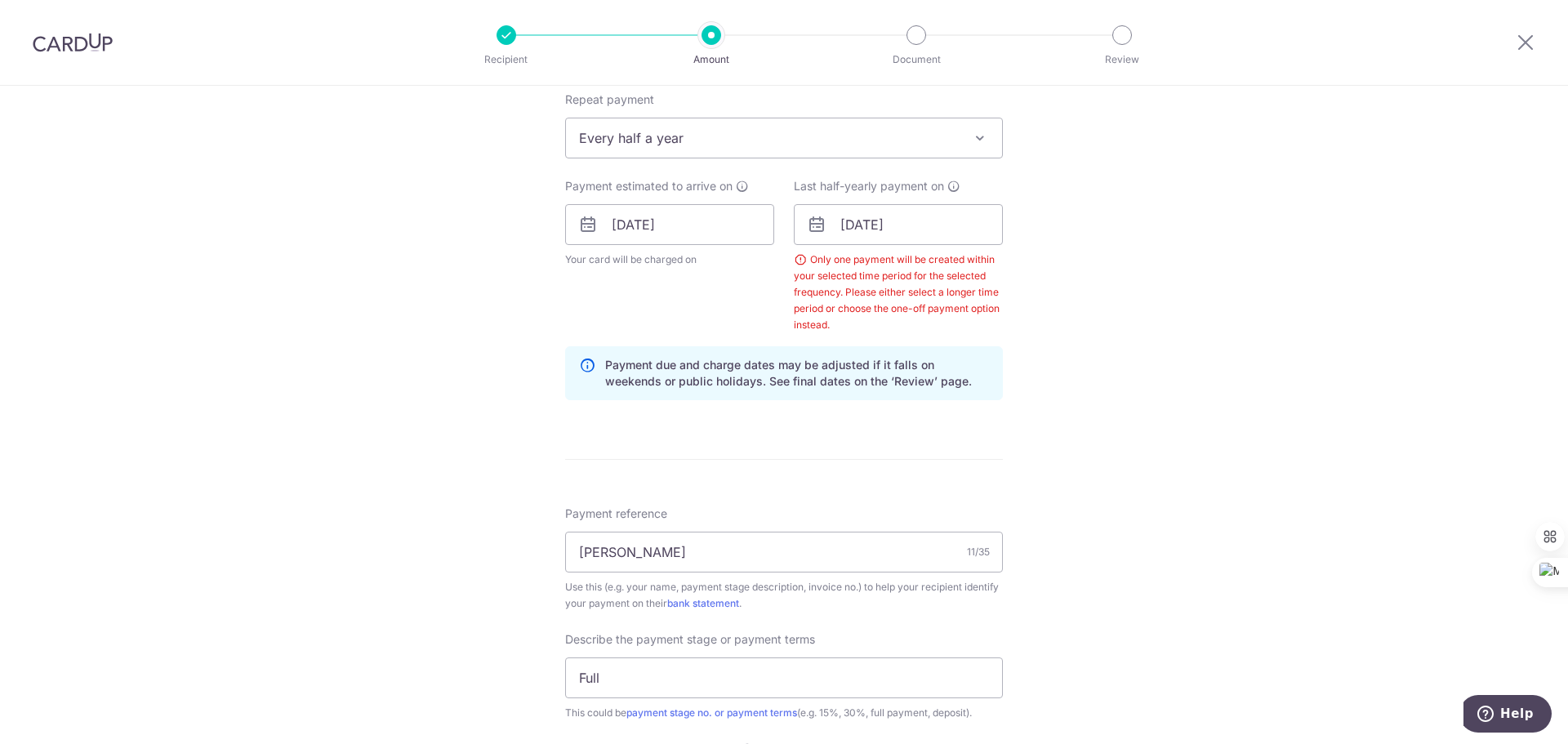
click at [1169, 301] on div "Tell us more about your payment Enter payment amount SGD 2,000.00 2000.00 Selec…" at bounding box center [784, 322] width 1568 height 1792
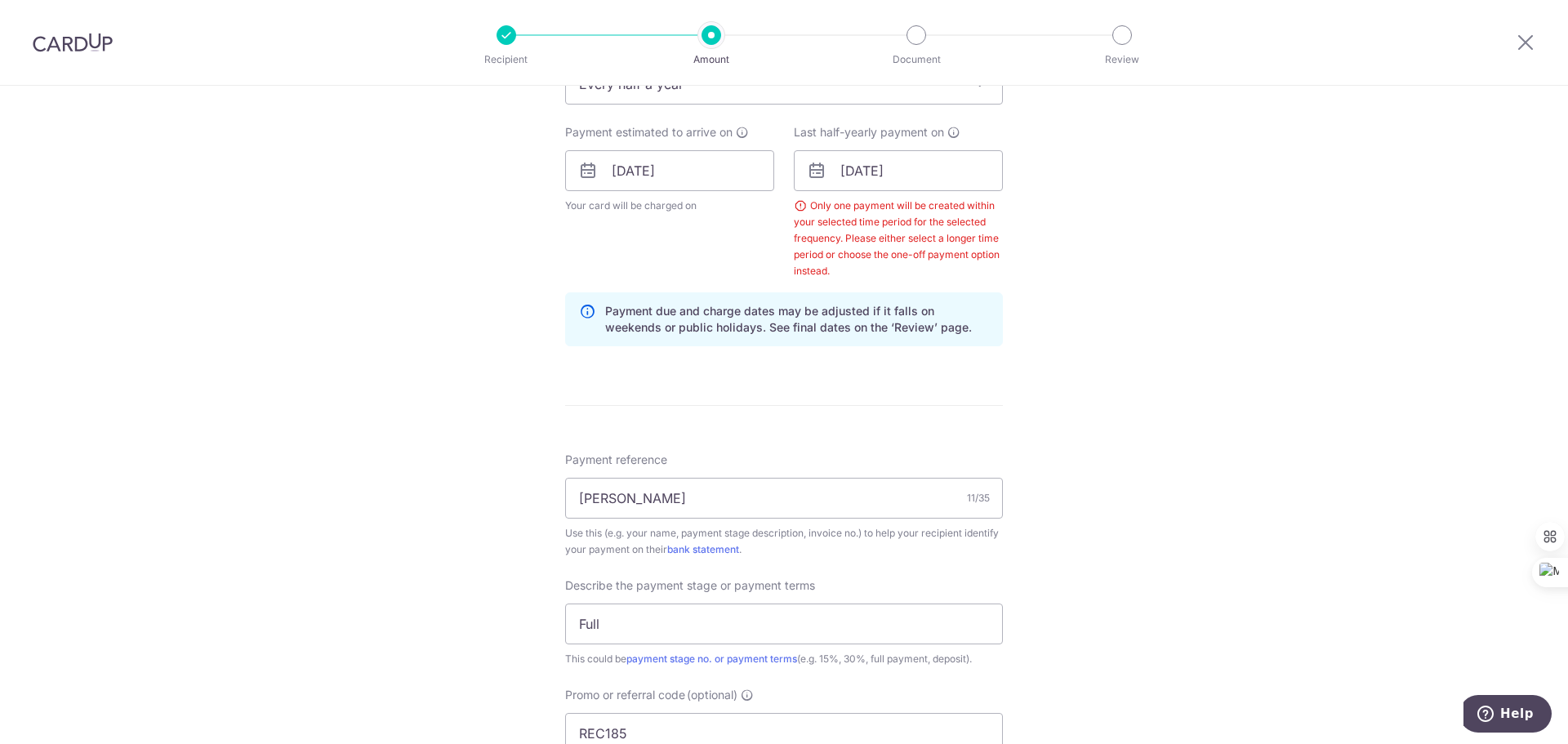
scroll to position [740, 0]
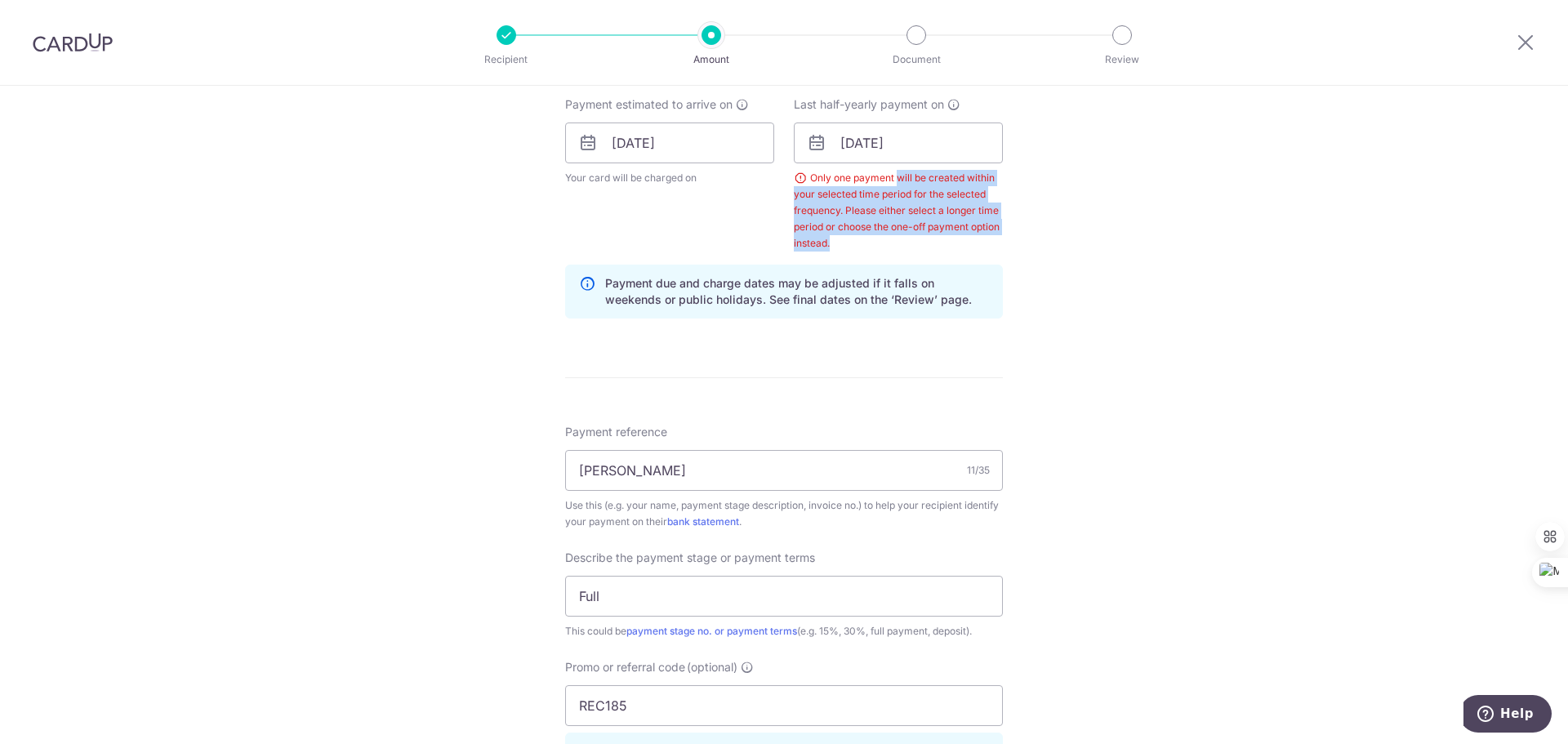
drag, startPoint x: 895, startPoint y: 169, endPoint x: 941, endPoint y: 241, distance: 85.4
click at [941, 241] on div "Last half-yearly payment on 08/04/2026 Prev Next Jan Feb Mar Apr May Jun Jul Au…" at bounding box center [898, 173] width 209 height 155
click at [1126, 181] on div "Tell us more about your payment Enter payment amount SGD 2,000.00 2000.00 Selec…" at bounding box center [784, 240] width 1568 height 1792
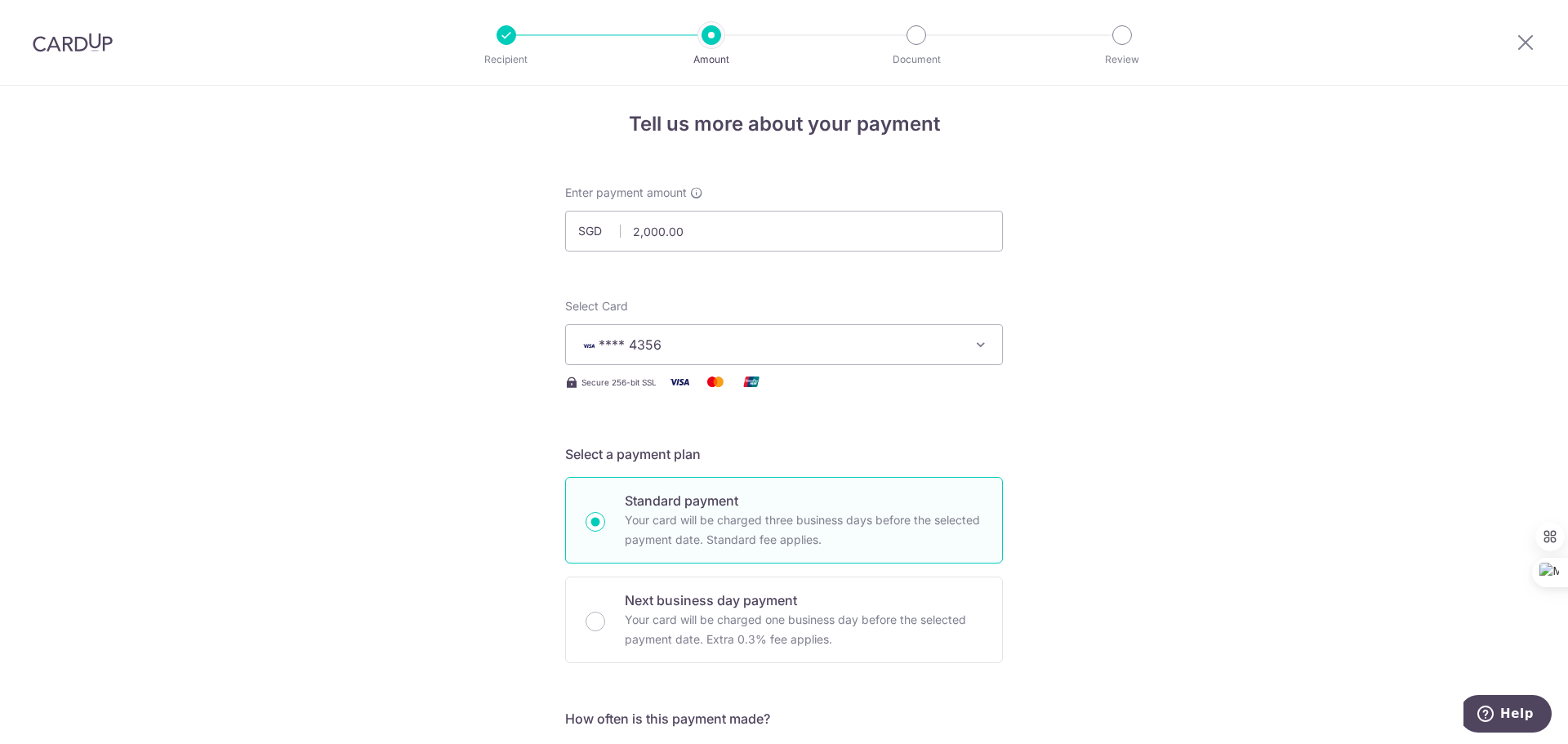
scroll to position [0, 0]
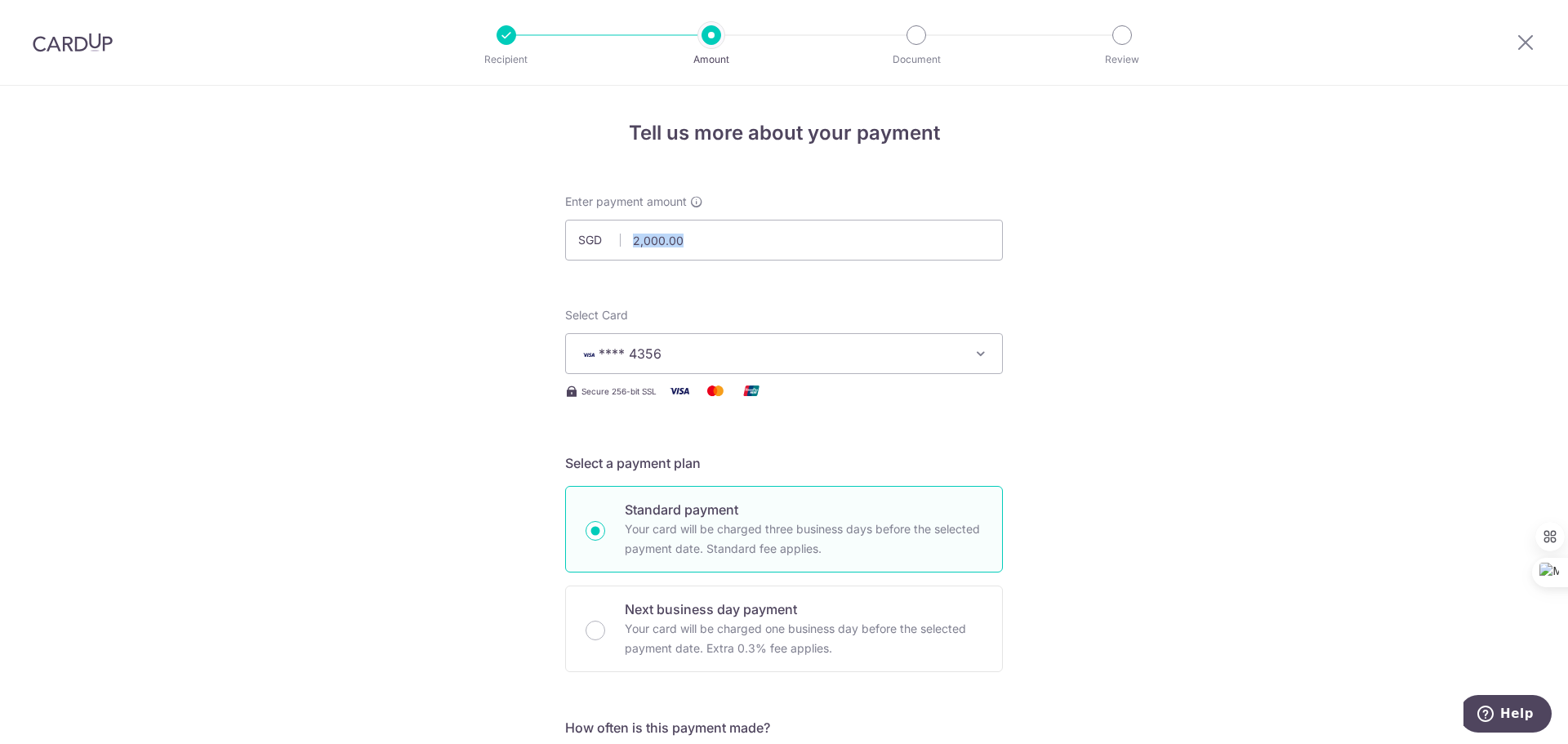
drag, startPoint x: 9, startPoint y: 327, endPoint x: -382, endPoint y: 246, distance: 399.3
click at [0, 246] on html "Recipient Amount Document Review Tell us more about your payment Enter payment …" at bounding box center [784, 372] width 1568 height 744
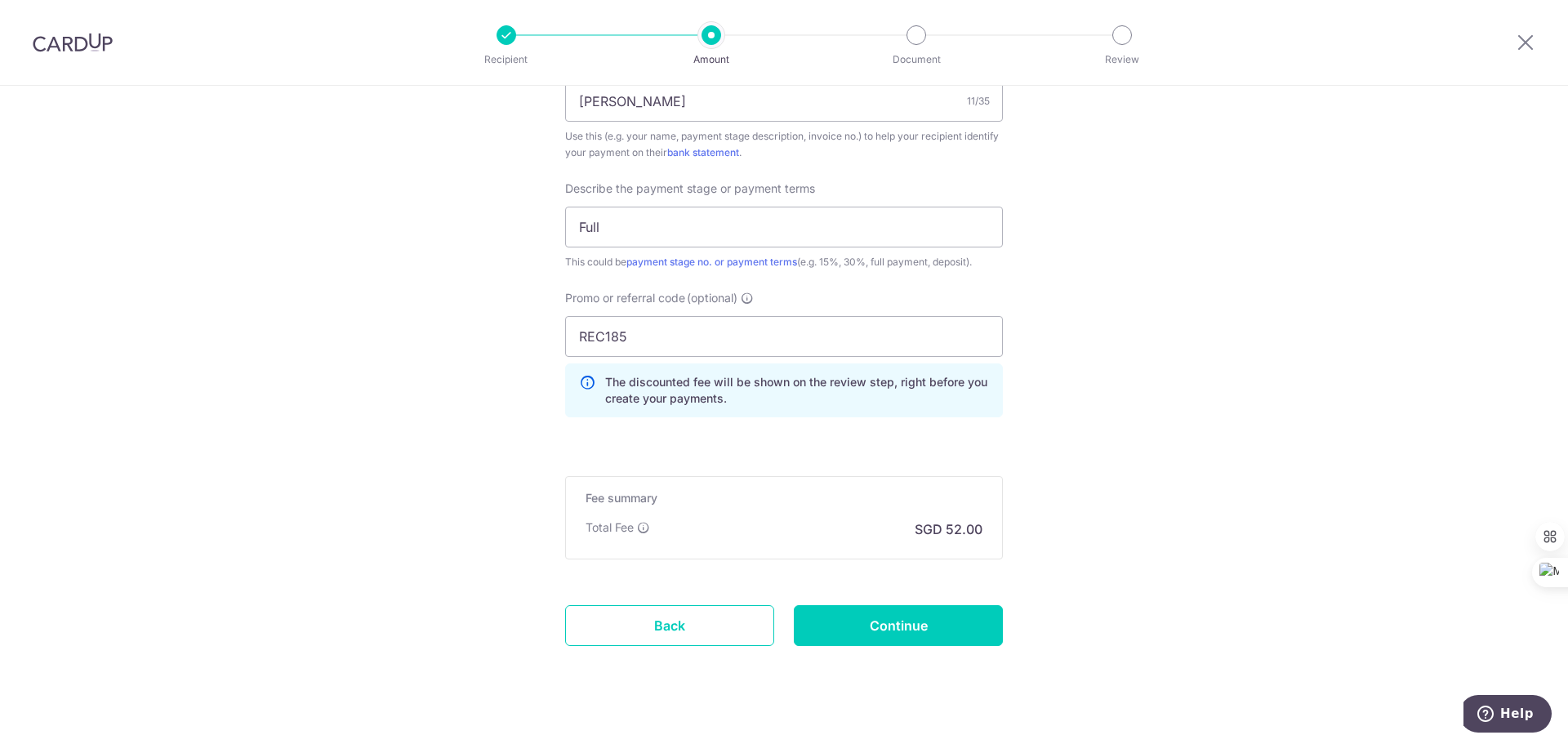
scroll to position [1134, 0]
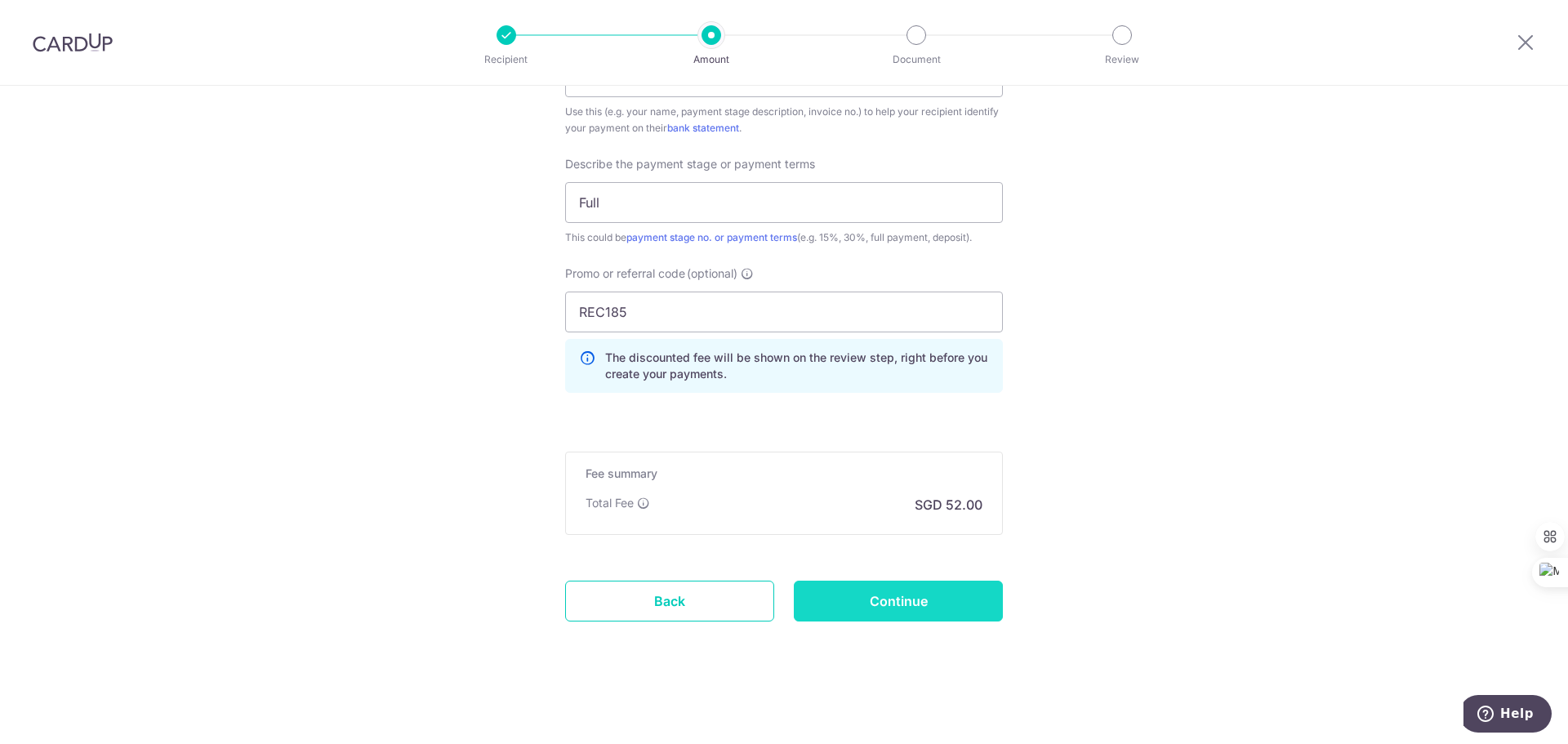
click at [940, 608] on input "Continue" at bounding box center [898, 601] width 209 height 40
type input "Update Schedule"
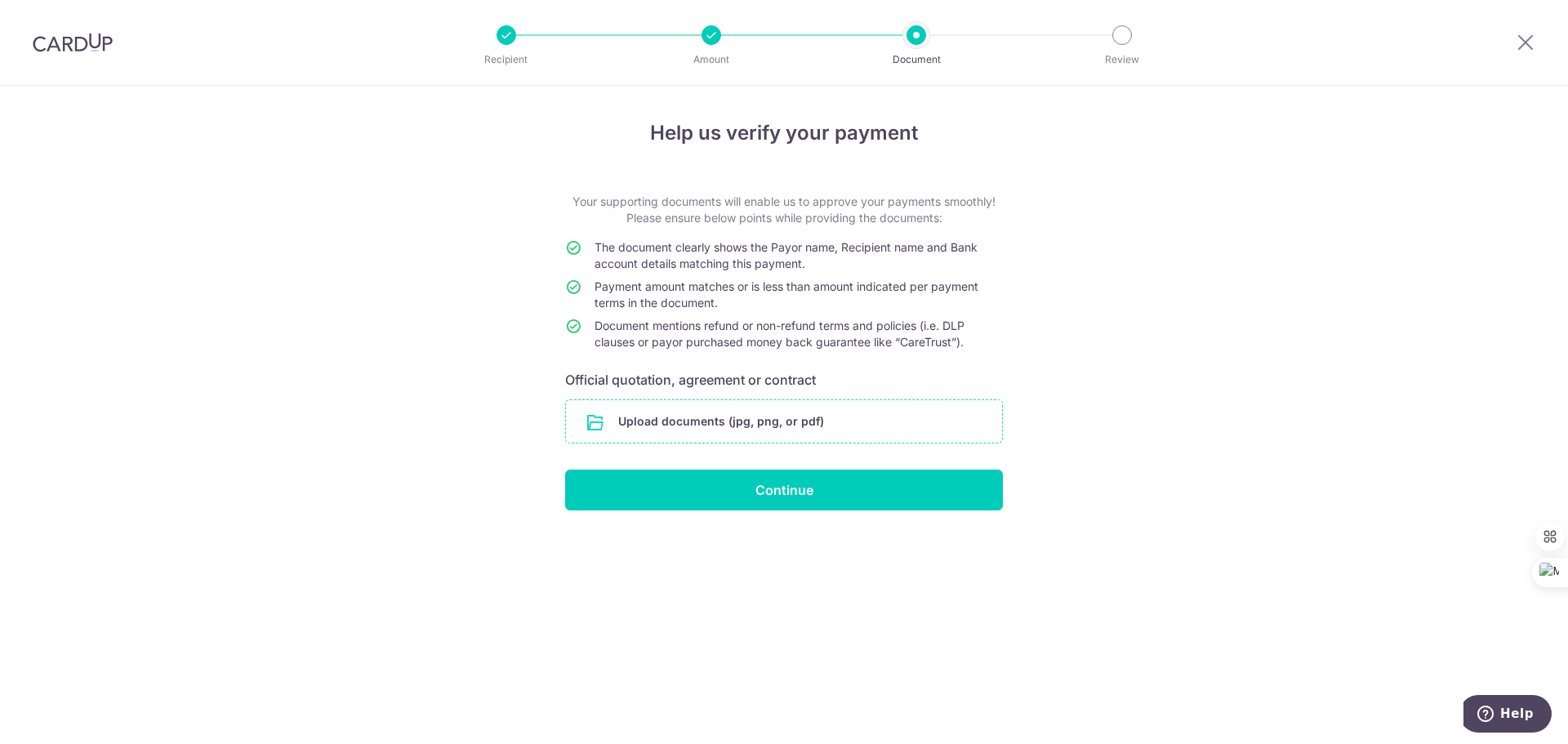
click at [631, 424] on input "file" at bounding box center [784, 421] width 436 height 42
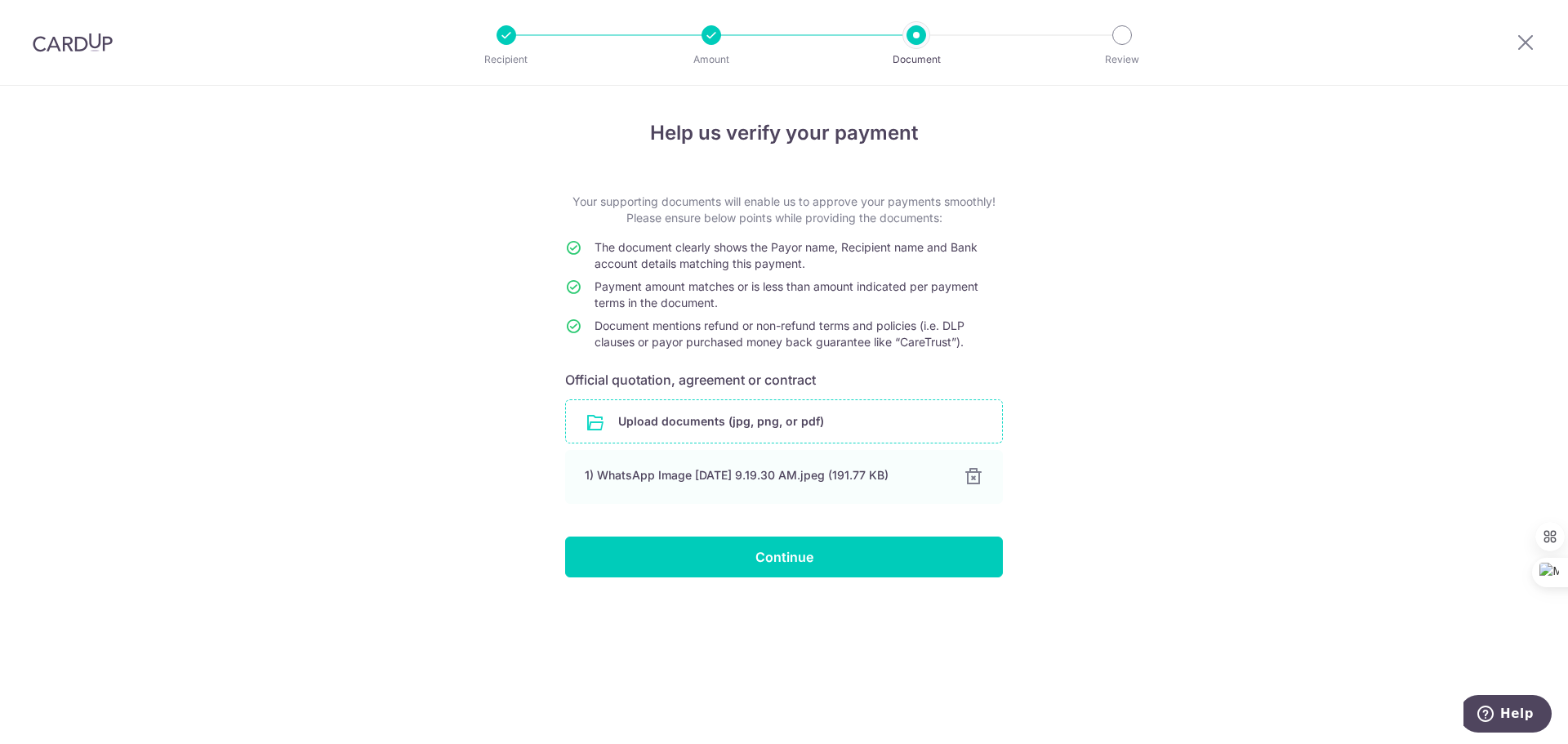
click at [706, 426] on input "file" at bounding box center [784, 421] width 436 height 42
click at [446, 300] on div "Help us verify your payment Your supporting documents will enable us to approve…" at bounding box center [784, 414] width 1568 height 658
click at [663, 426] on input "file" at bounding box center [784, 421] width 436 height 42
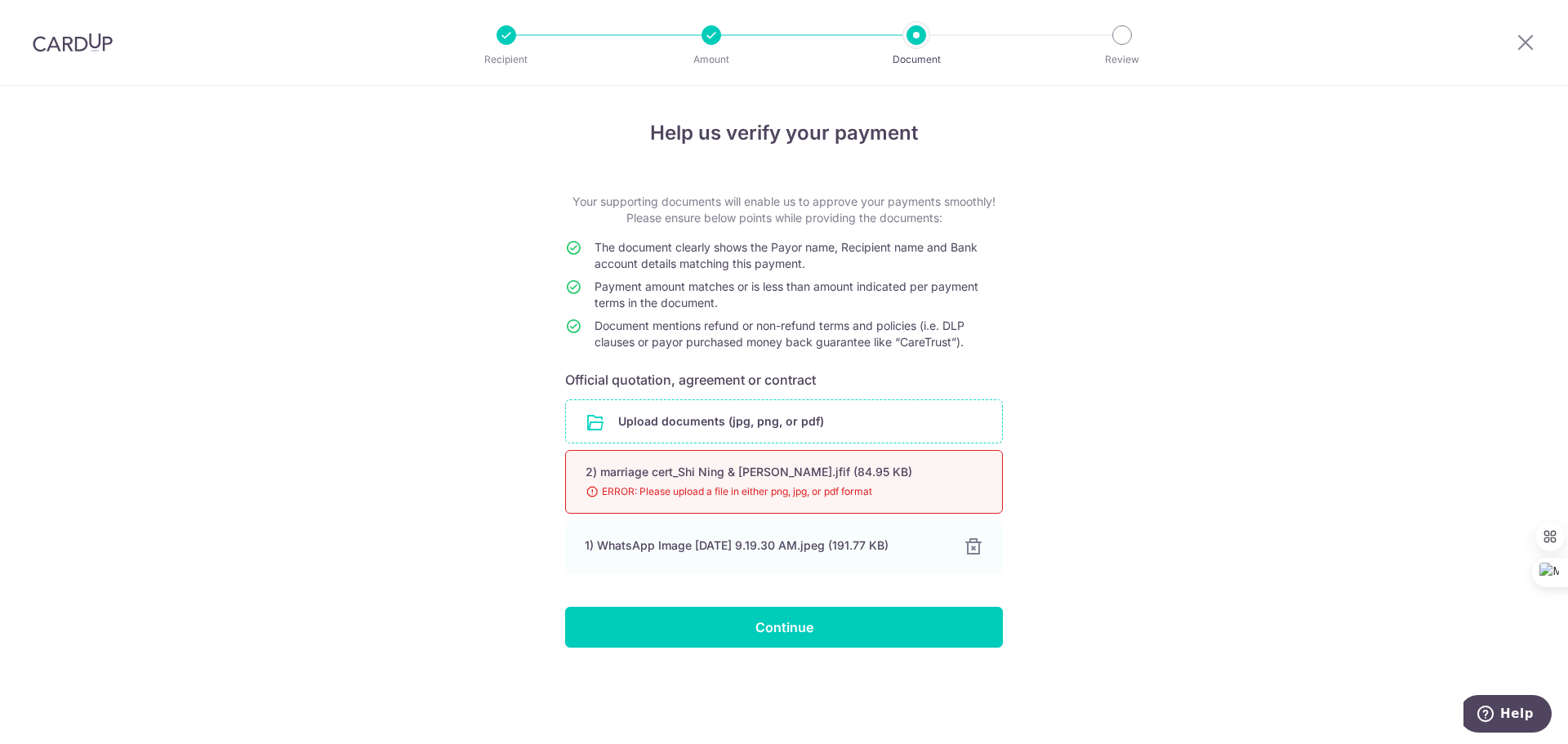
click at [784, 493] on span "ERROR: Please upload a file in either png, jpg, or pdf format" at bounding box center [764, 492] width 358 height 17
click at [1072, 470] on div "Help us verify your payment Your supporting documents will enable us to approve…" at bounding box center [784, 414] width 1568 height 658
click at [724, 429] on input "file" at bounding box center [784, 421] width 436 height 42
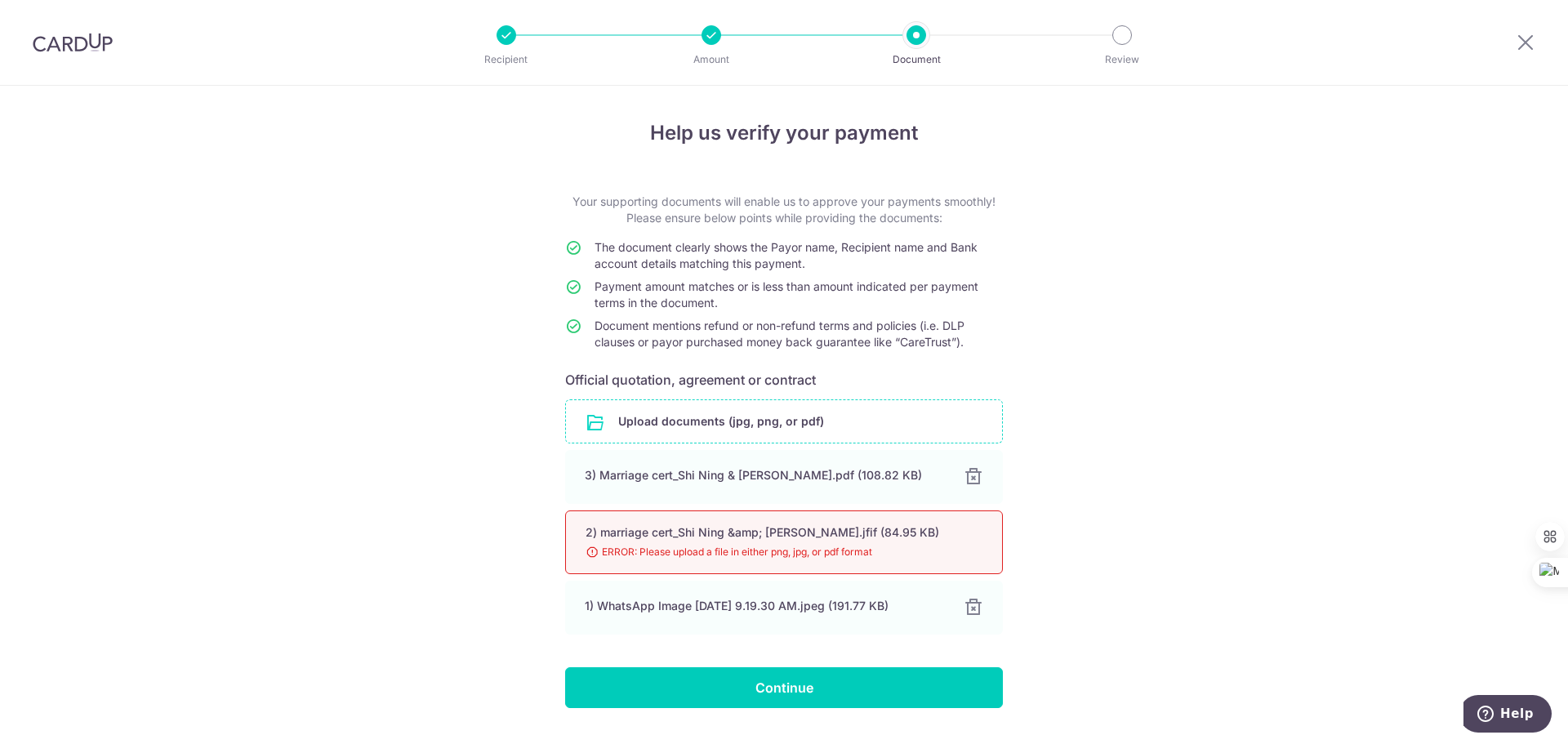
click at [894, 535] on div "2) marriage cert_Shi Ning &amp; Brandon.jfif (84.95 KB)" at bounding box center [764, 532] width 358 height 17
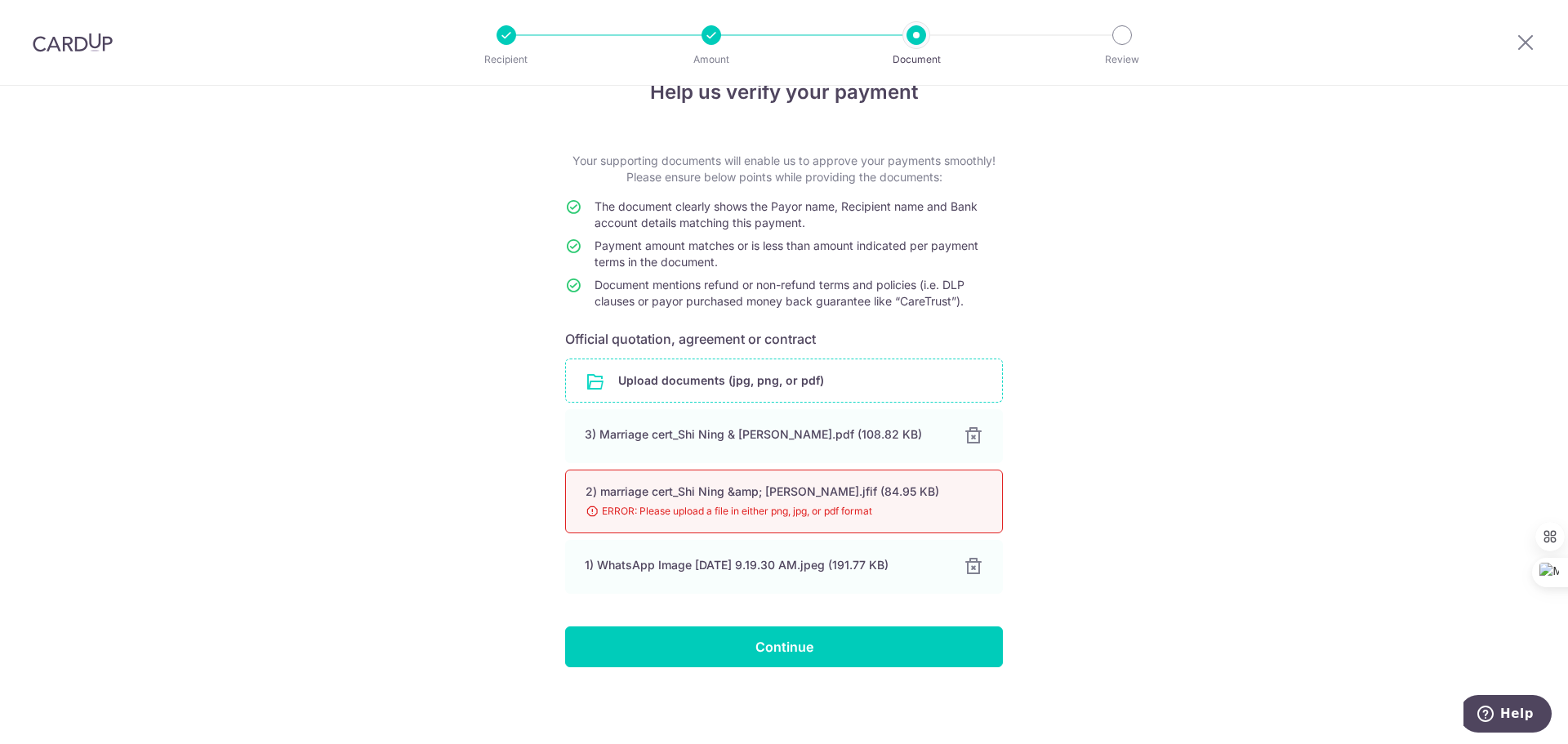
click at [819, 518] on span "ERROR: Please upload a file in either png, jpg, or pdf format" at bounding box center [764, 511] width 358 height 17
click at [735, 36] on li "Document" at bounding box center [823, 35] width 205 height 19
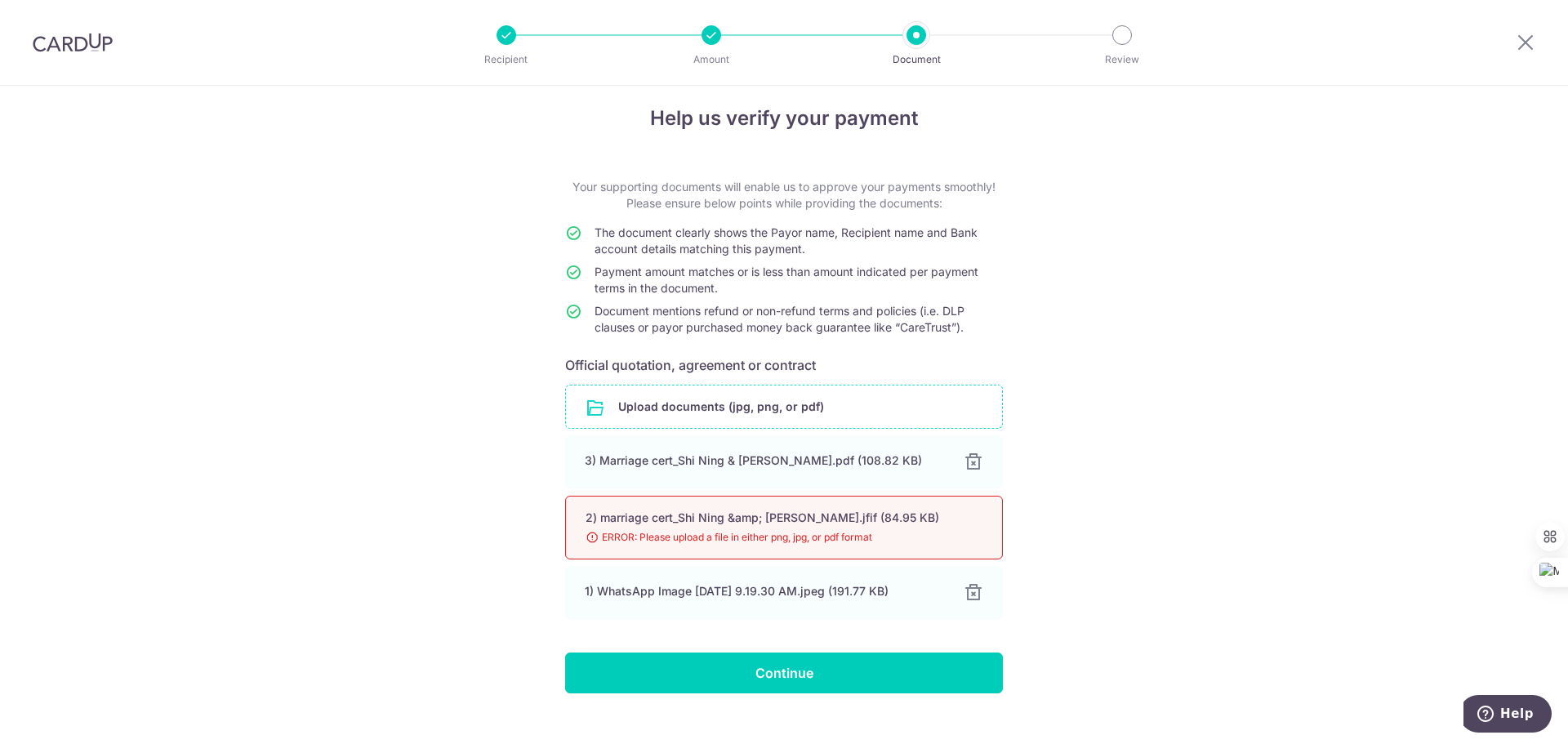
scroll to position [0, 0]
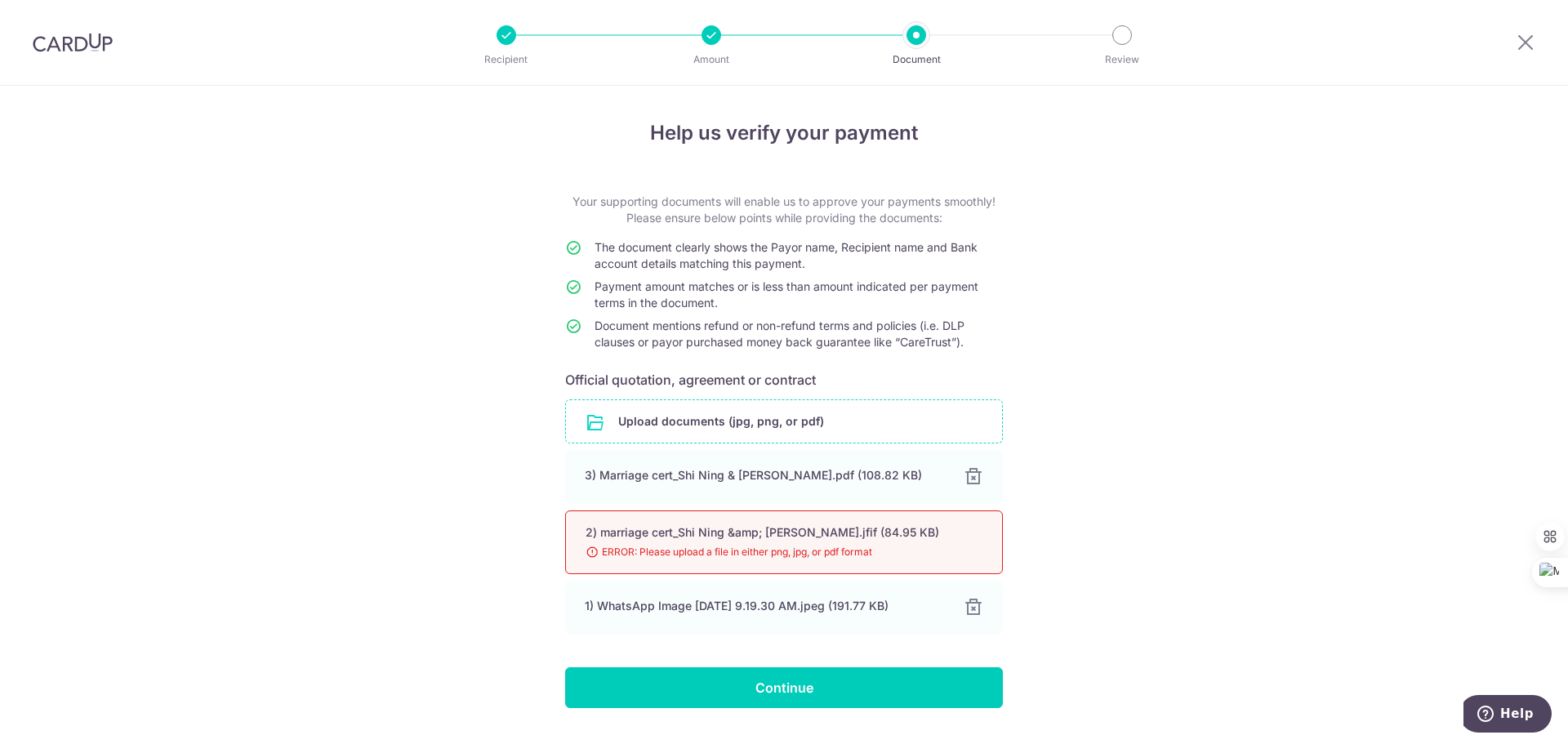
click at [857, 552] on span "ERROR: Please upload a file in either png, jpg, or pdf format" at bounding box center [764, 552] width 358 height 17
click at [967, 616] on div at bounding box center [972, 606] width 19 height 19
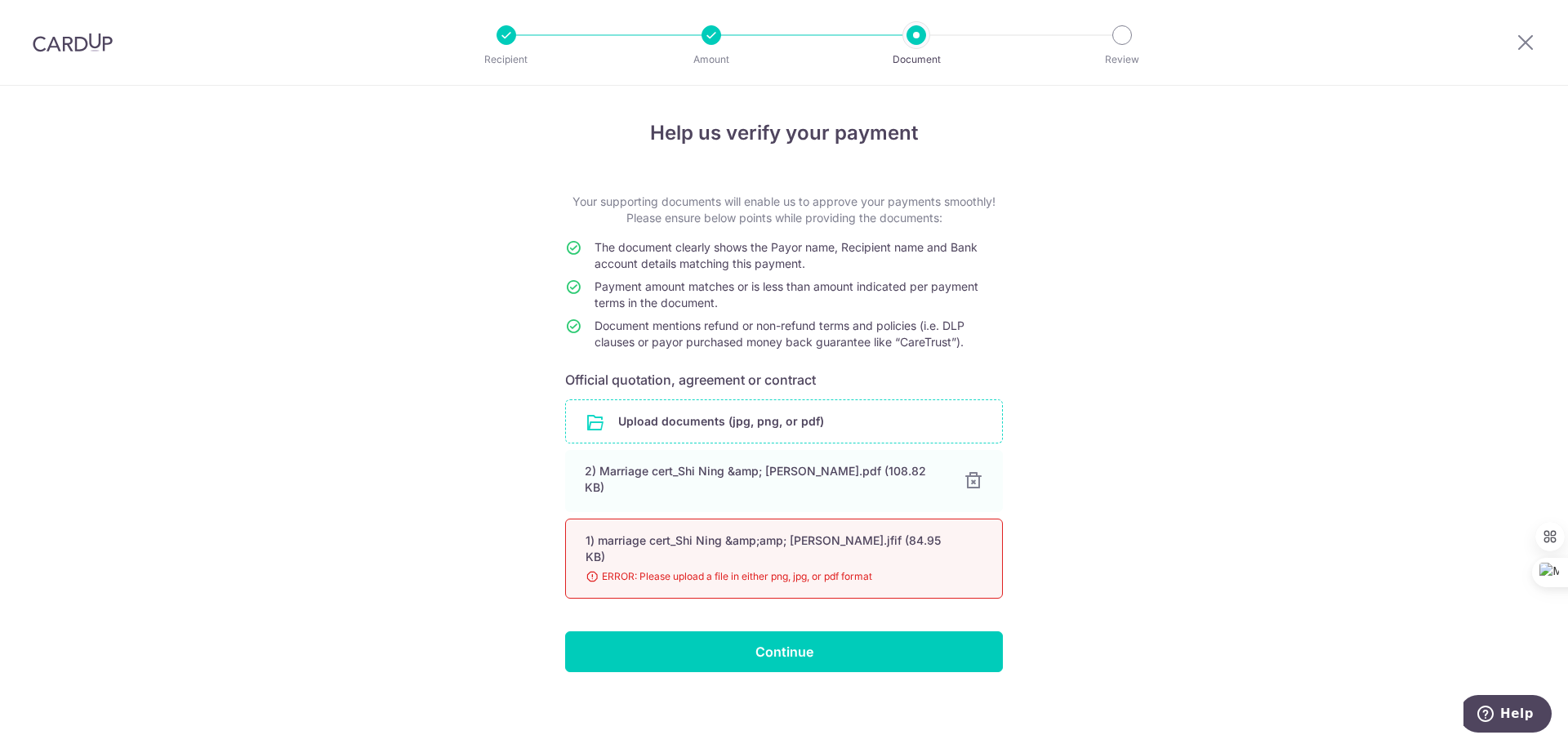
click at [881, 535] on div "1) marriage cert_Shi Ning &amp;amp; Brandon.jfif (84.95 KB)" at bounding box center [764, 549] width 358 height 33
click at [628, 406] on input "file" at bounding box center [784, 421] width 436 height 42
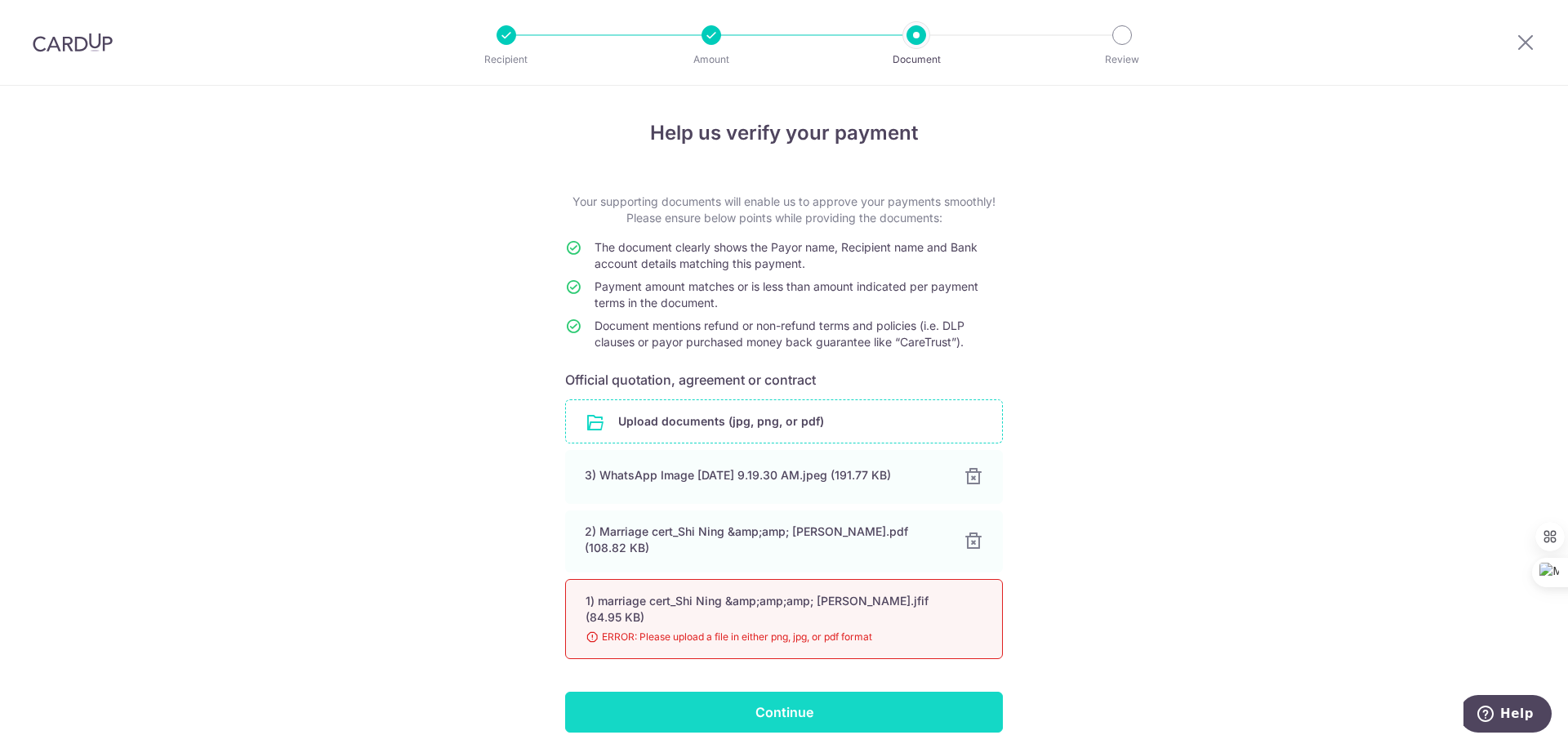
click at [721, 692] on input "Continue" at bounding box center [784, 712] width 438 height 40
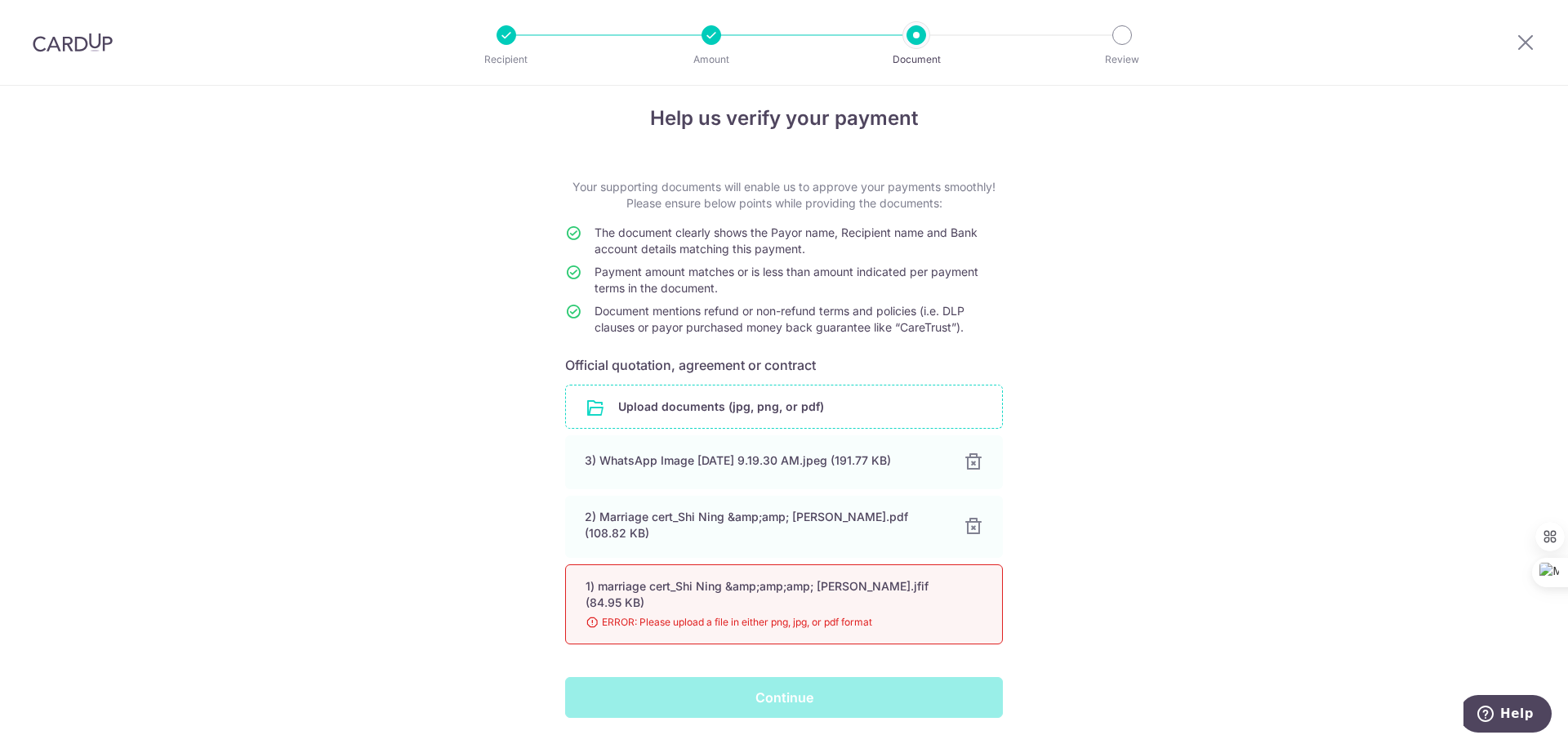
scroll to position [57, 0]
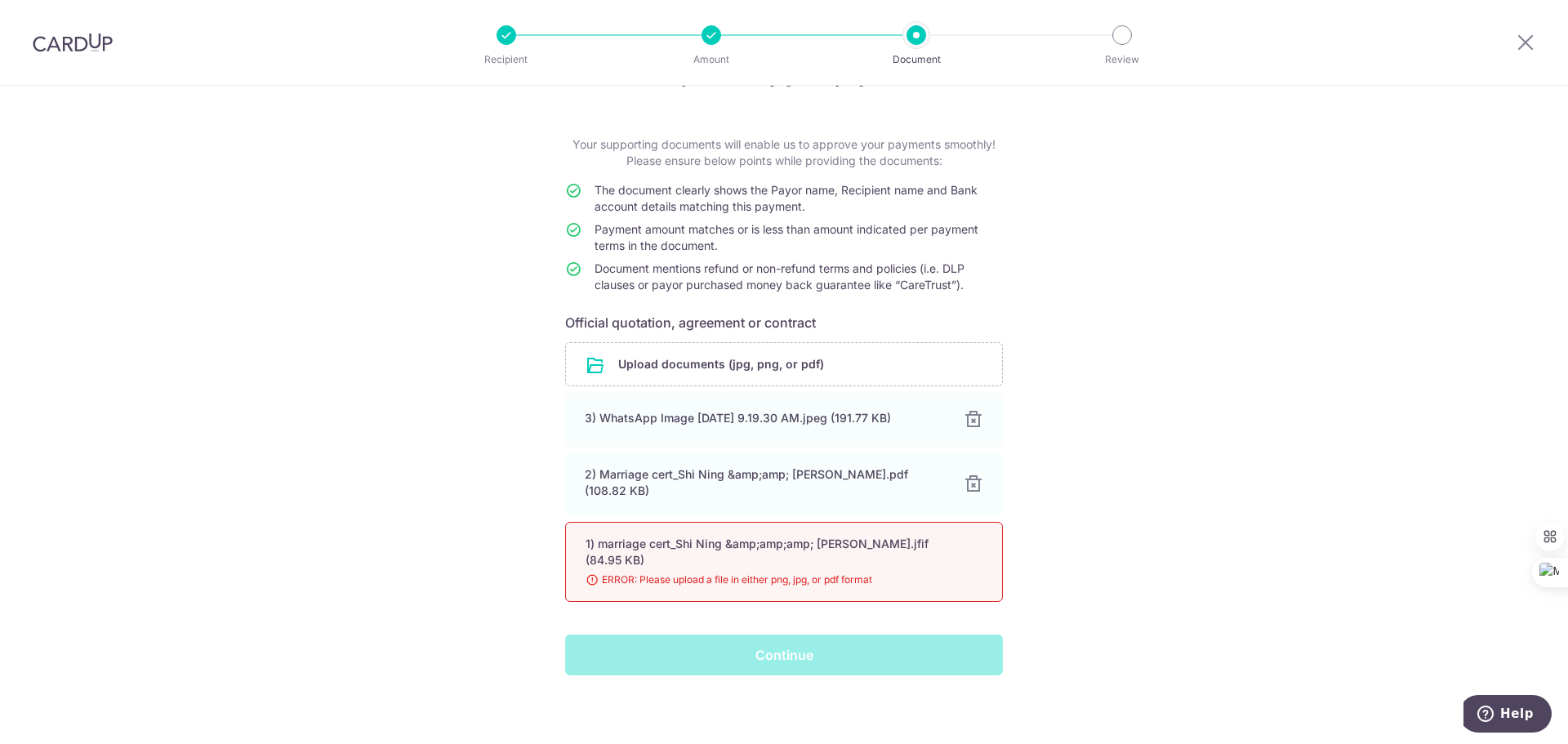
click at [934, 572] on span "ERROR: Please upload a file in either png, jpg, or pdf format" at bounding box center [764, 580] width 358 height 17
click at [787, 543] on div "1) marriage cert_Shi Ning &amp;amp;amp; Brandon.jfif (84.95 KB)" at bounding box center [764, 552] width 358 height 33
click at [642, 522] on div "1) marriage cert_Shi Ning &amp;amp;amp; Brandon.jfif (84.95 KB) 98% Done Downlo…" at bounding box center [784, 561] width 438 height 80
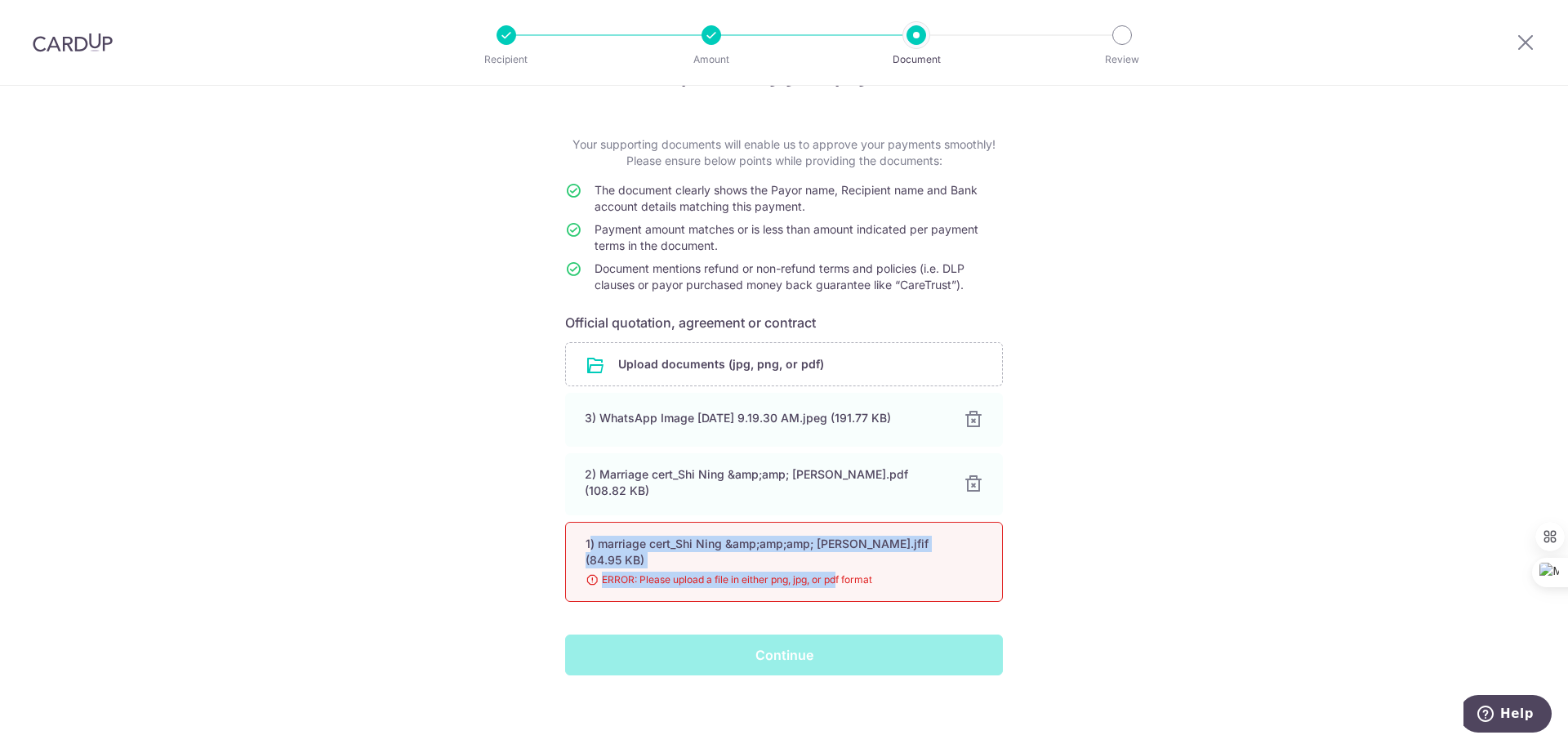
drag, startPoint x: 595, startPoint y: 544, endPoint x: 837, endPoint y: 599, distance: 248.2
click at [837, 599] on div "Upload documents (jpg, png, or pdf) 3) WhatsApp Image 2025-08-27 at 9.19.30 AM.…" at bounding box center [784, 475] width 438 height 266
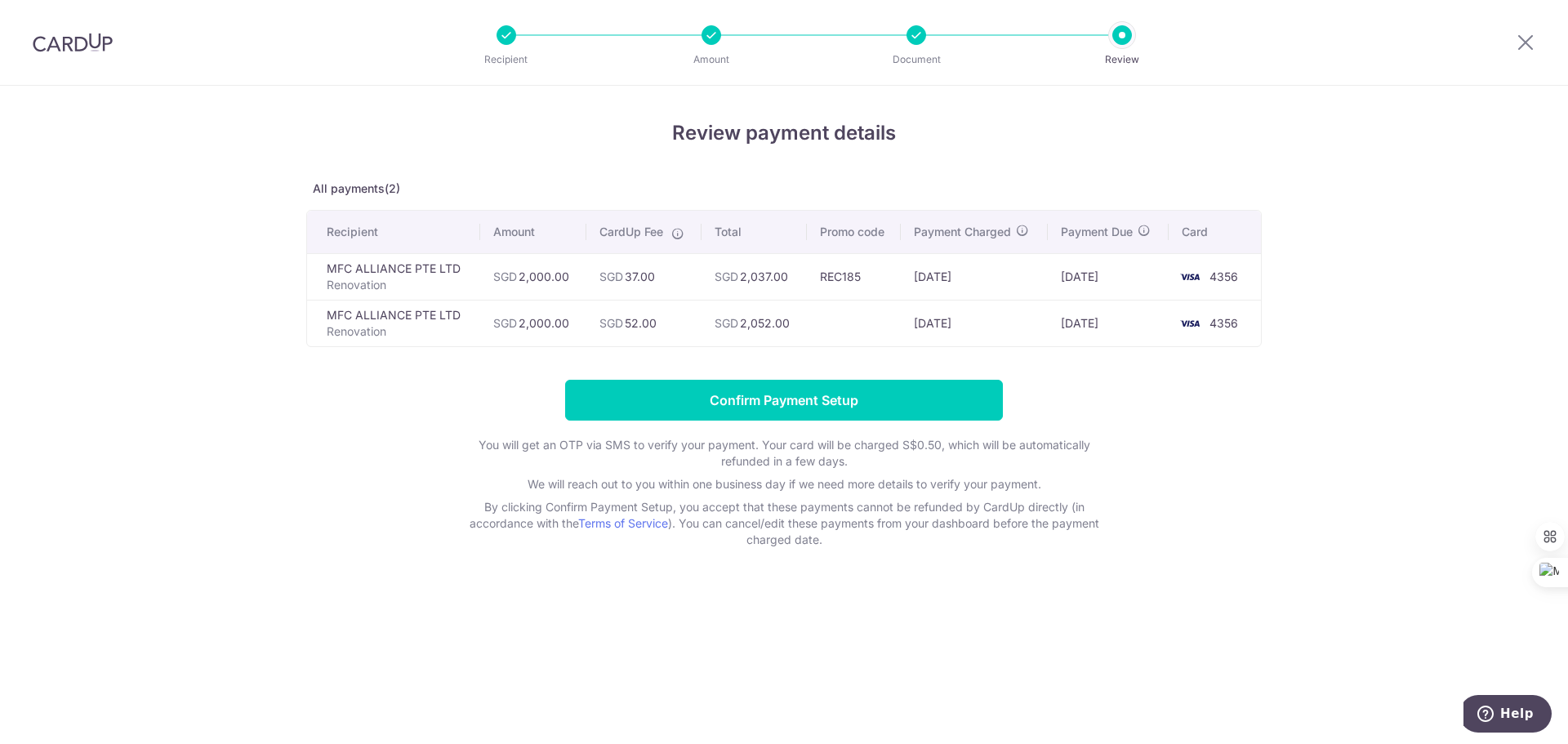
drag, startPoint x: 817, startPoint y: 284, endPoint x: 863, endPoint y: 284, distance: 46.0
click at [863, 284] on td "REC185" at bounding box center [853, 276] width 94 height 47
click at [698, 277] on td "SGD 37.00" at bounding box center [643, 276] width 115 height 47
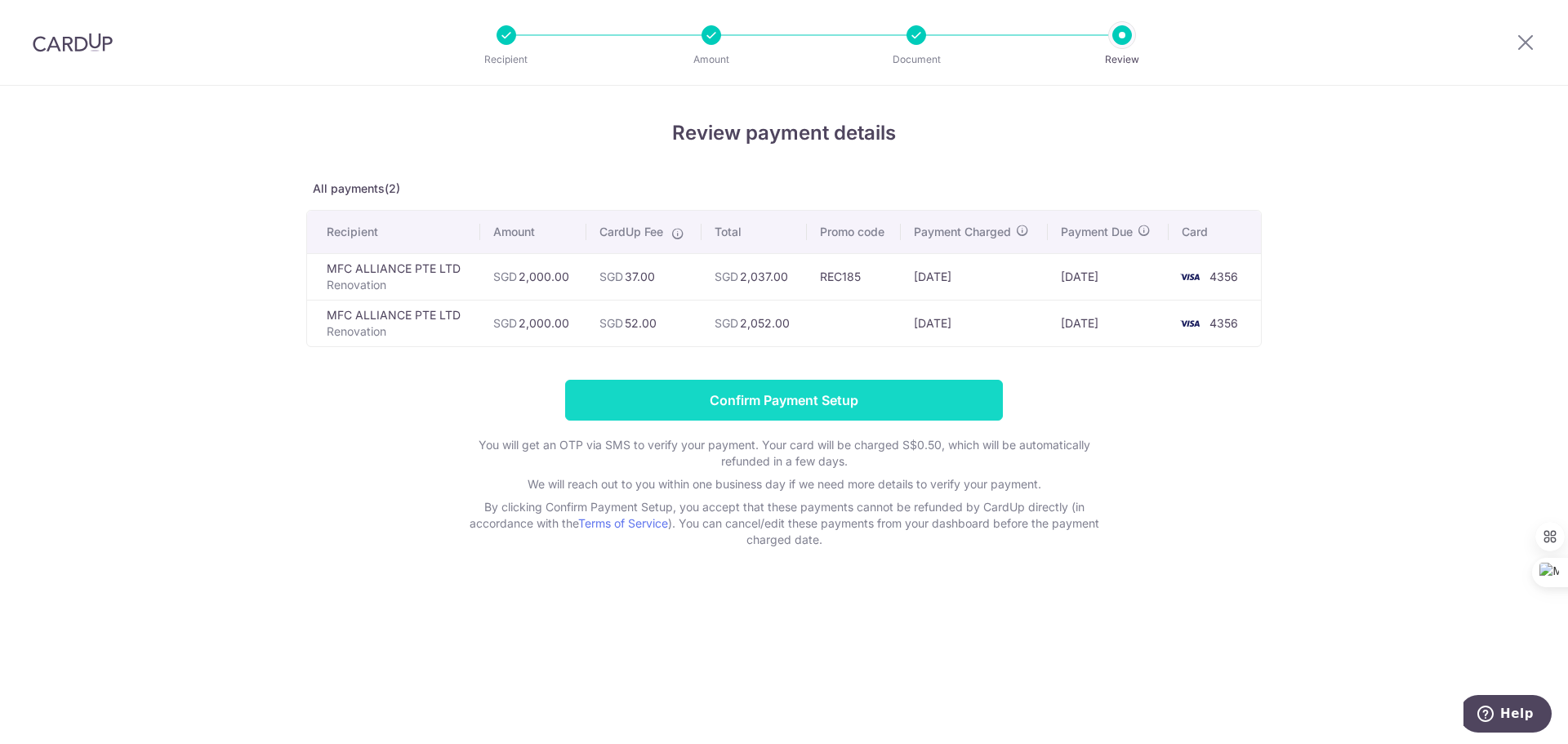
click at [855, 396] on input "Confirm Payment Setup" at bounding box center [784, 400] width 438 height 40
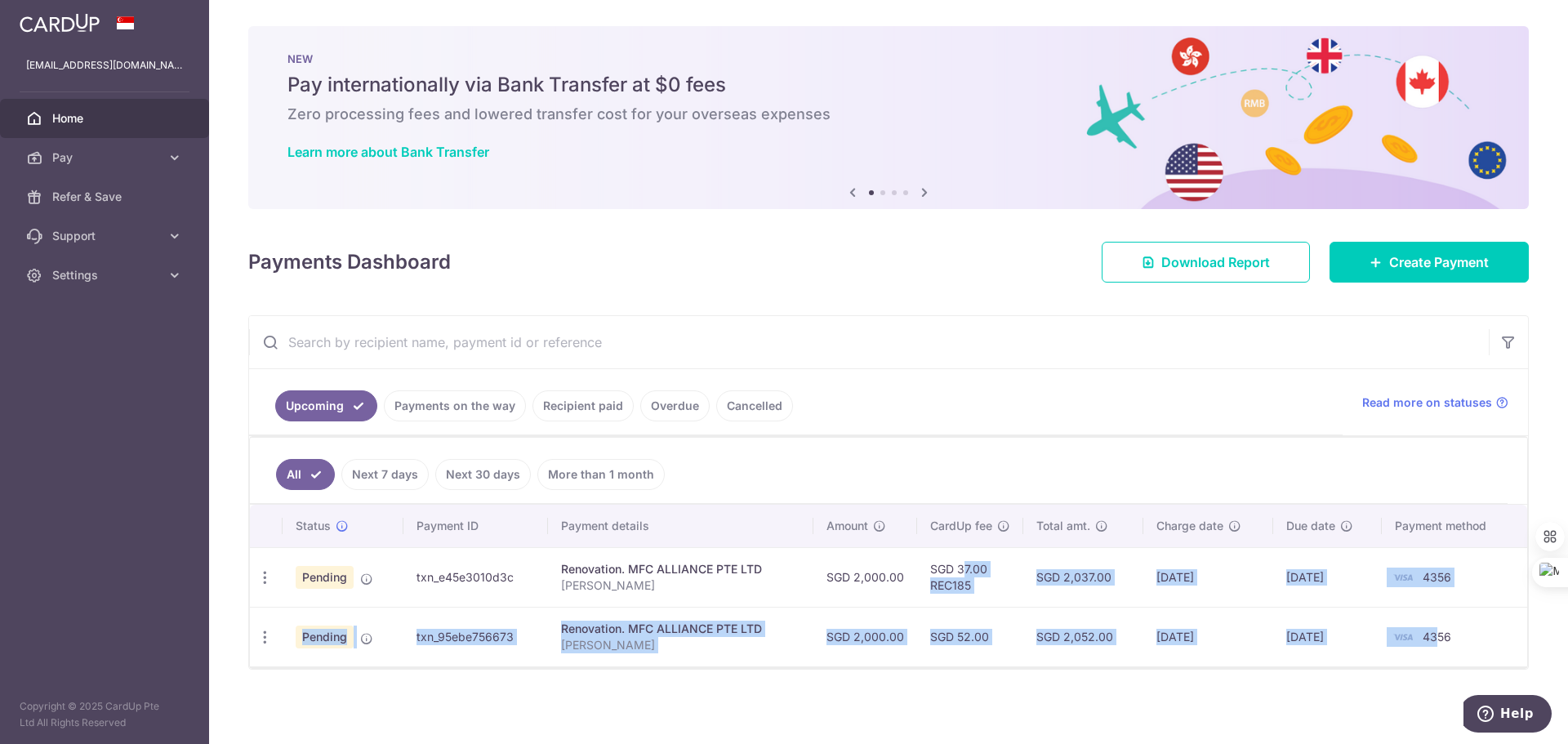
drag, startPoint x: 930, startPoint y: 557, endPoint x: 1436, endPoint y: 647, distance: 513.9
click at [1436, 647] on tbody "Update payment Cancel payment Pending txn_e45e3010d3c Renovation. MFC ALLIANCE …" at bounding box center [888, 606] width 1277 height 119
click at [1180, 645] on td "26/02/2026" at bounding box center [1207, 636] width 129 height 60
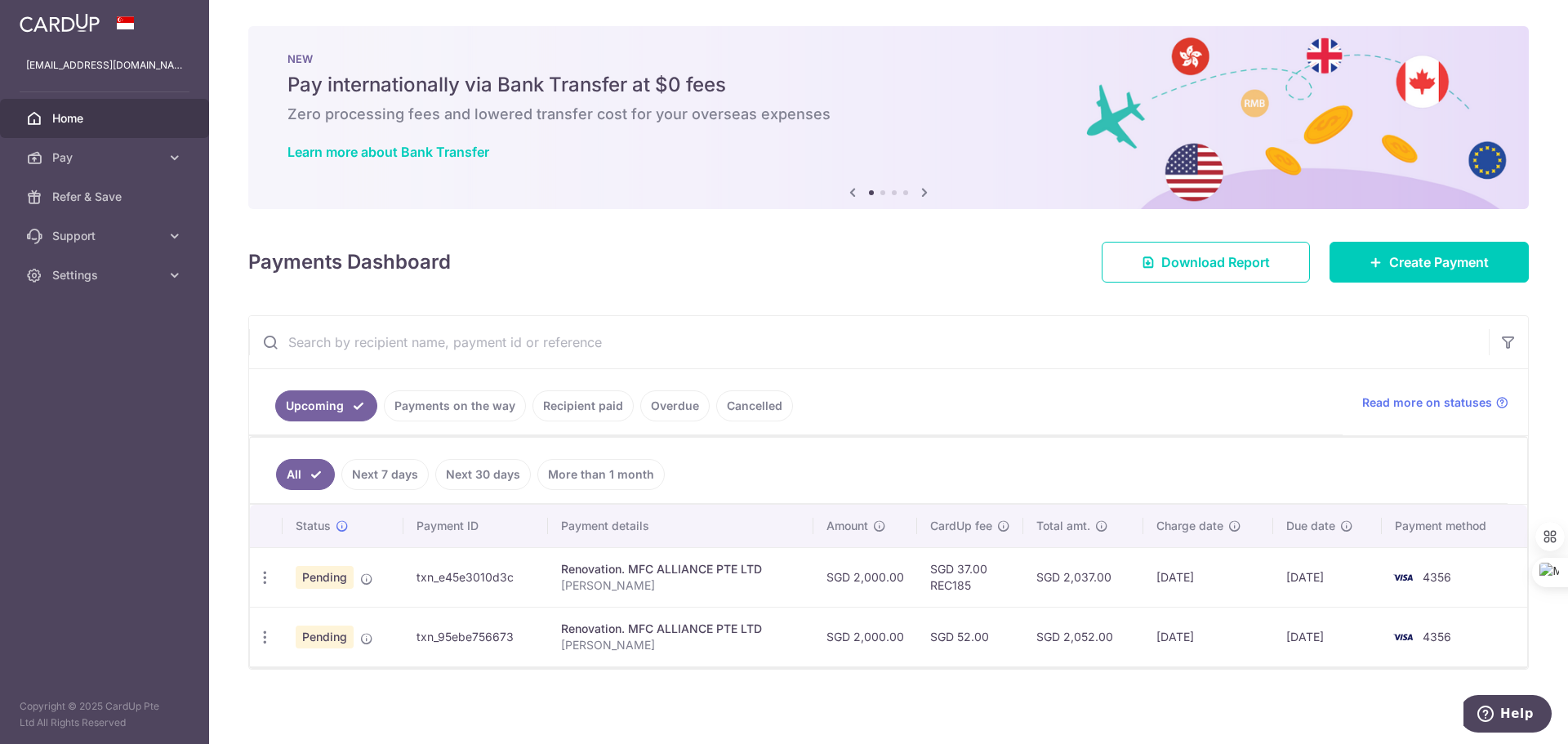
scroll to position [3, 0]
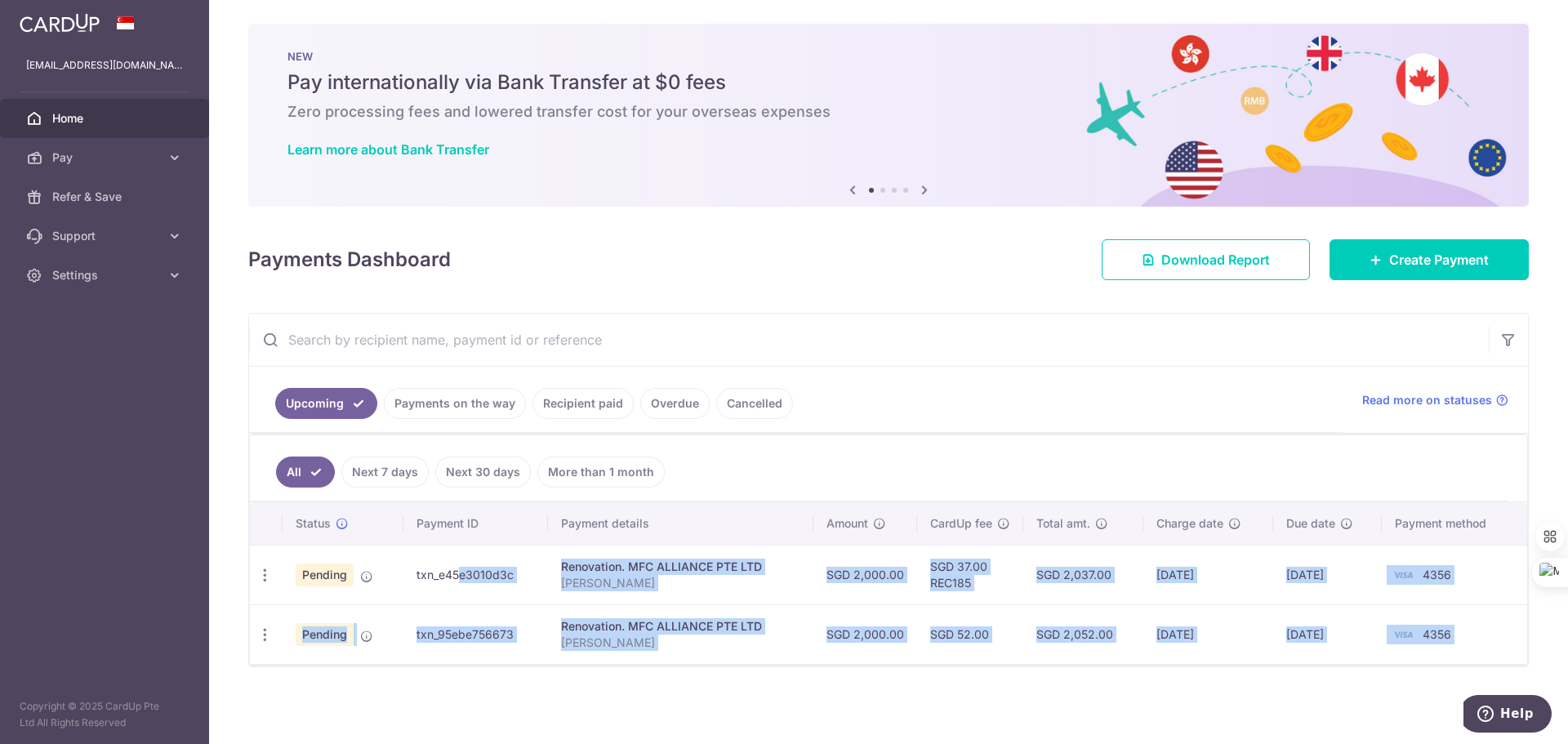
drag, startPoint x: 411, startPoint y: 576, endPoint x: 923, endPoint y: 664, distance: 519.5
click at [928, 667] on div "× Pause Schedule Pause all future payments in this series Pause just this one p…" at bounding box center [888, 372] width 1359 height 744
click at [611, 616] on td "Renovation. MFC ALLIANCE PTE LTD Brandon Lam" at bounding box center [680, 633] width 265 height 60
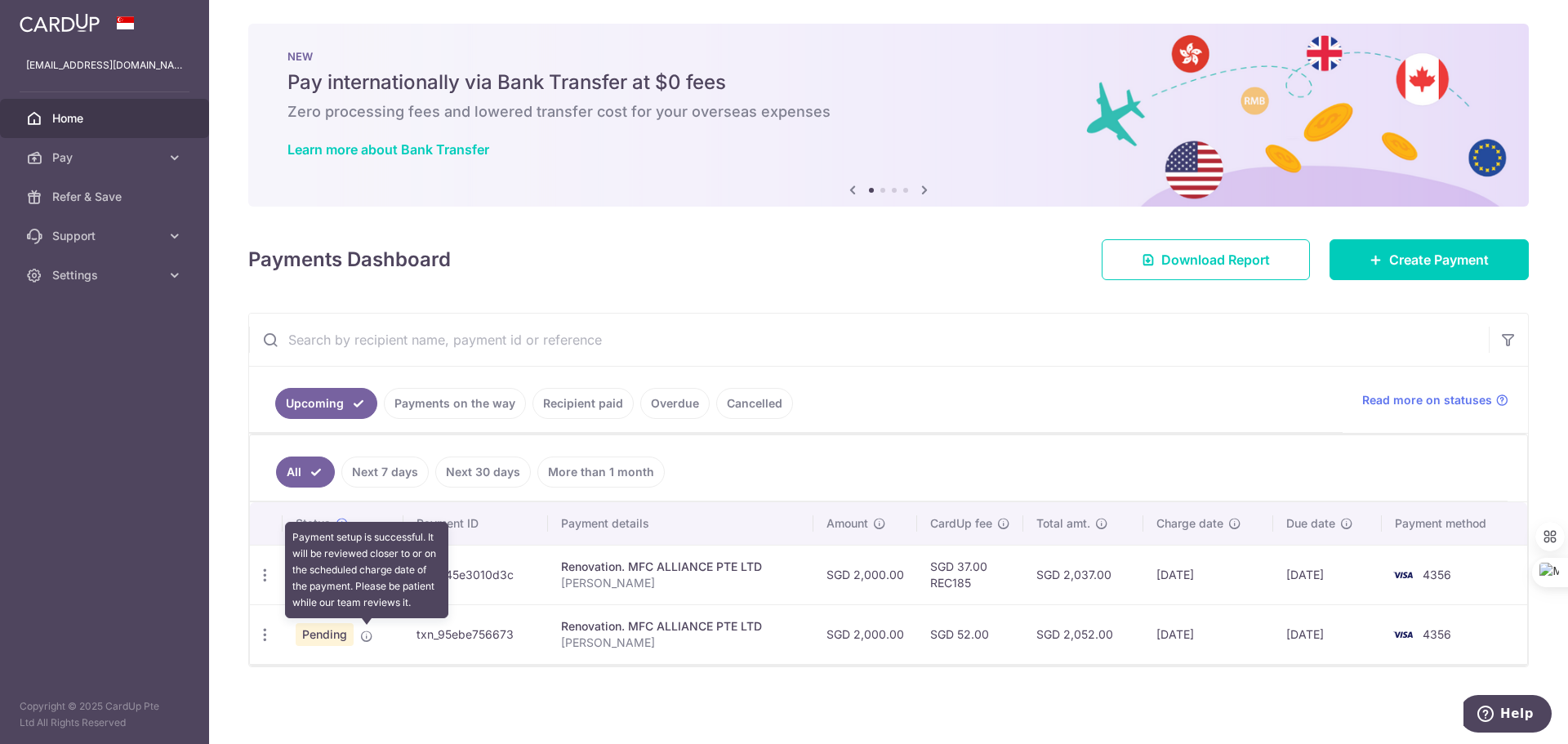
click at [362, 634] on icon at bounding box center [366, 636] width 13 height 13
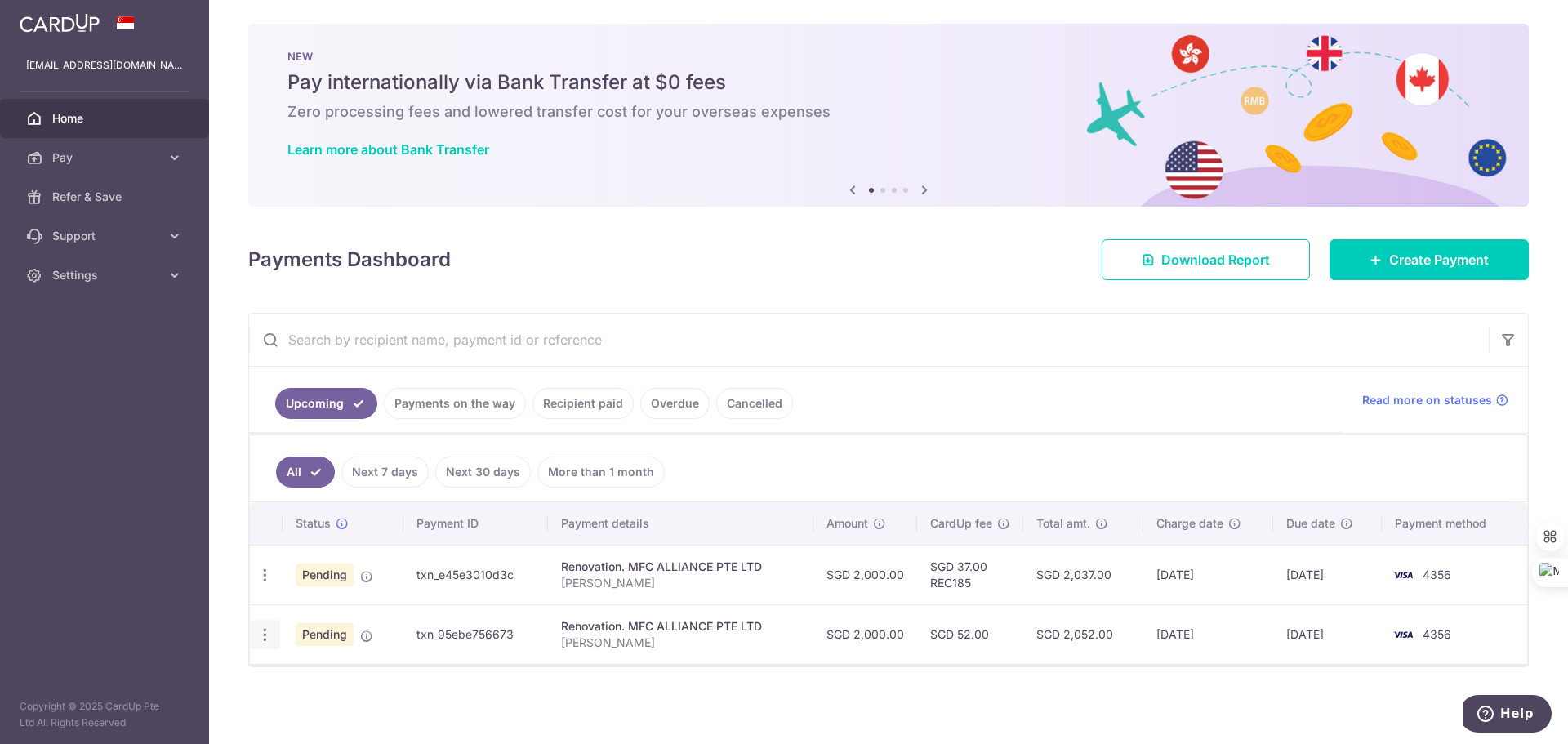
click at [266, 629] on icon "button" at bounding box center [264, 635] width 17 height 17
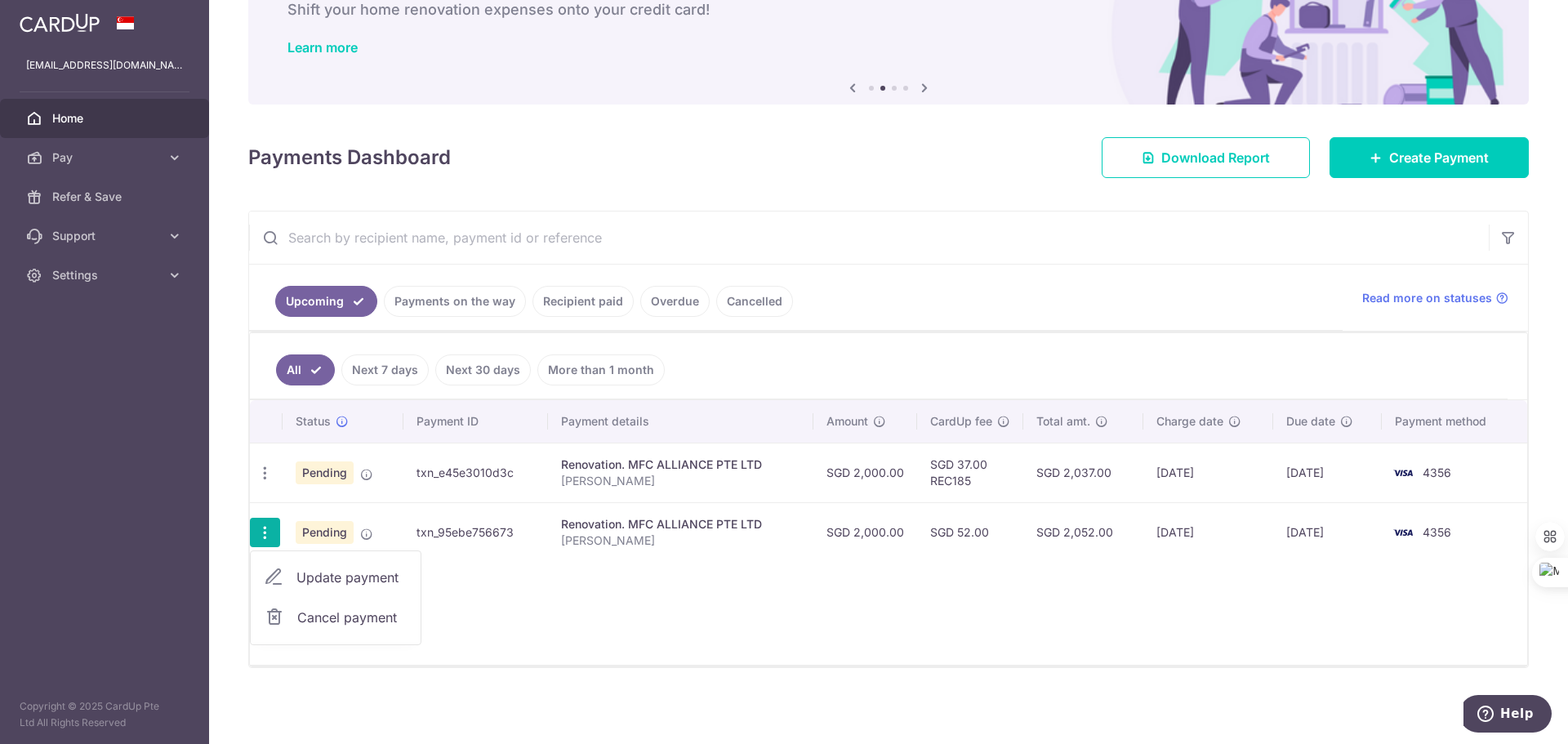
scroll to position [105, 0]
click at [1172, 613] on div "Status Payment ID Payment details Amount CardUp fee Total amt. Charge date Due …" at bounding box center [888, 531] width 1277 height 264
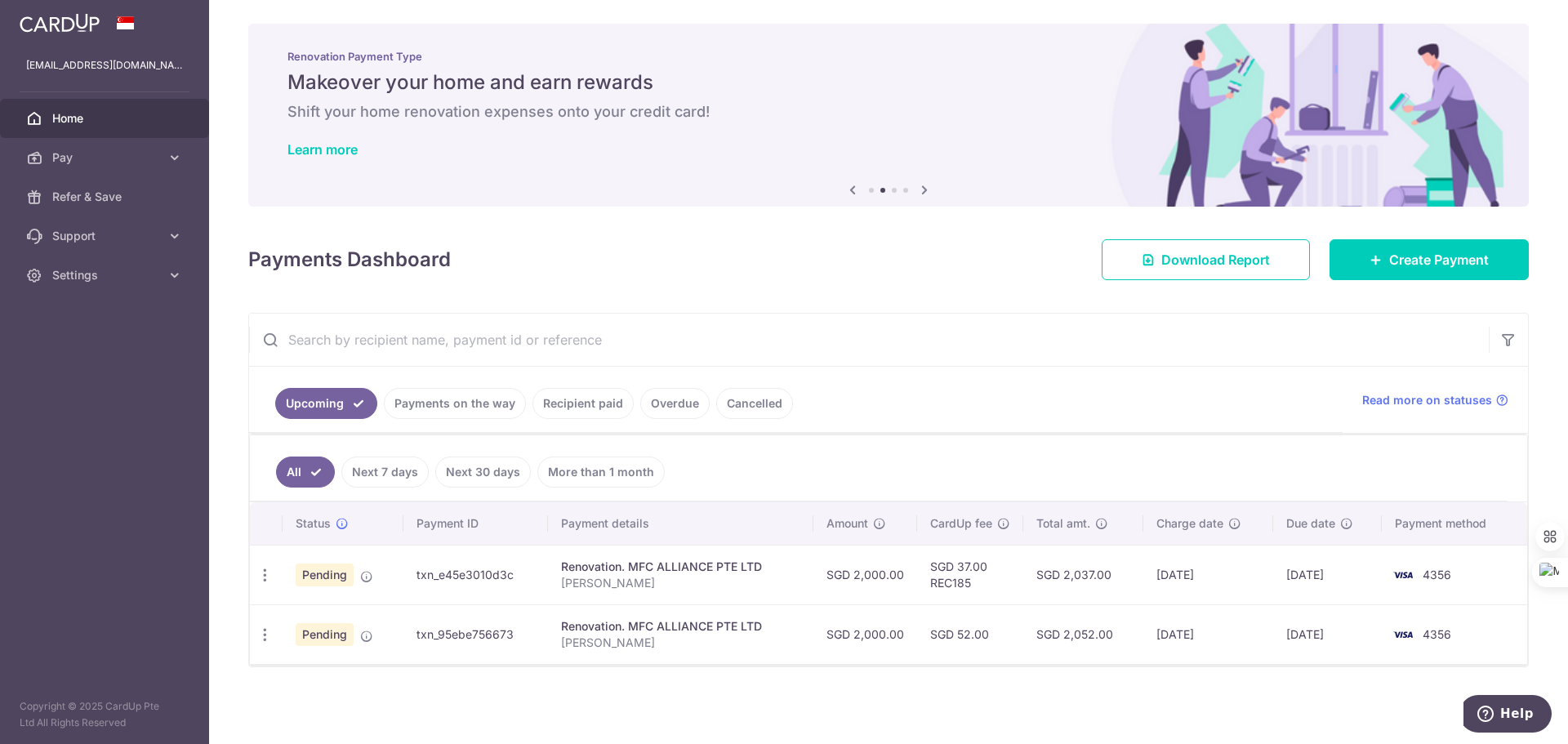
scroll to position [3, 0]
click at [259, 639] on icon "button" at bounding box center [264, 635] width 17 height 17
click at [314, 711] on span "Cancel payment" at bounding box center [351, 718] width 109 height 19
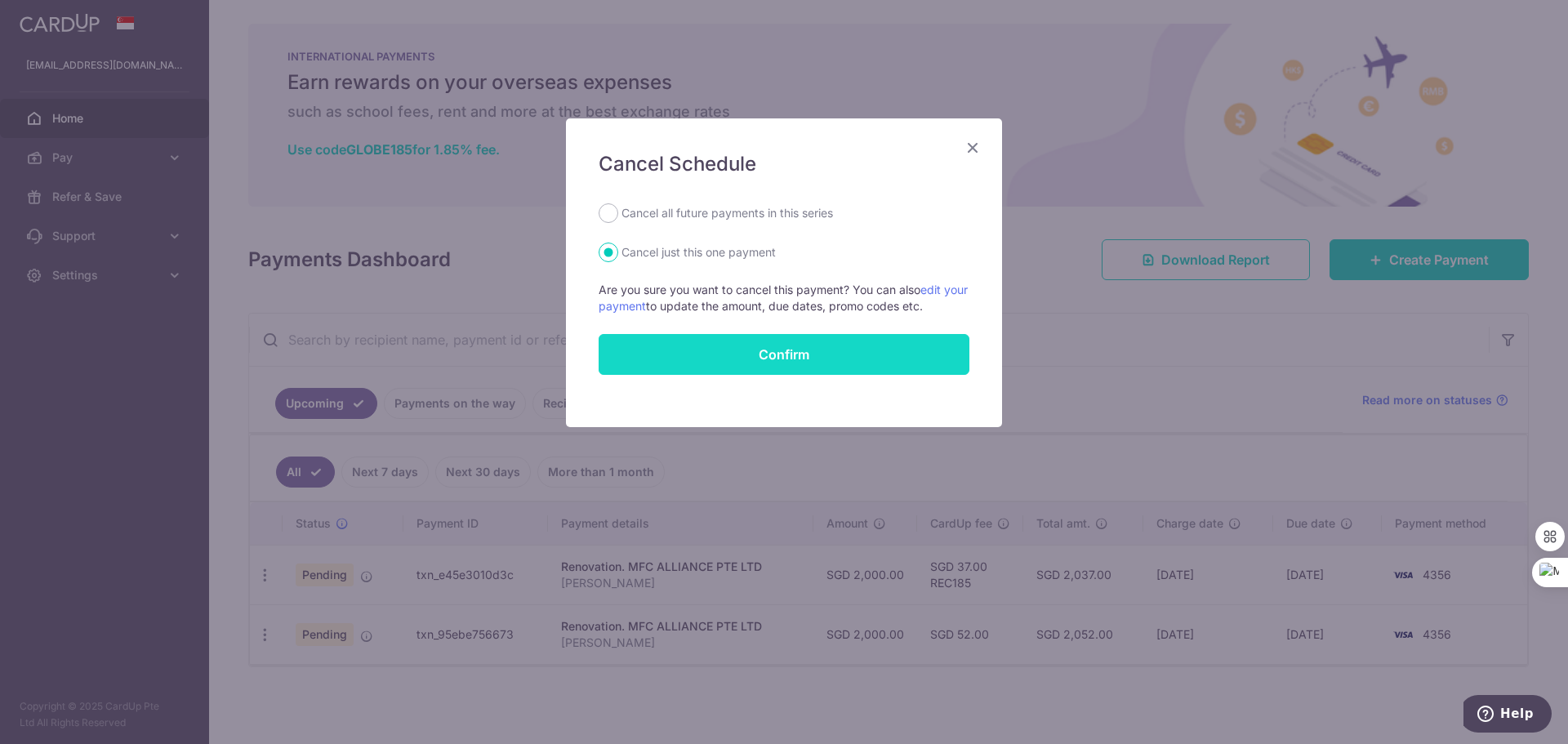
click at [753, 358] on button "Confirm" at bounding box center [784, 354] width 371 height 40
